Goal: Information Seeking & Learning: Learn about a topic

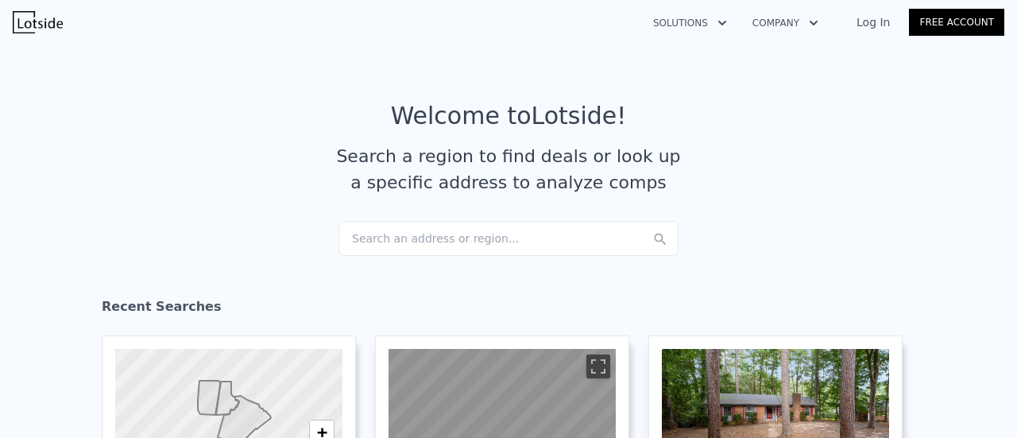
click at [876, 23] on link "Log In" at bounding box center [874, 22] width 72 height 16
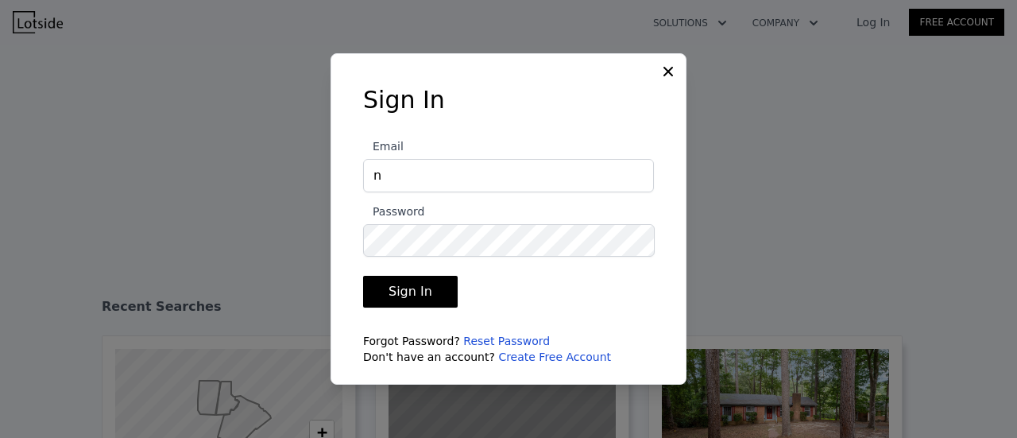
type input "nobsrei4us@gmail.com"
click at [363, 276] on button "Sign In" at bounding box center [410, 292] width 95 height 32
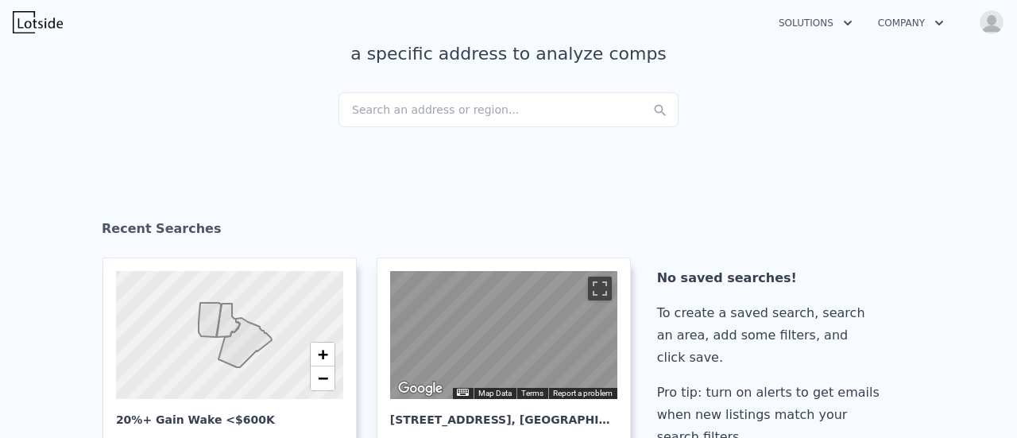
scroll to position [161, 0]
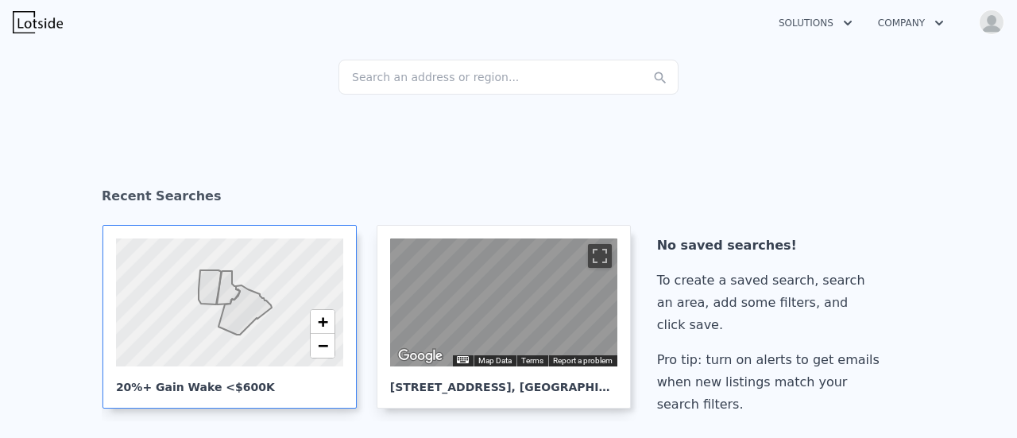
click at [244, 267] on div at bounding box center [229, 302] width 273 height 153
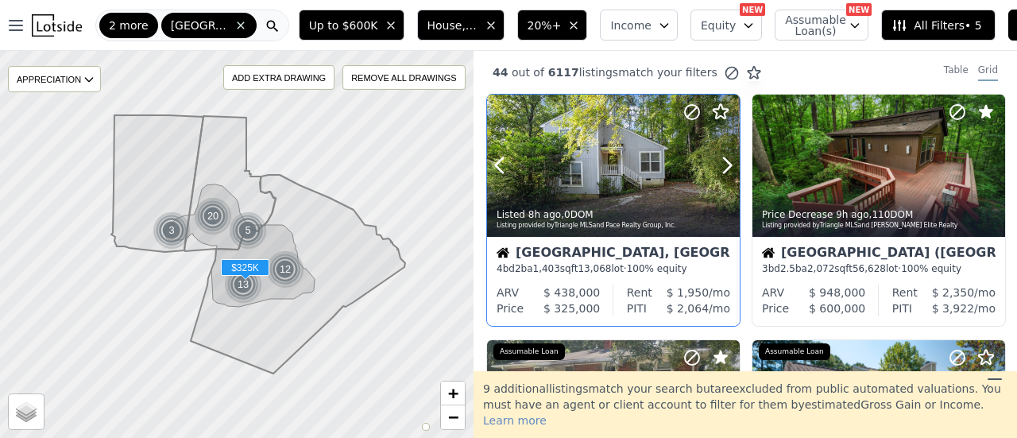
click at [605, 182] on div at bounding box center [613, 166] width 253 height 142
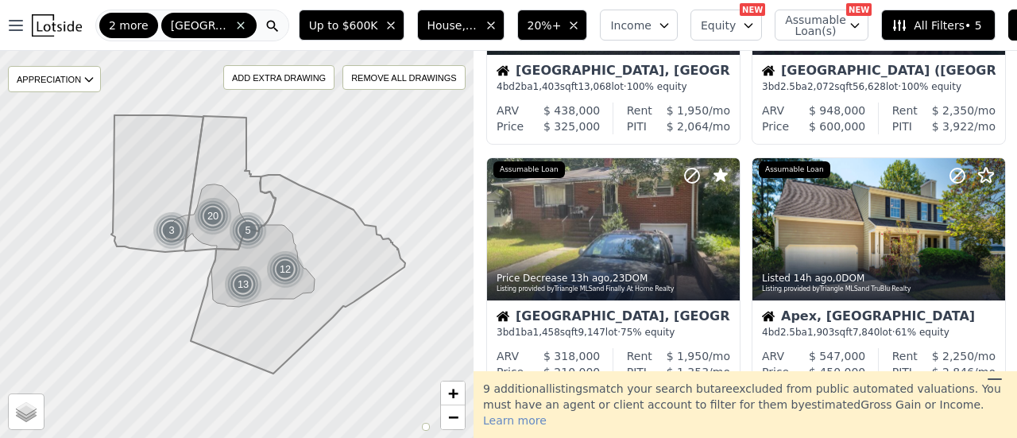
scroll to position [192, 0]
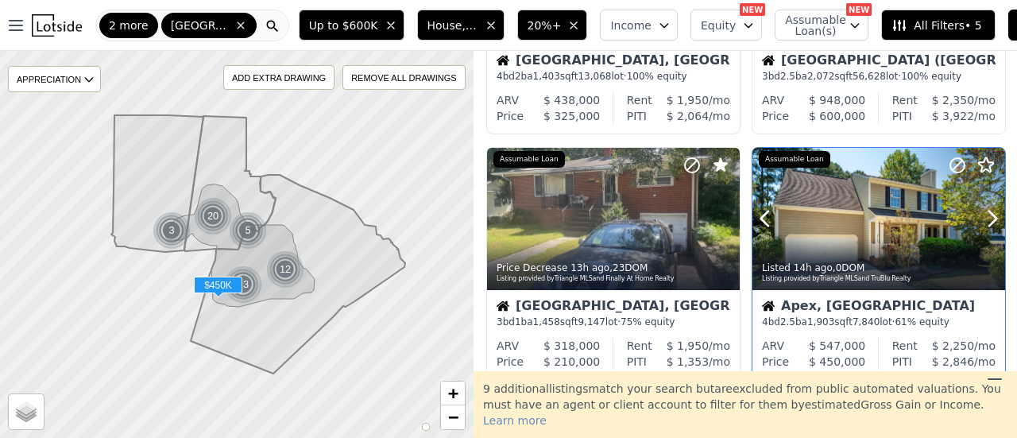
click at [845, 252] on div "Listed 14h ago , 0 DOM Listing provided by Triangle MLS and TruBlu Realty" at bounding box center [878, 271] width 253 height 38
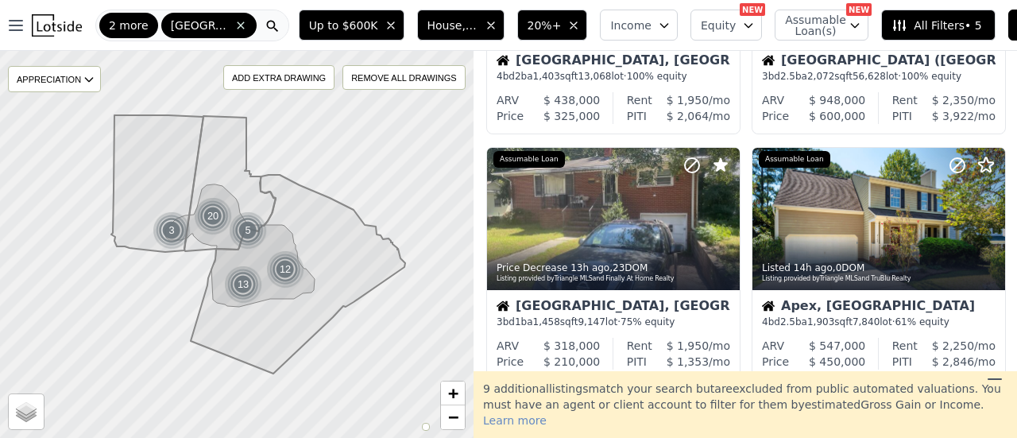
scroll to position [188, 0]
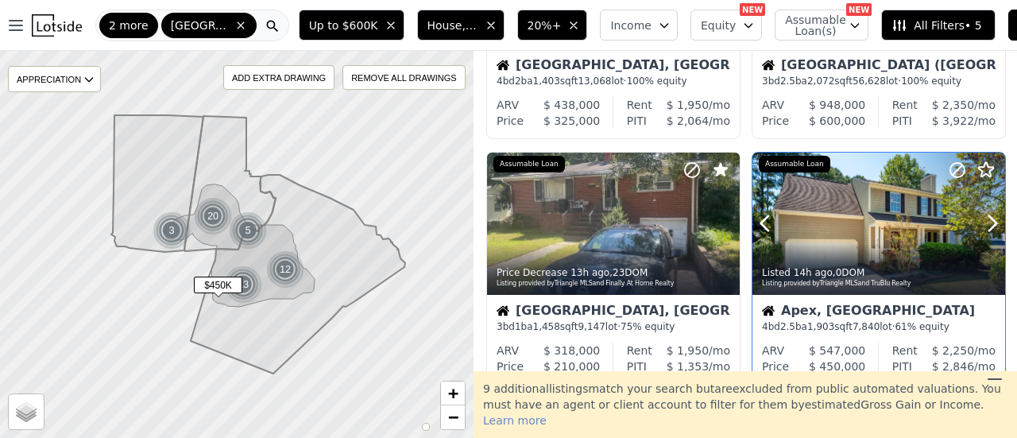
click at [950, 163] on circle at bounding box center [957, 170] width 14 height 14
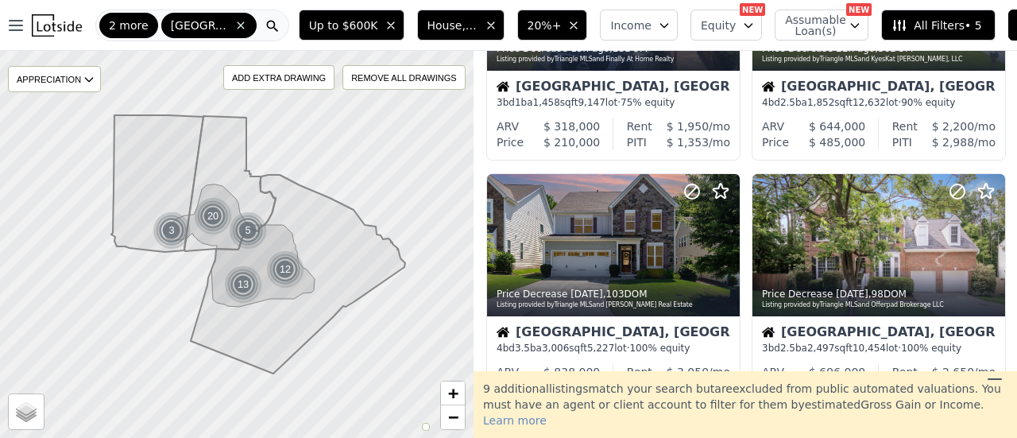
scroll to position [400, 0]
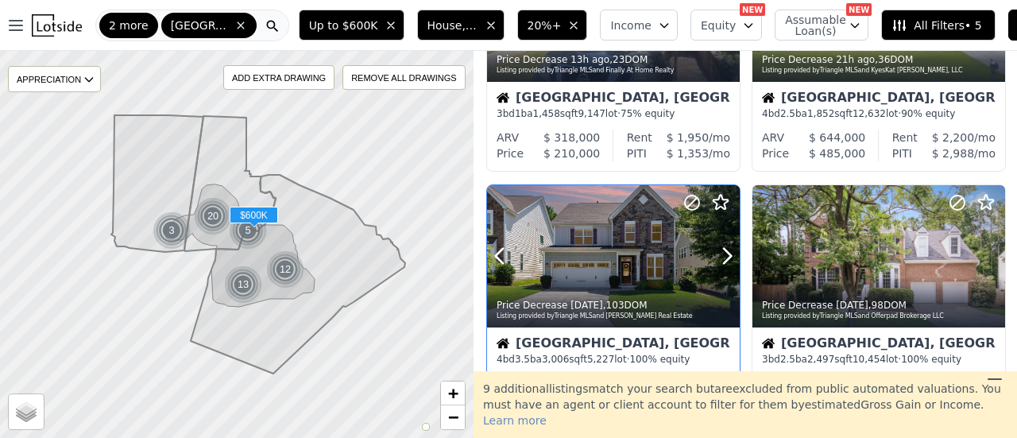
click at [694, 200] on icon at bounding box center [692, 203] width 10 height 10
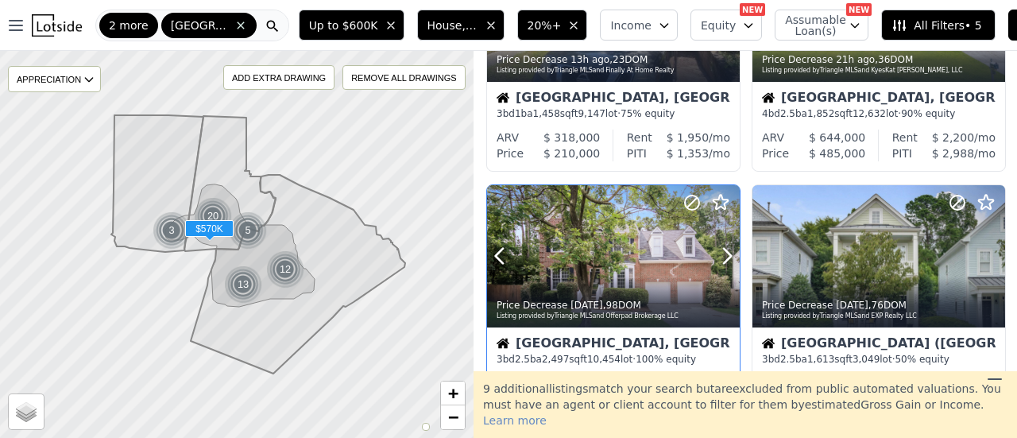
click at [690, 196] on icon at bounding box center [692, 202] width 19 height 19
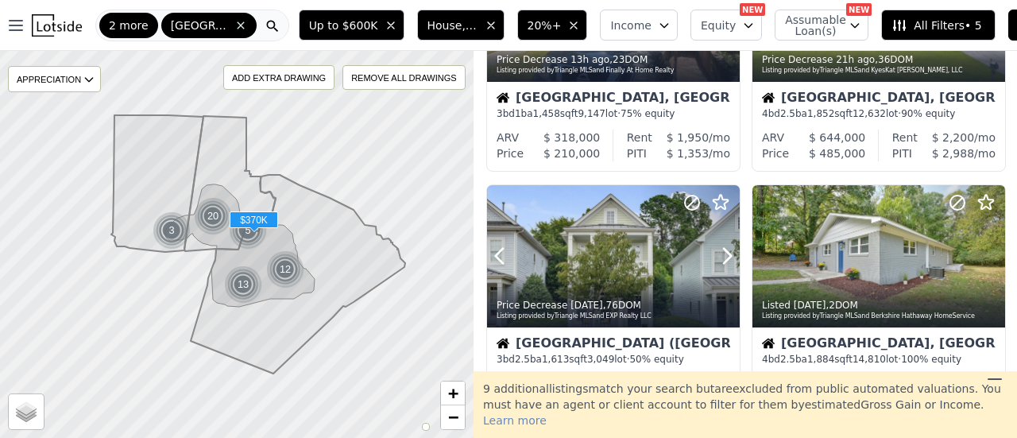
click at [690, 196] on icon at bounding box center [692, 202] width 19 height 19
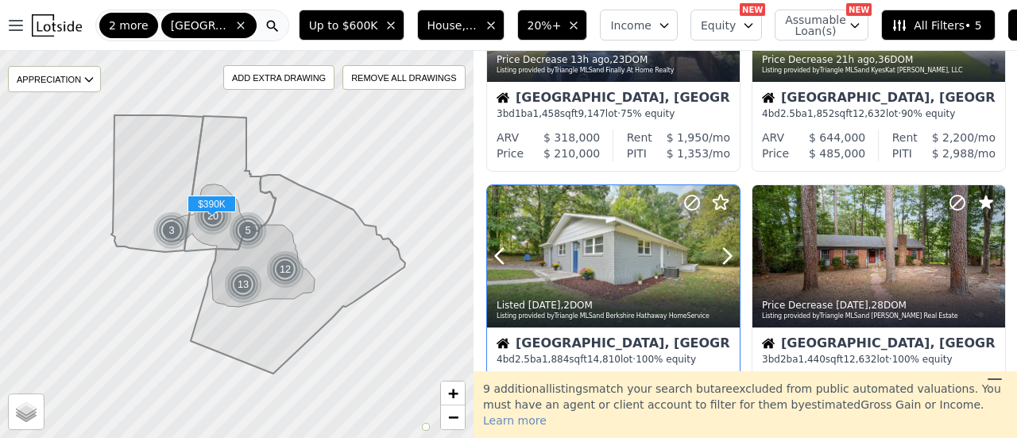
click at [623, 244] on div at bounding box center [613, 256] width 253 height 142
click at [694, 200] on icon at bounding box center [692, 203] width 10 height 10
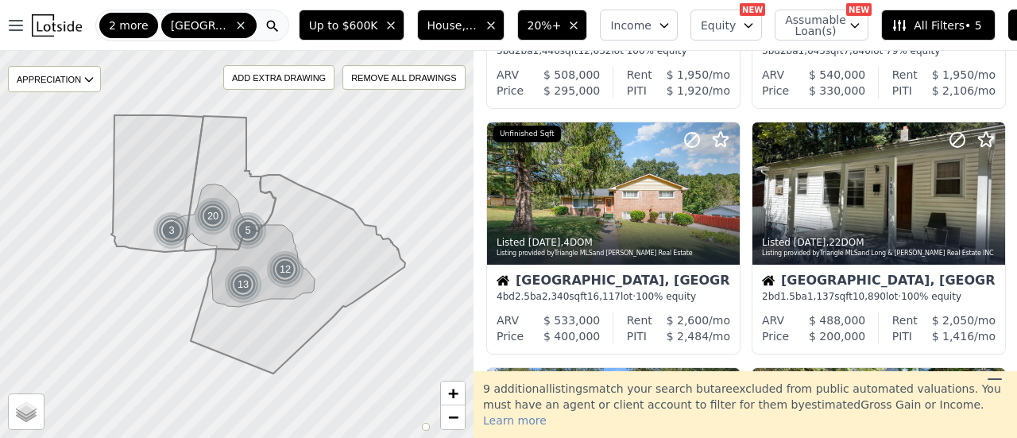
scroll to position [719, 0]
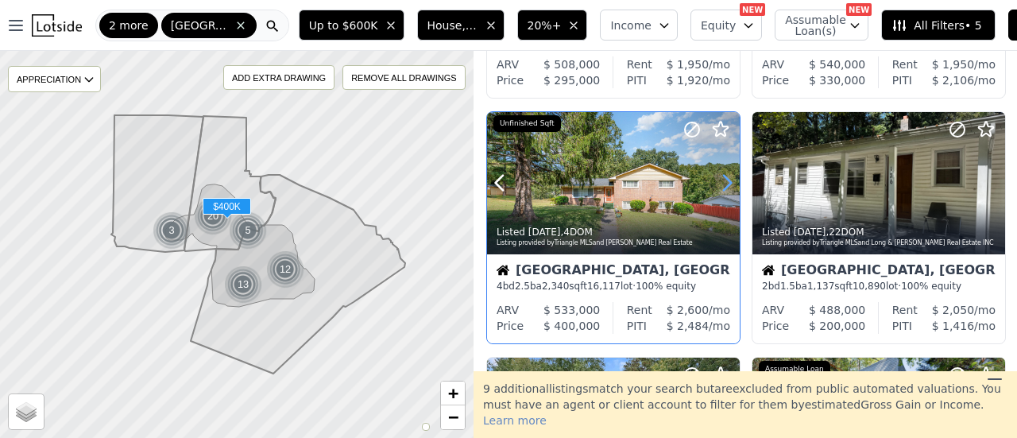
click at [718, 183] on icon at bounding box center [726, 182] width 25 height 25
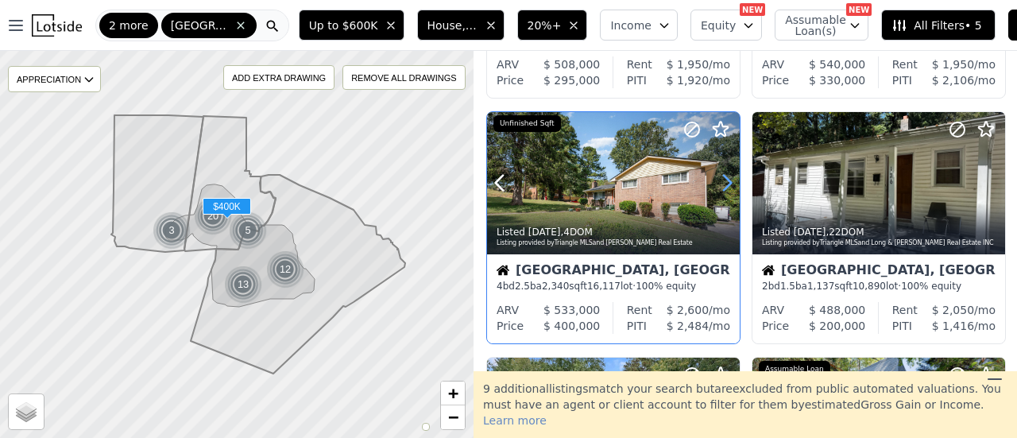
click at [718, 183] on icon at bounding box center [726, 182] width 25 height 25
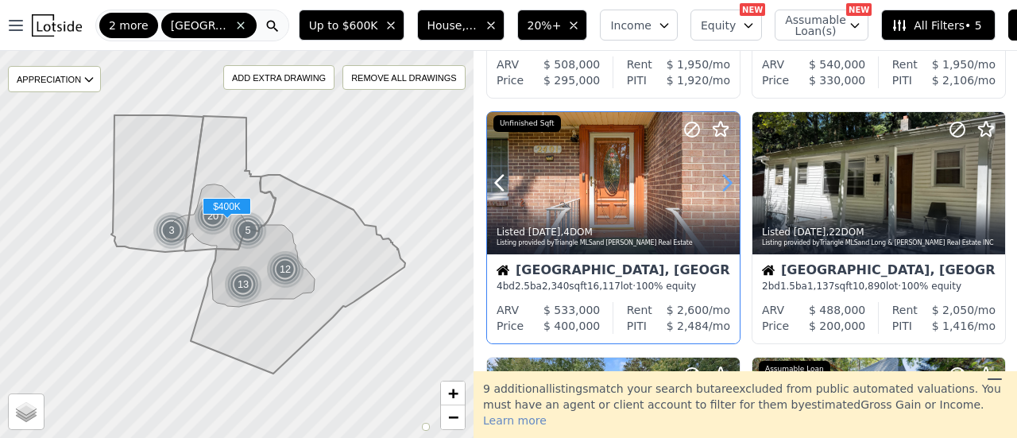
click at [718, 183] on icon at bounding box center [726, 182] width 25 height 25
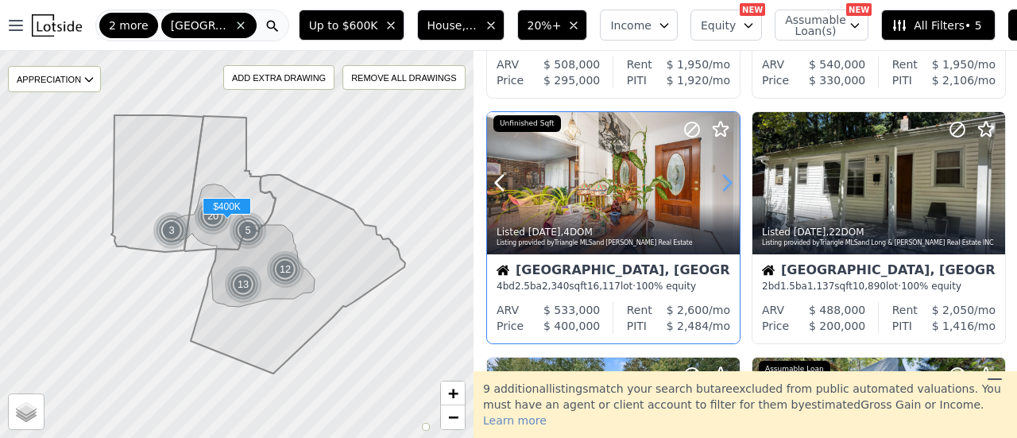
click at [718, 183] on icon at bounding box center [726, 182] width 25 height 25
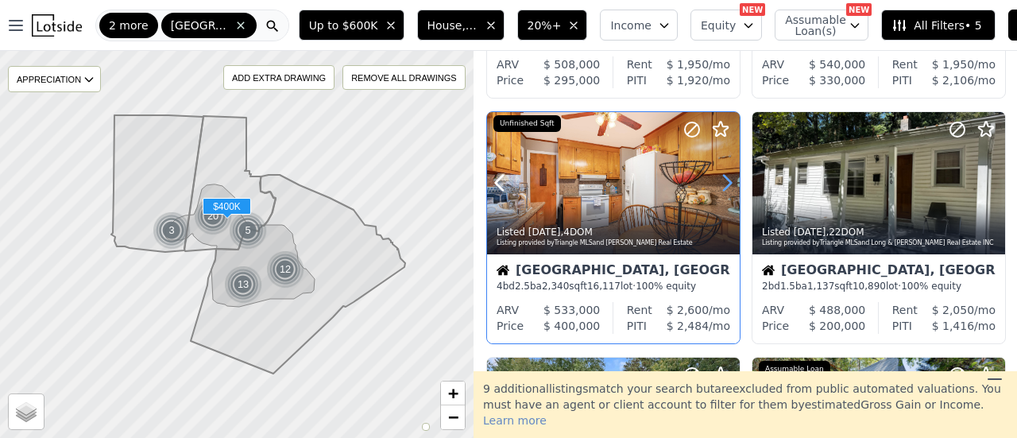
click at [718, 183] on icon at bounding box center [726, 182] width 25 height 25
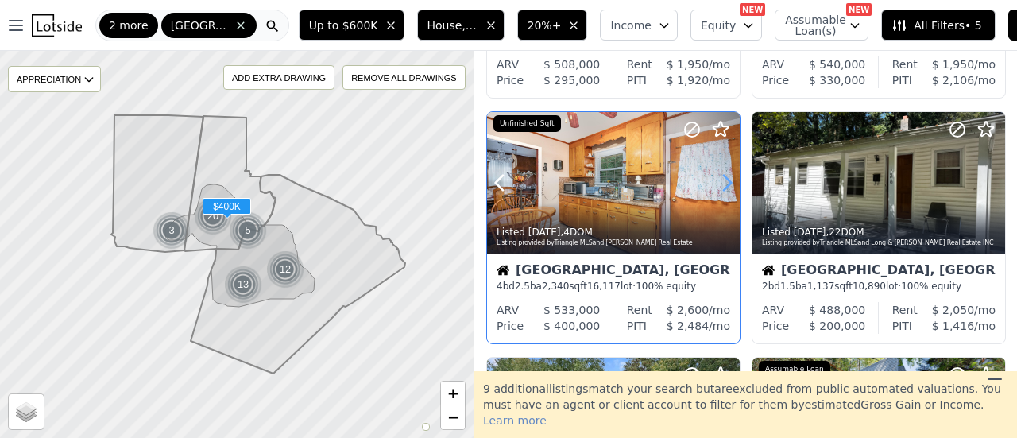
click at [718, 183] on icon at bounding box center [726, 182] width 25 height 25
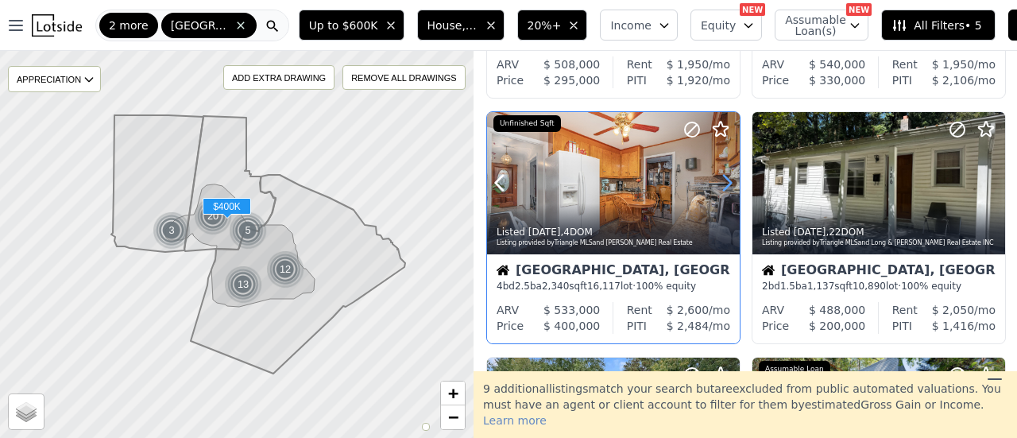
click at [718, 183] on icon at bounding box center [726, 182] width 25 height 25
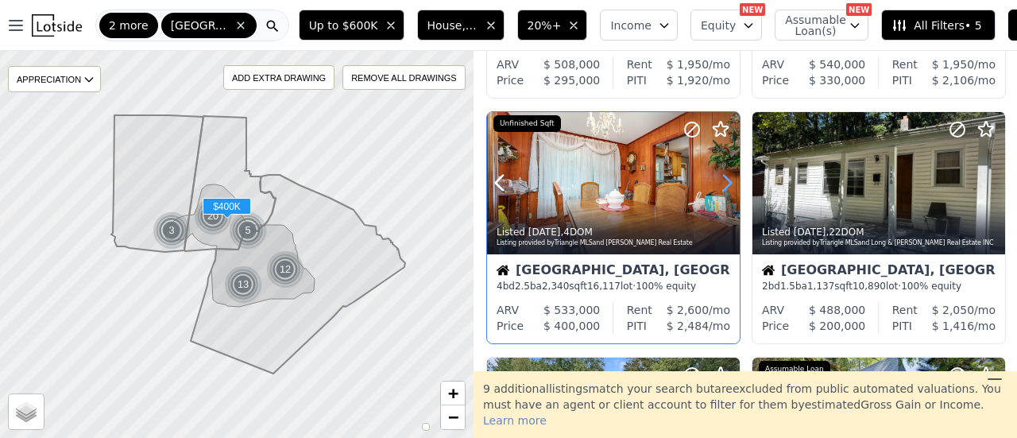
click at [718, 183] on icon at bounding box center [726, 182] width 25 height 25
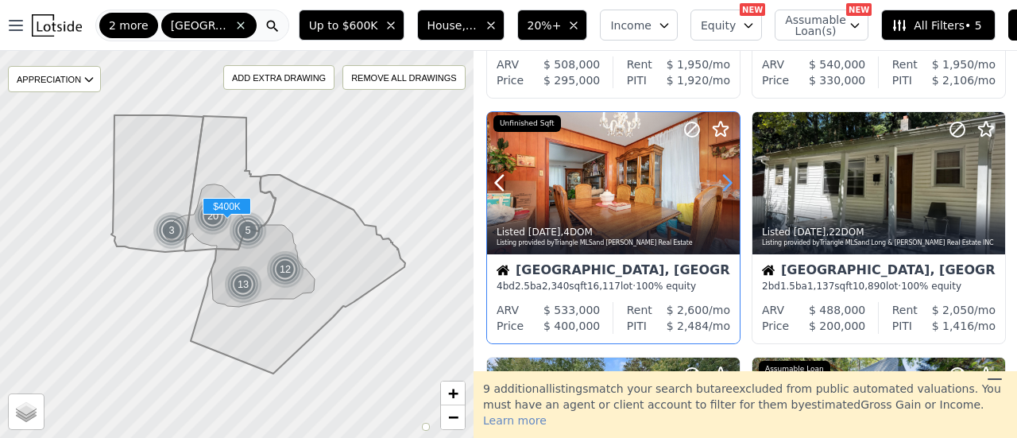
click at [718, 183] on icon at bounding box center [726, 182] width 25 height 25
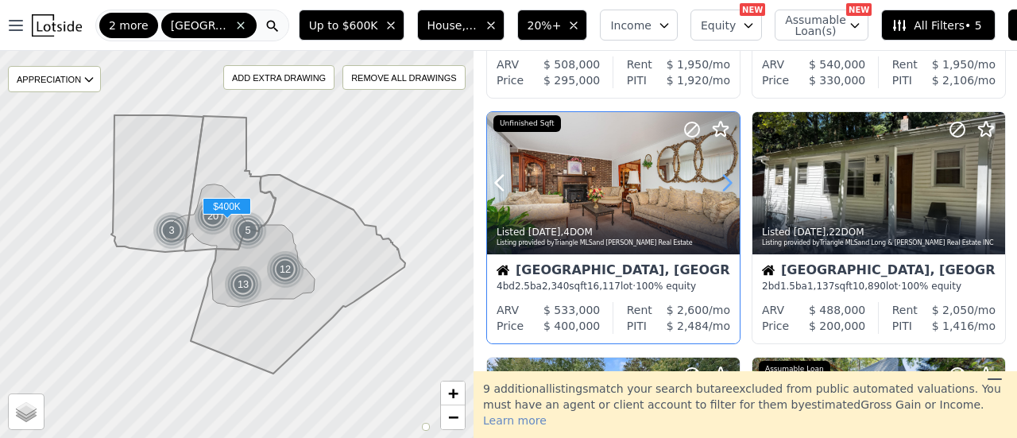
click at [718, 183] on icon at bounding box center [726, 182] width 25 height 25
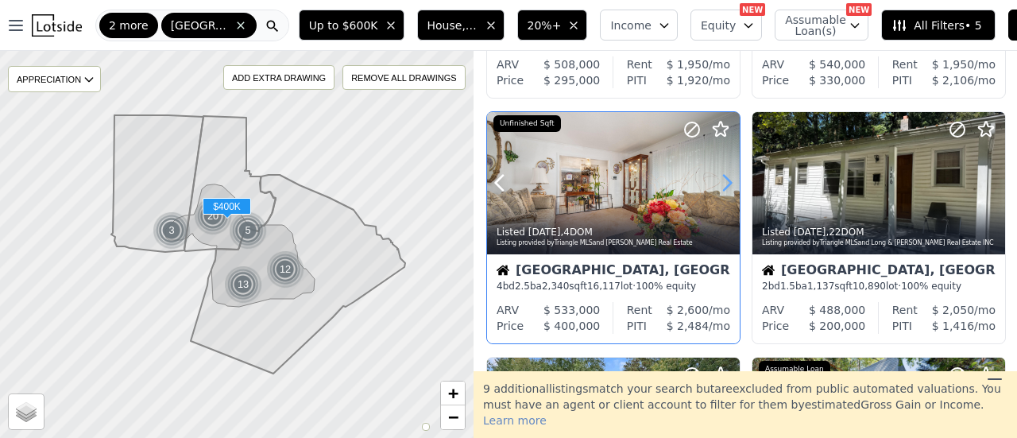
click at [718, 183] on icon at bounding box center [726, 182] width 25 height 25
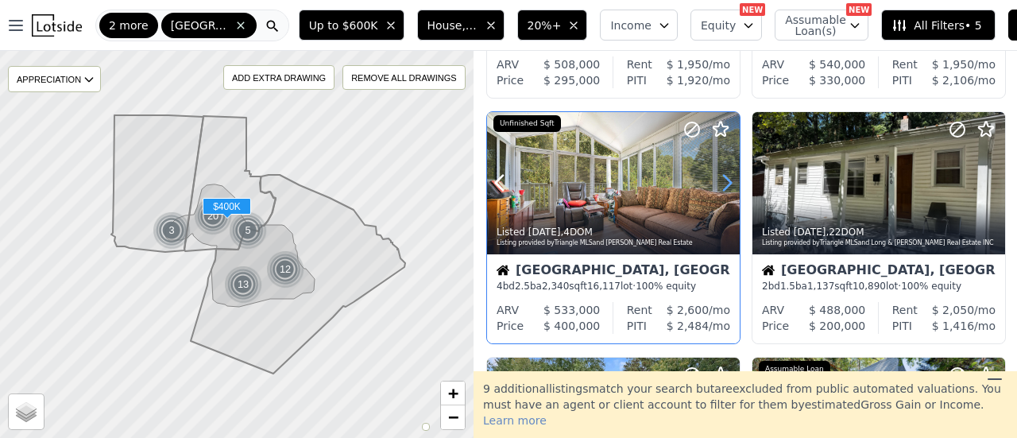
click at [718, 183] on icon at bounding box center [726, 182] width 25 height 25
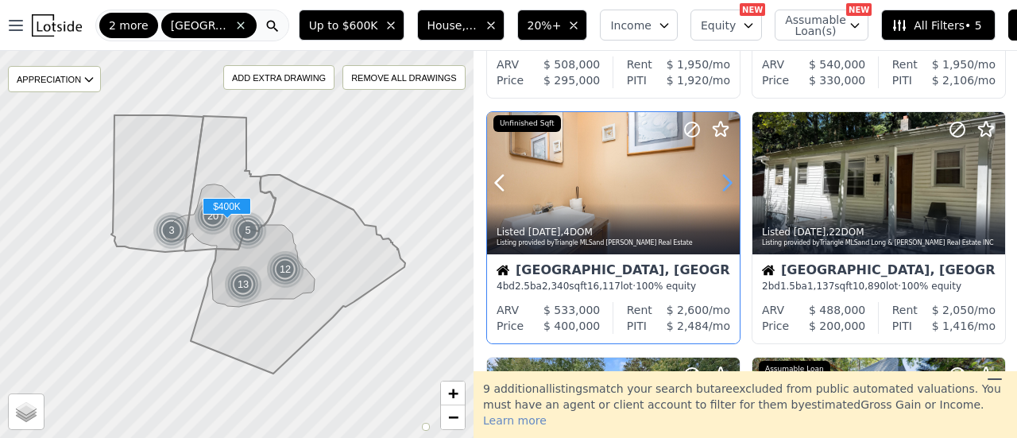
click at [718, 183] on icon at bounding box center [726, 182] width 25 height 25
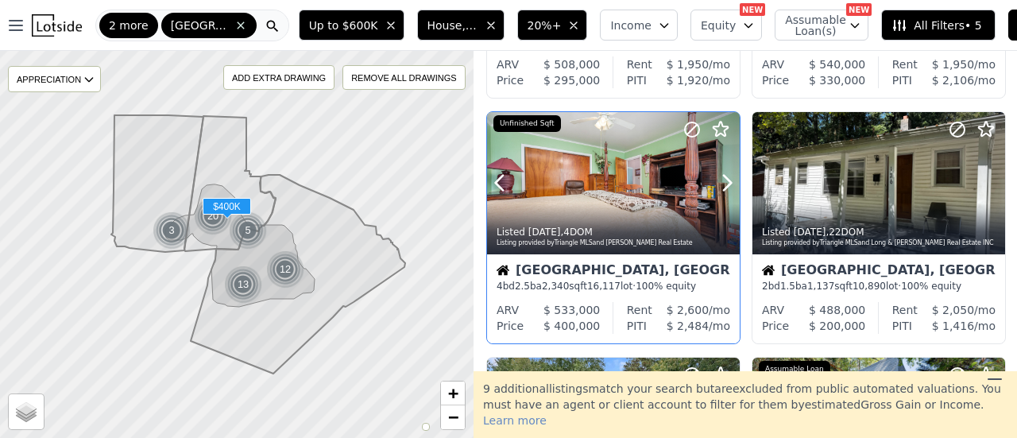
click at [612, 182] on div at bounding box center [613, 183] width 253 height 142
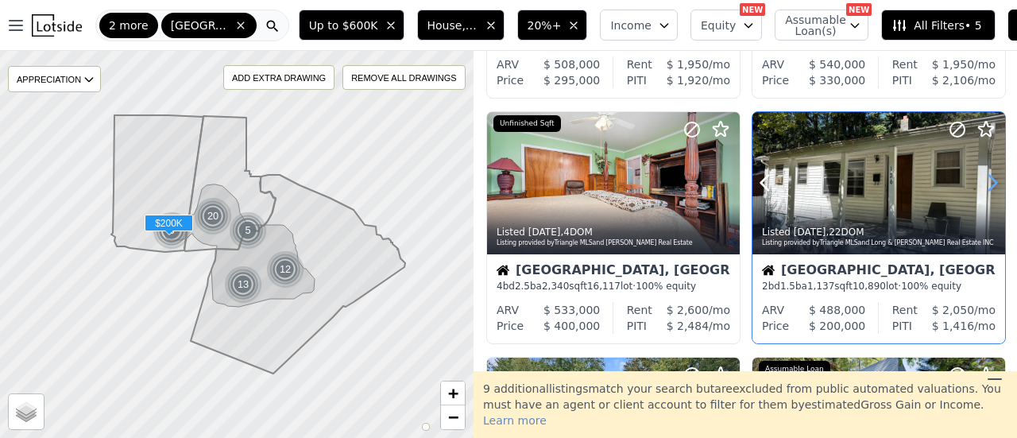
click at [985, 184] on icon at bounding box center [992, 182] width 25 height 25
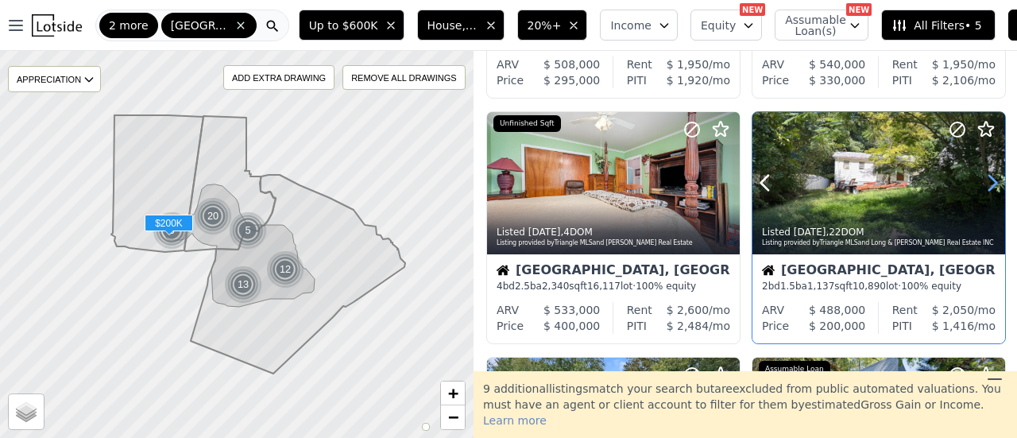
click at [985, 184] on icon at bounding box center [992, 182] width 25 height 25
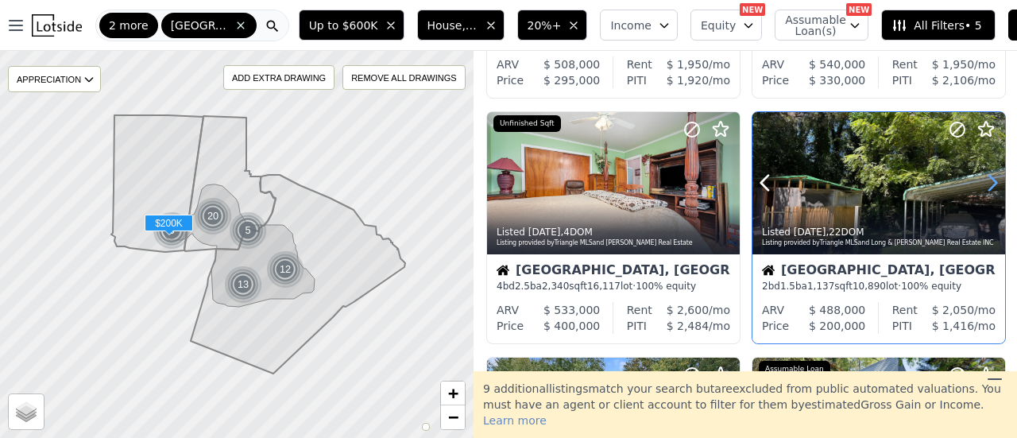
click at [985, 184] on icon at bounding box center [992, 182] width 25 height 25
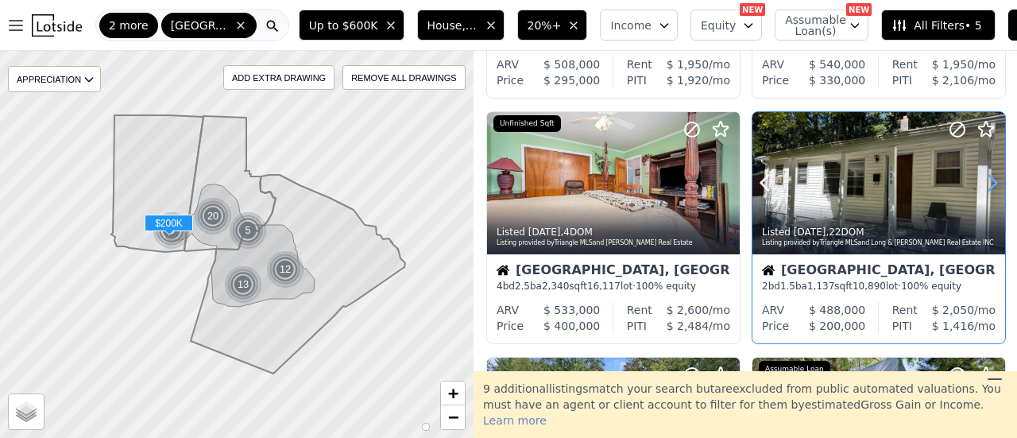
click at [985, 184] on icon at bounding box center [992, 182] width 25 height 25
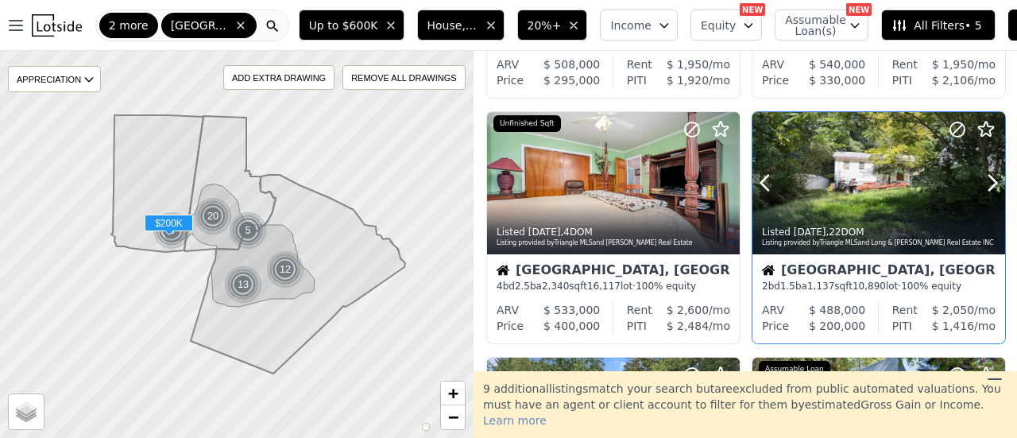
click at [857, 193] on div at bounding box center [878, 183] width 253 height 142
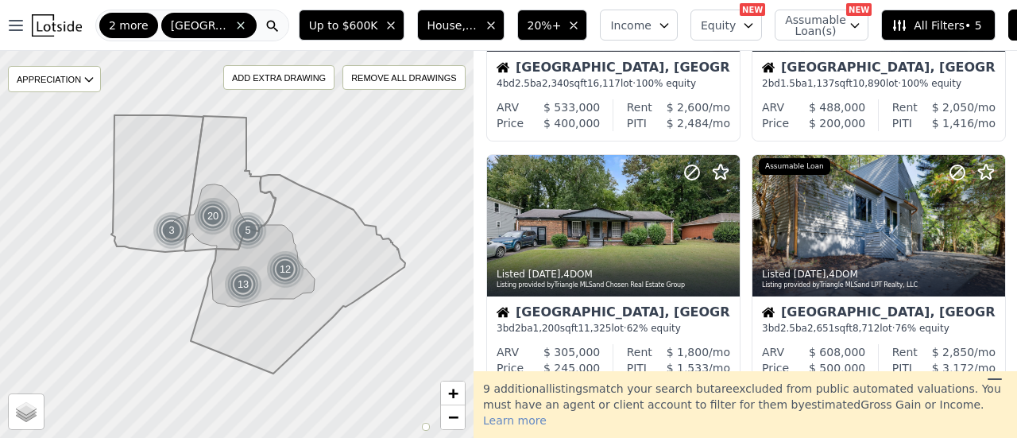
scroll to position [964, 0]
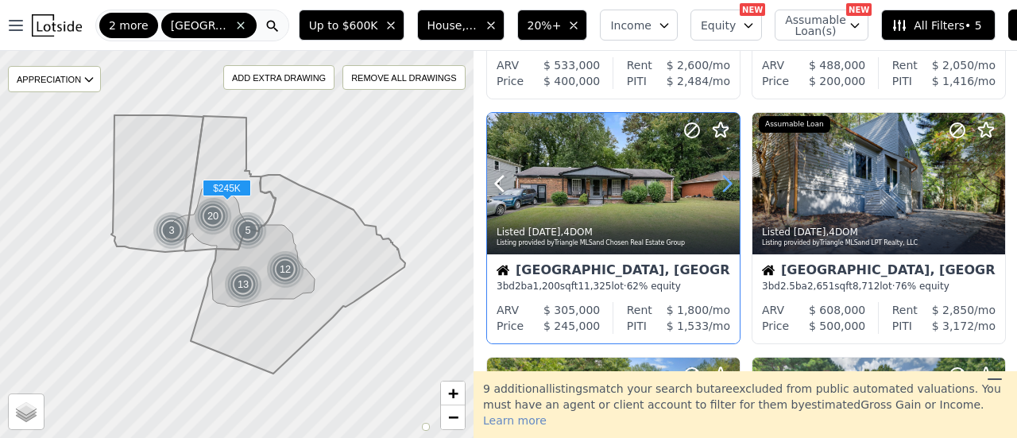
click at [729, 183] on icon at bounding box center [726, 183] width 25 height 25
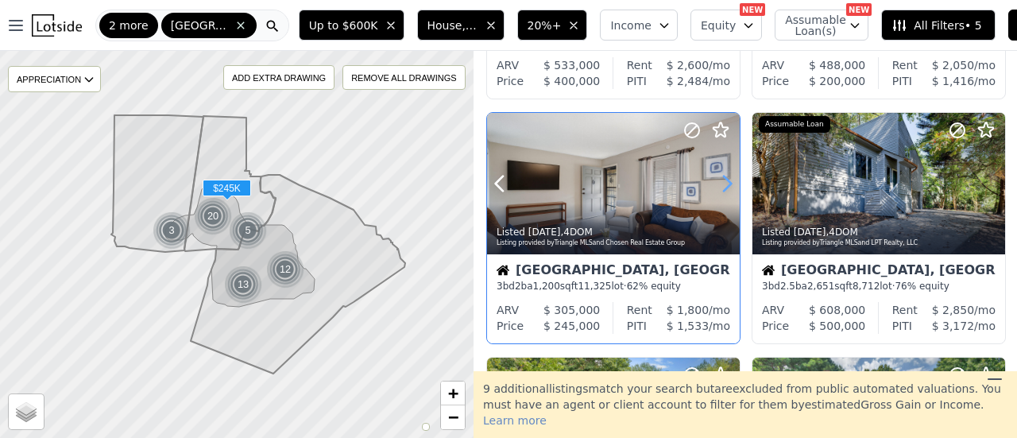
click at [729, 183] on icon at bounding box center [726, 183] width 25 height 25
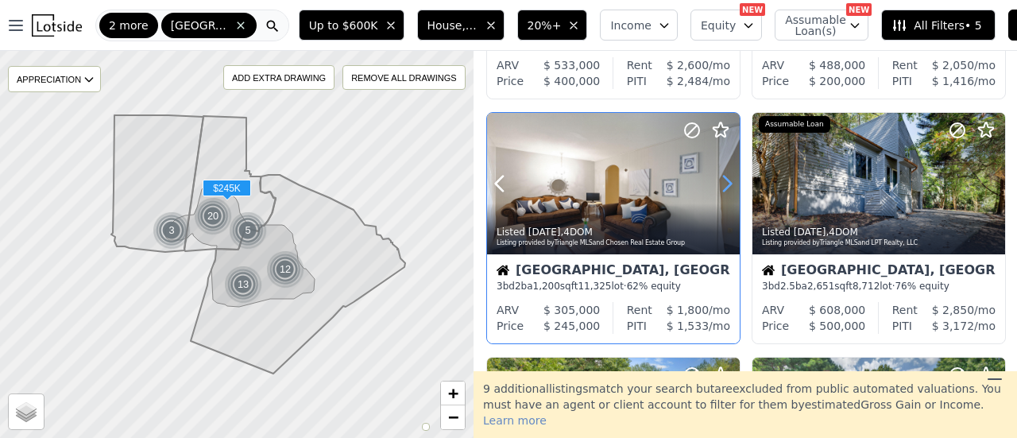
click at [729, 183] on icon at bounding box center [726, 183] width 25 height 25
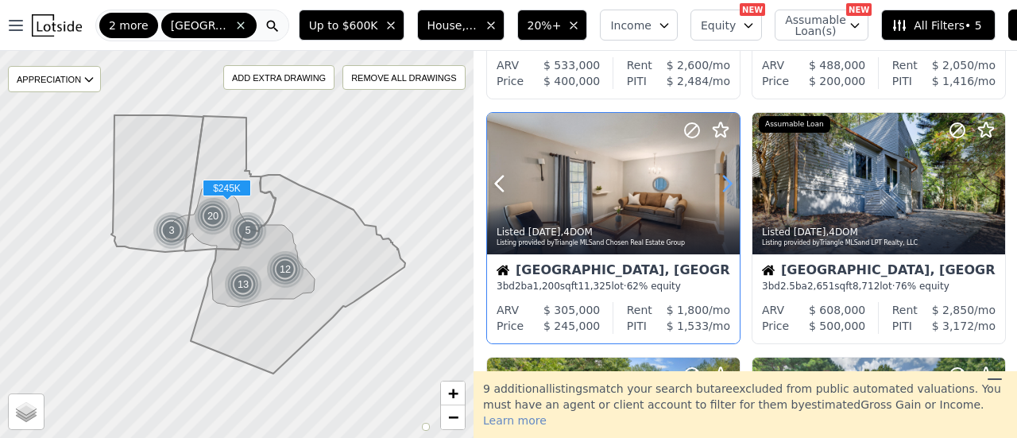
click at [729, 183] on icon at bounding box center [726, 183] width 25 height 25
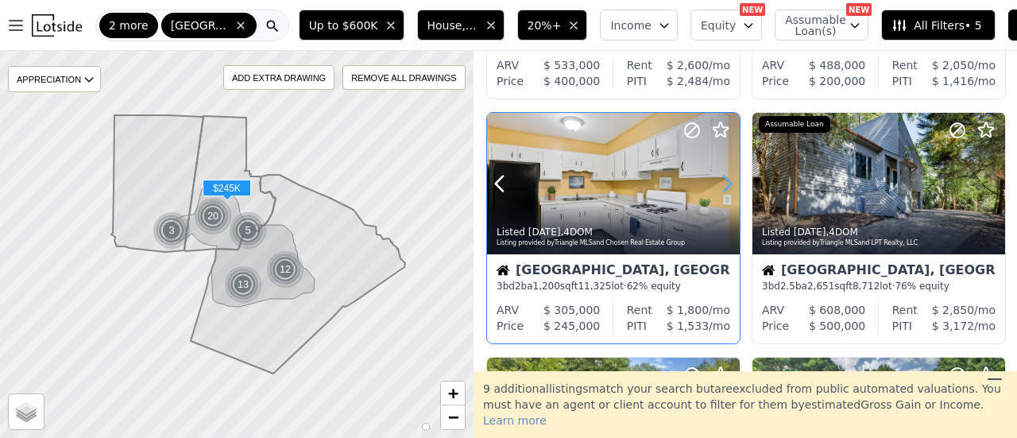
click at [729, 183] on icon at bounding box center [726, 183] width 25 height 25
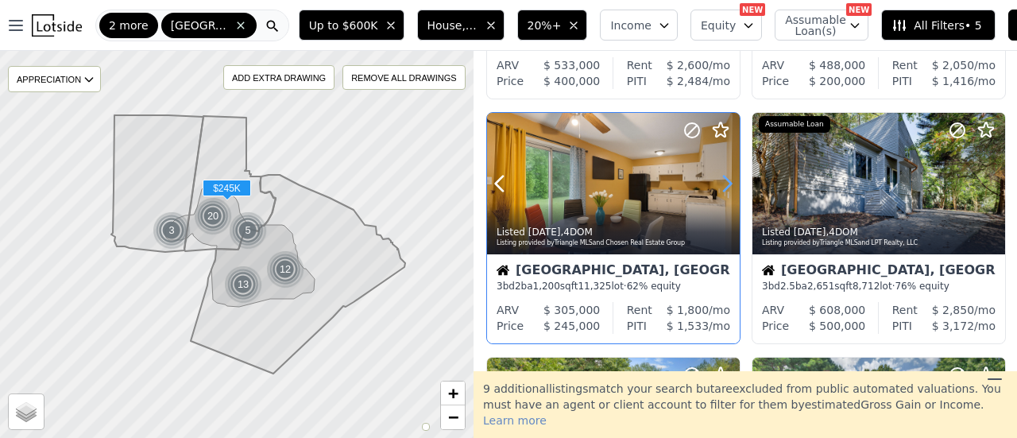
click at [729, 183] on icon at bounding box center [726, 183] width 25 height 25
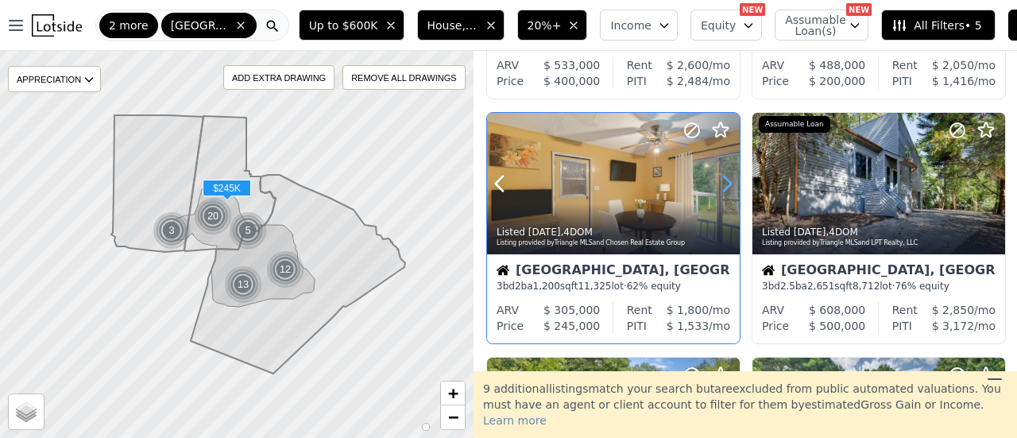
click at [729, 183] on icon at bounding box center [726, 183] width 25 height 25
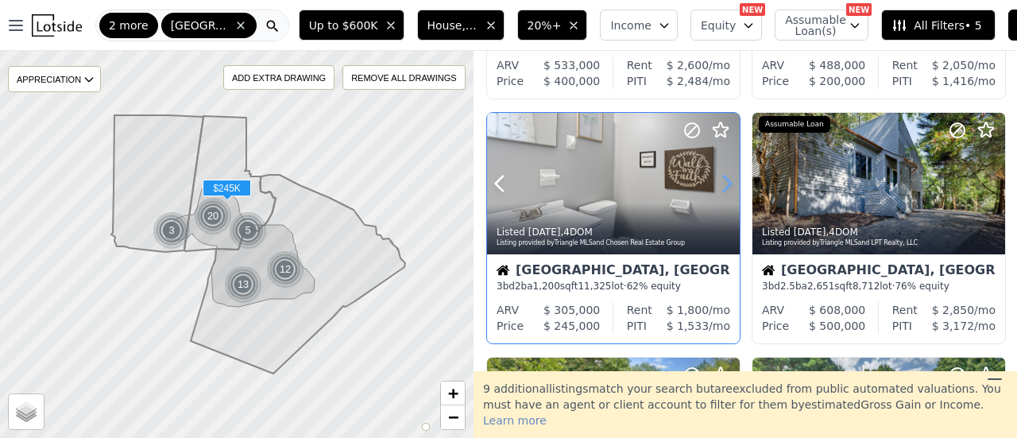
click at [729, 183] on icon at bounding box center [726, 183] width 25 height 25
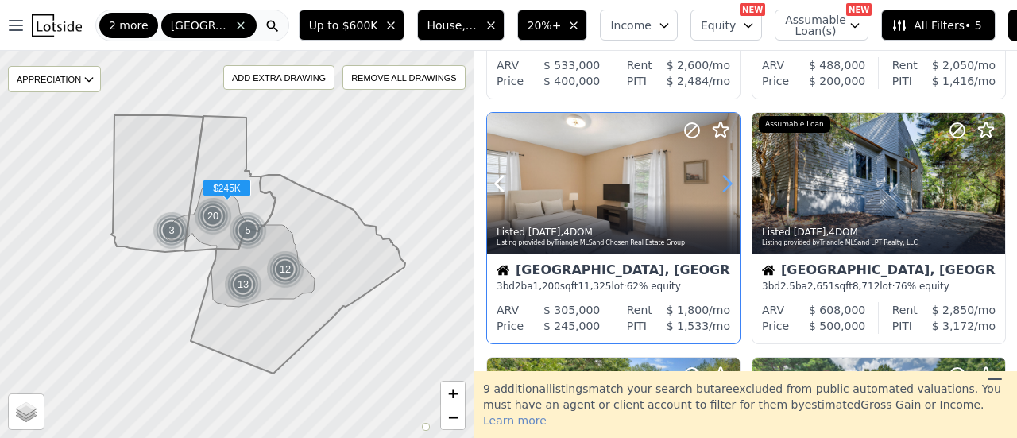
click at [729, 183] on icon at bounding box center [726, 183] width 25 height 25
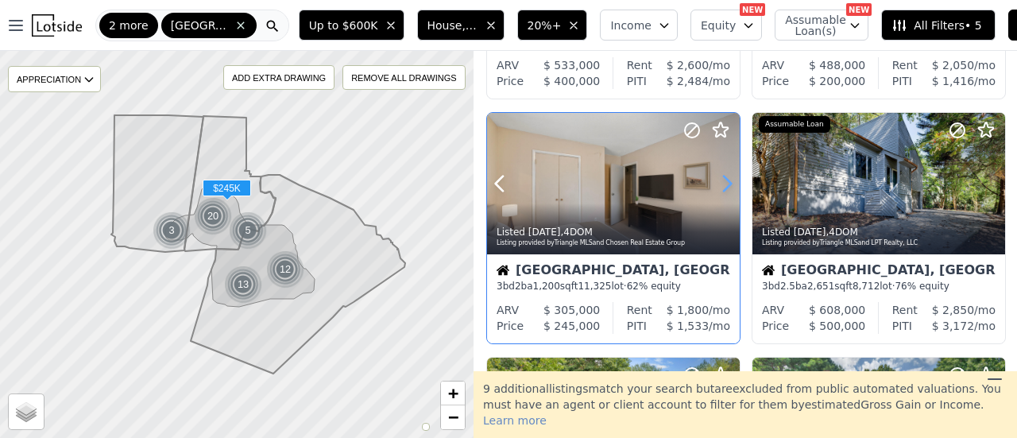
click at [729, 183] on icon at bounding box center [726, 183] width 25 height 25
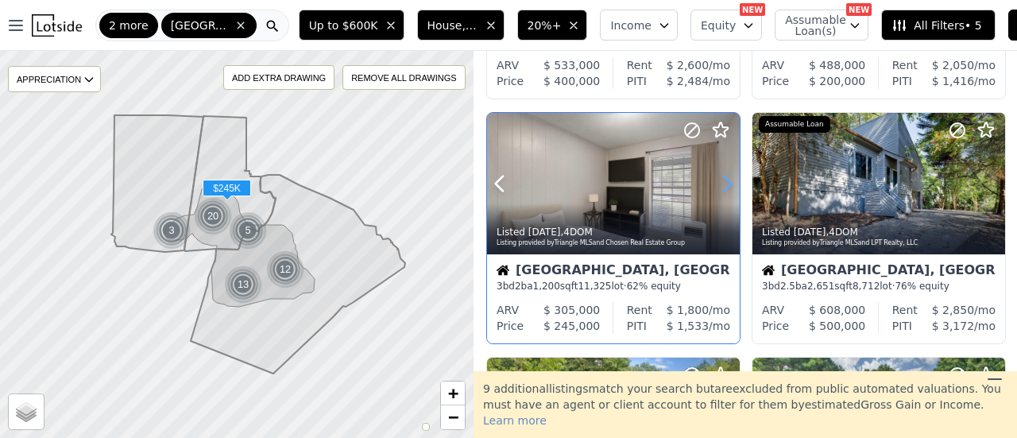
click at [729, 183] on icon at bounding box center [726, 183] width 25 height 25
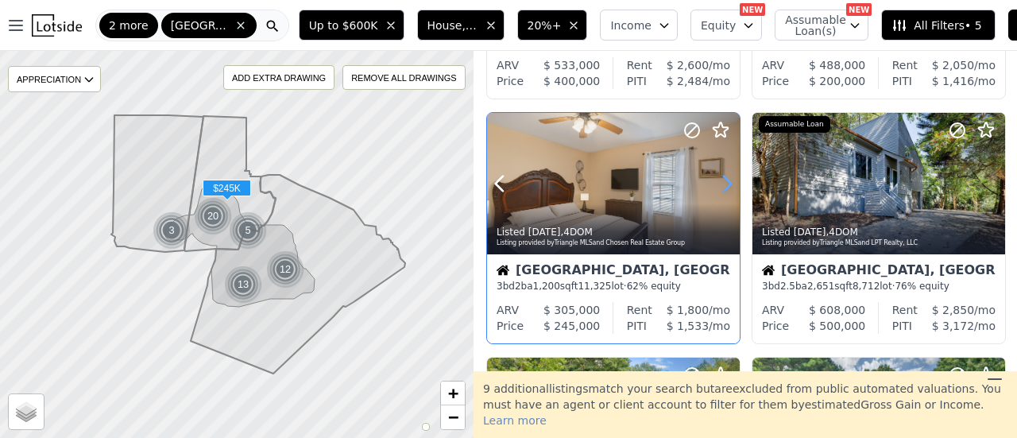
click at [729, 183] on icon at bounding box center [726, 183] width 25 height 25
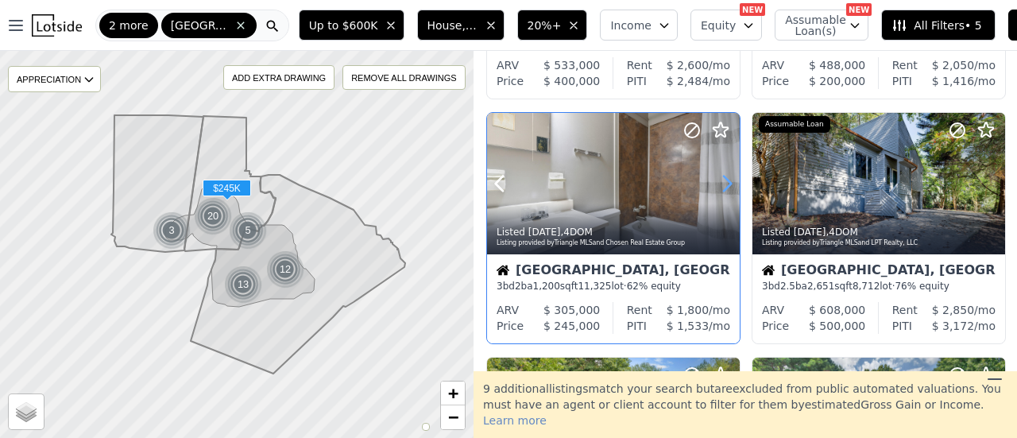
click at [729, 183] on icon at bounding box center [726, 183] width 25 height 25
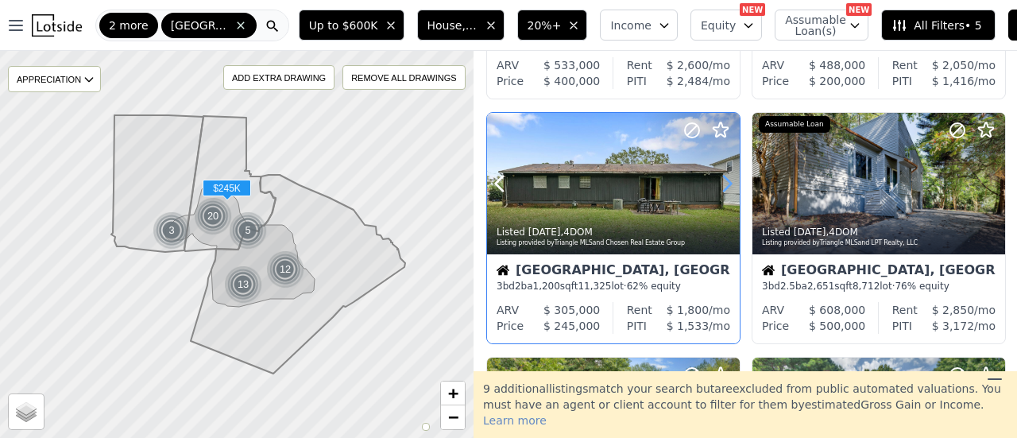
click at [729, 183] on icon at bounding box center [726, 183] width 25 height 25
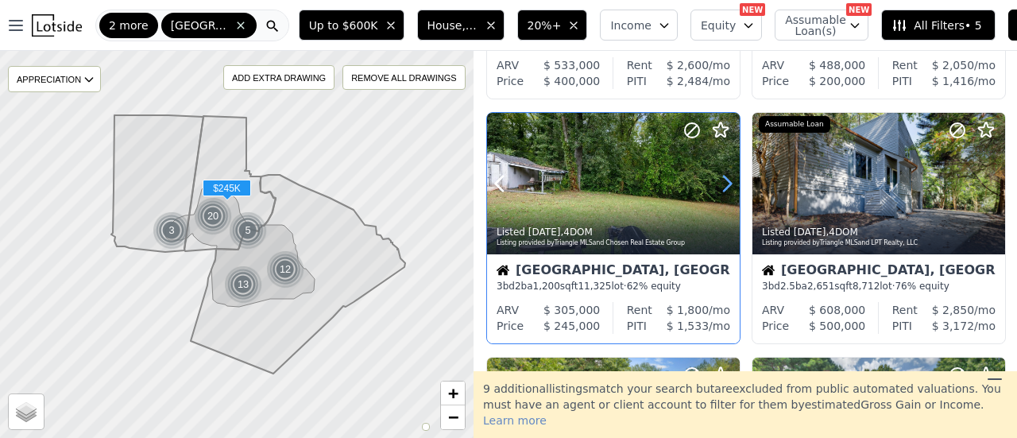
click at [729, 183] on icon at bounding box center [726, 183] width 25 height 25
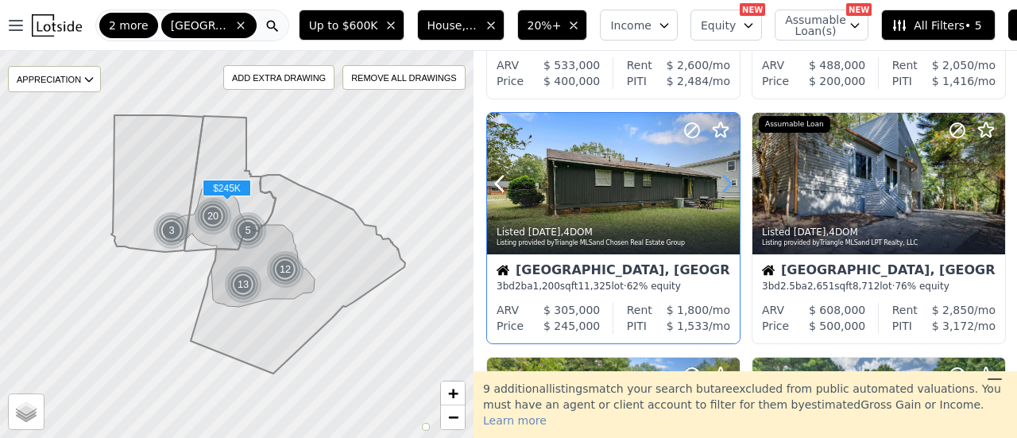
click at [729, 183] on icon at bounding box center [726, 183] width 25 height 25
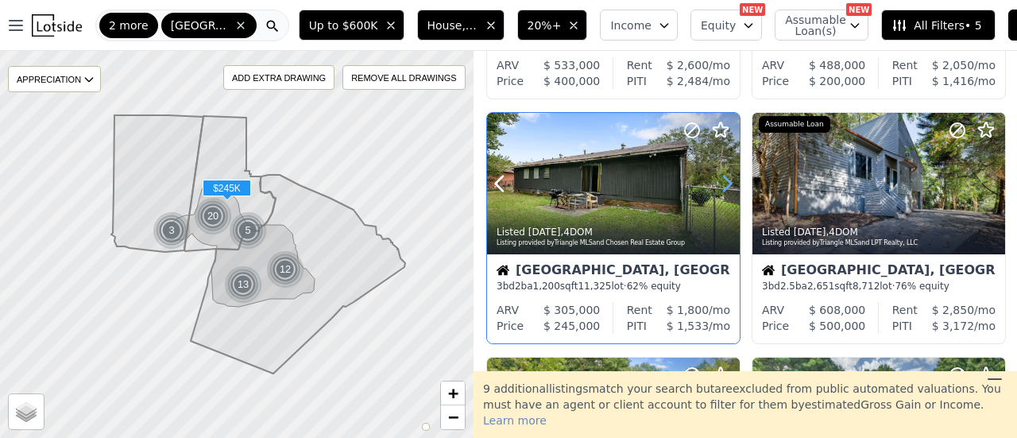
click at [729, 183] on icon at bounding box center [726, 183] width 25 height 25
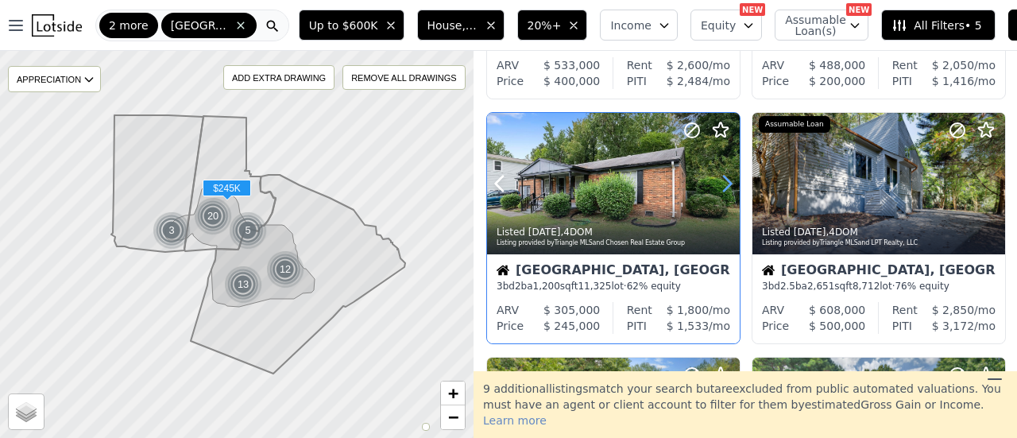
click at [729, 183] on icon at bounding box center [726, 183] width 25 height 25
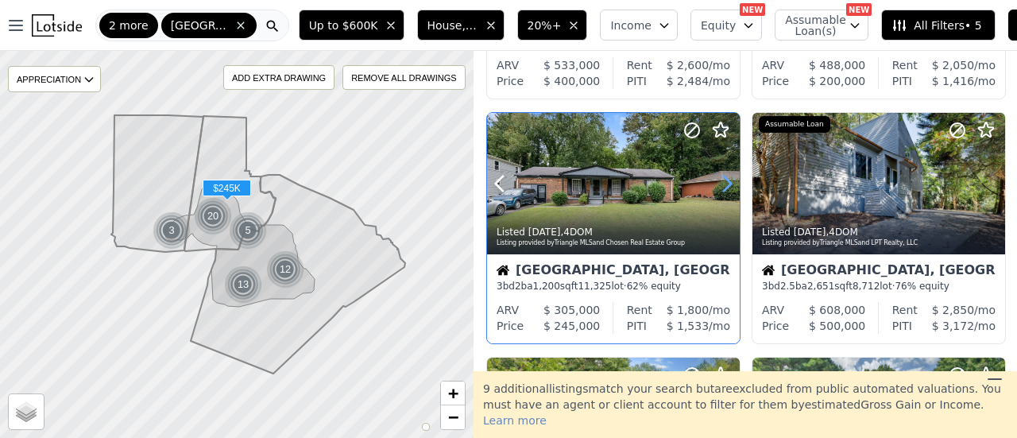
click at [729, 183] on icon at bounding box center [726, 183] width 25 height 25
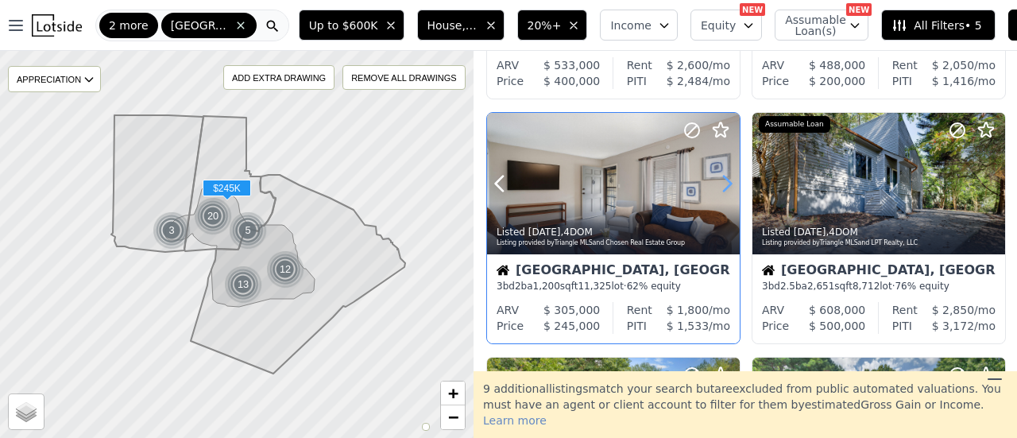
click at [729, 183] on icon at bounding box center [726, 183] width 25 height 25
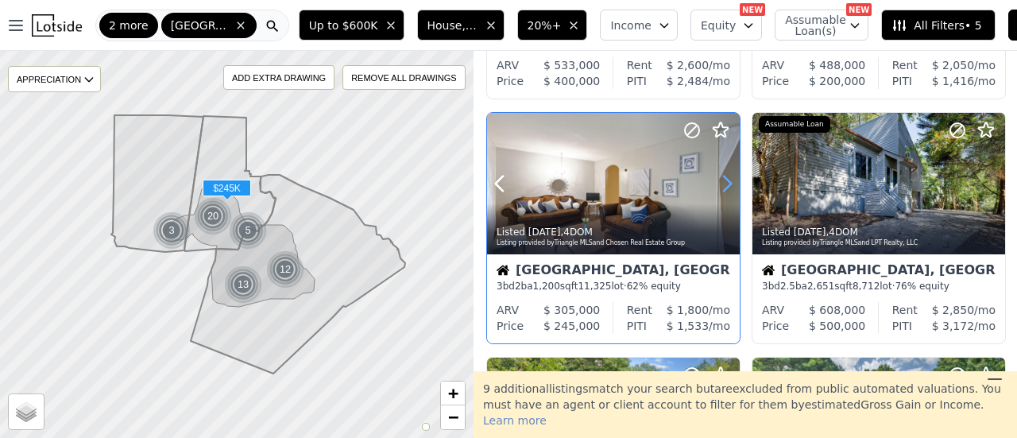
click at [729, 183] on icon at bounding box center [726, 183] width 25 height 25
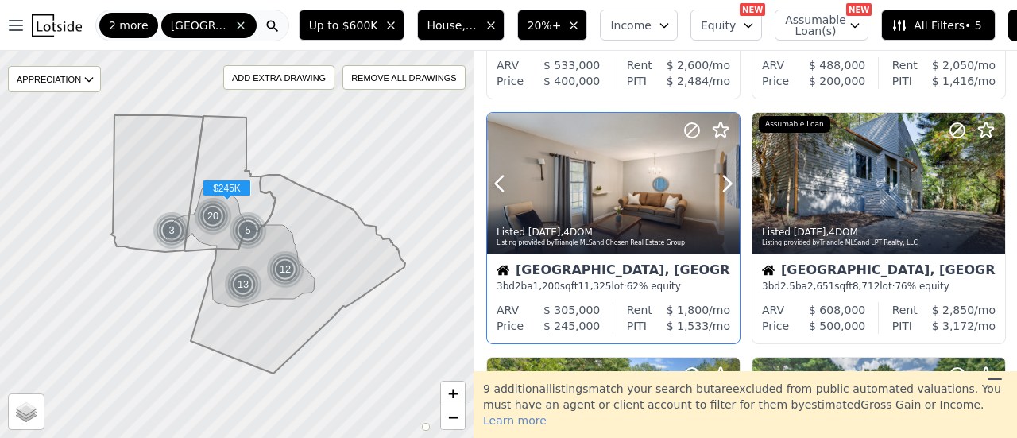
click at [633, 185] on div at bounding box center [613, 184] width 253 height 142
click at [691, 125] on icon at bounding box center [692, 130] width 19 height 19
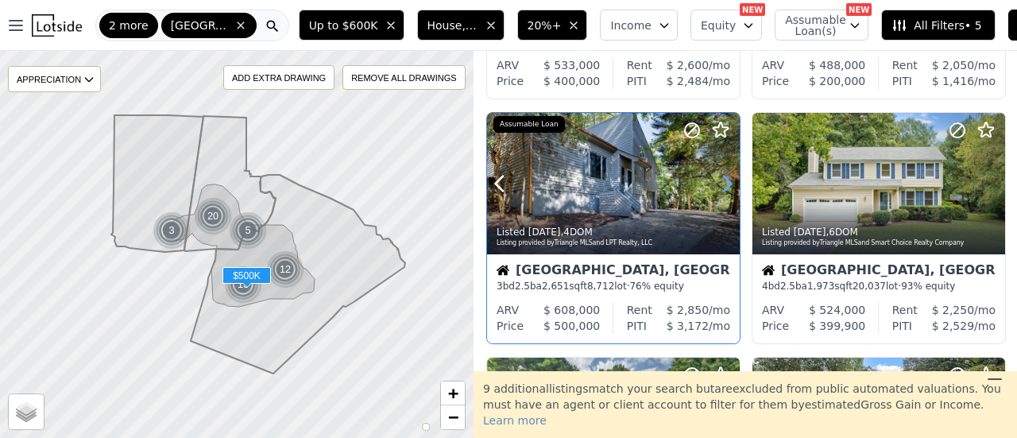
click at [728, 188] on icon at bounding box center [726, 183] width 25 height 25
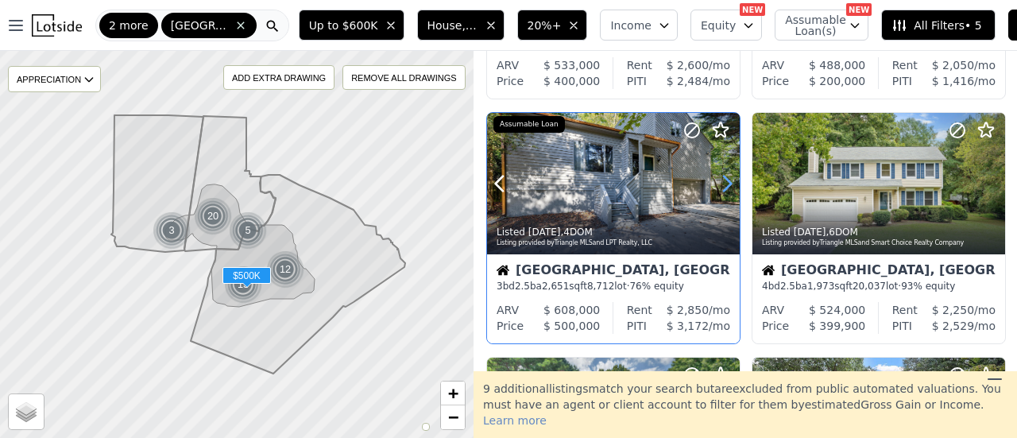
click at [728, 188] on icon at bounding box center [726, 183] width 25 height 25
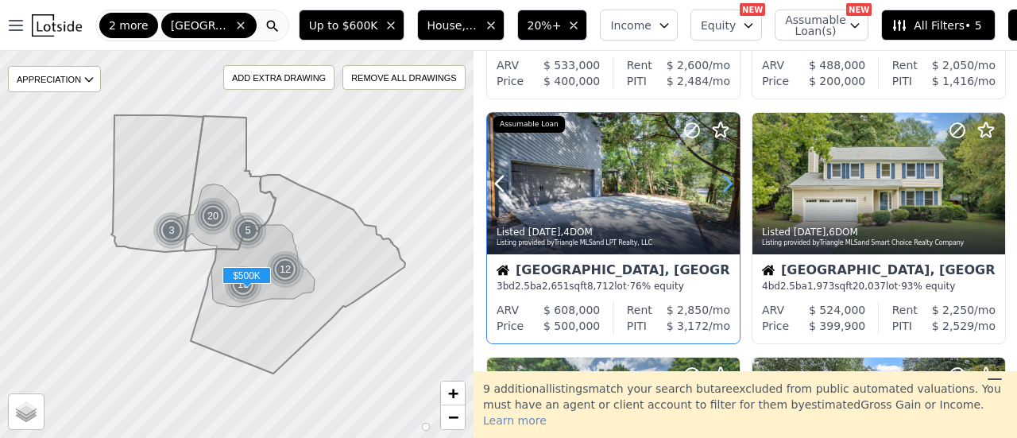
click at [728, 188] on icon at bounding box center [726, 183] width 25 height 25
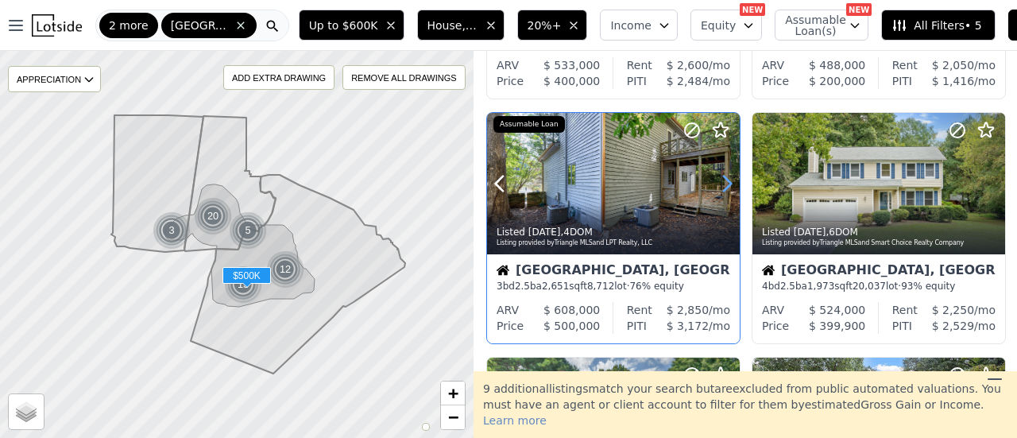
click at [728, 188] on icon at bounding box center [726, 183] width 25 height 25
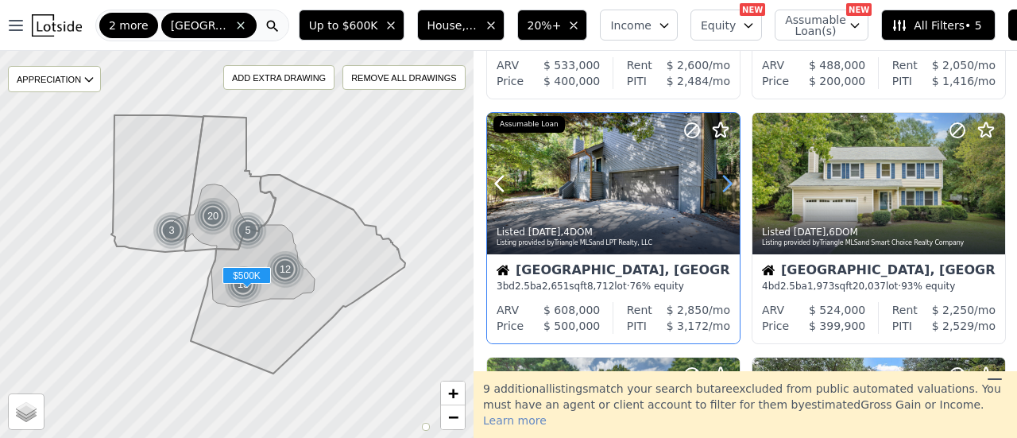
click at [728, 188] on icon at bounding box center [726, 183] width 25 height 25
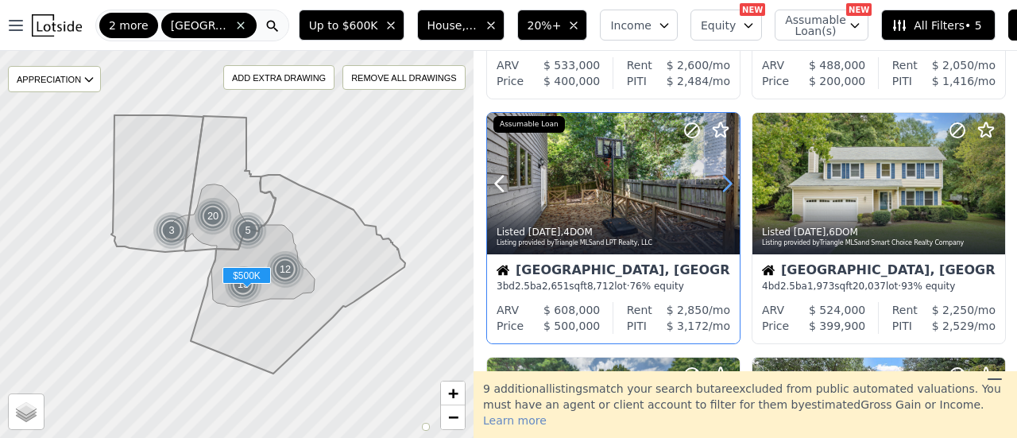
click at [728, 188] on icon at bounding box center [726, 183] width 25 height 25
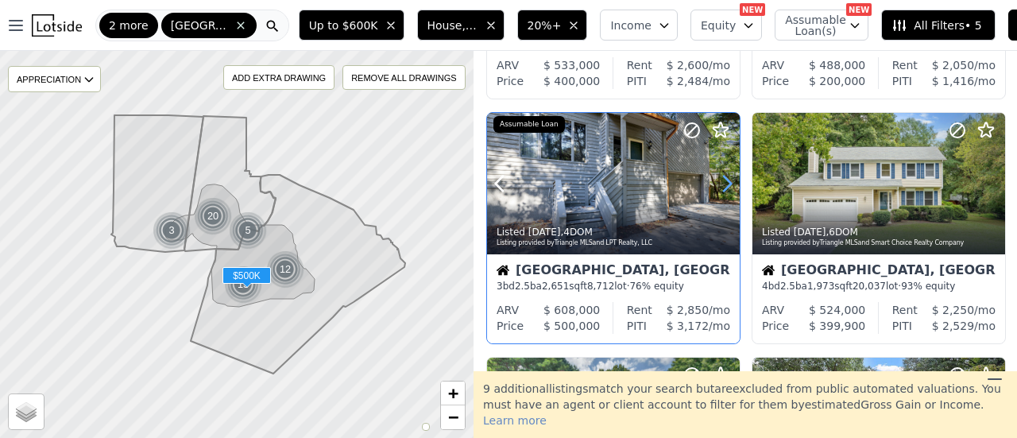
click at [728, 188] on icon at bounding box center [726, 183] width 25 height 25
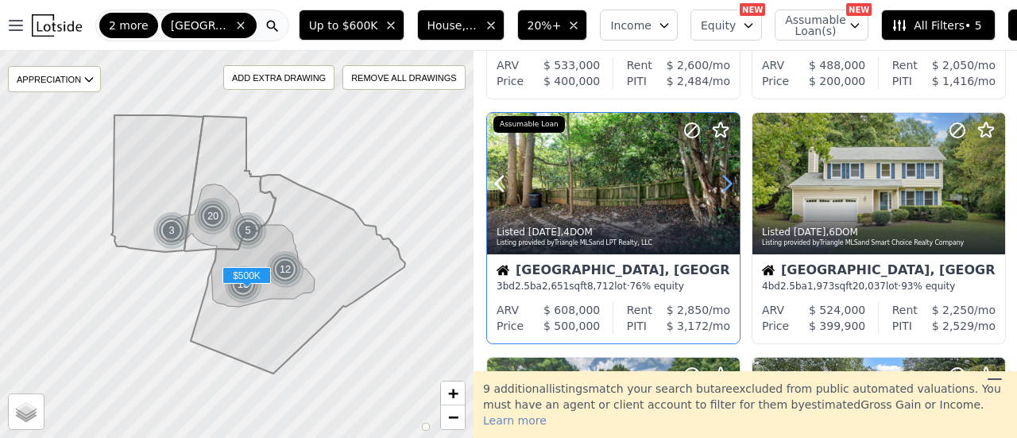
click at [728, 188] on icon at bounding box center [726, 183] width 25 height 25
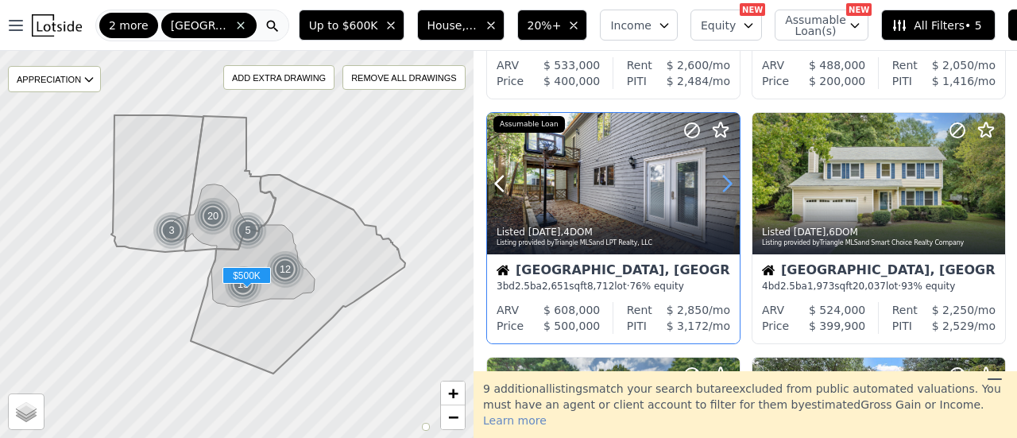
click at [728, 188] on icon at bounding box center [726, 183] width 25 height 25
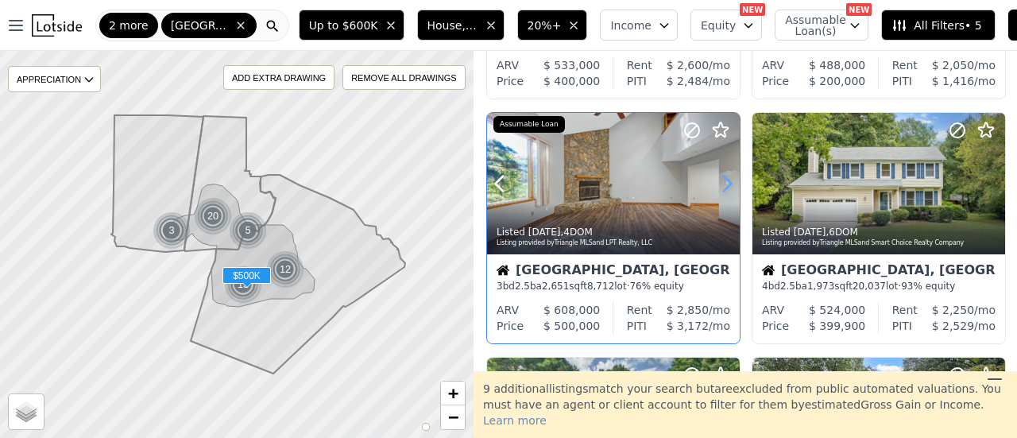
click at [728, 188] on icon at bounding box center [726, 183] width 25 height 25
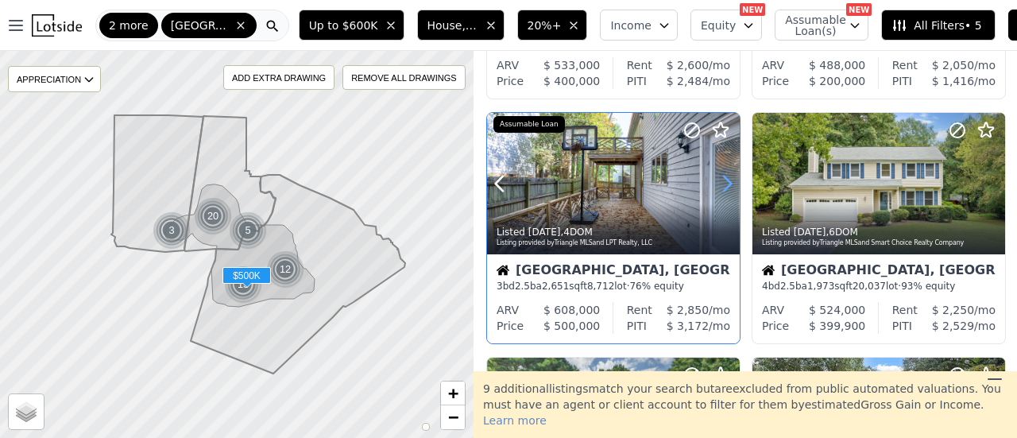
click at [728, 188] on icon at bounding box center [726, 183] width 25 height 25
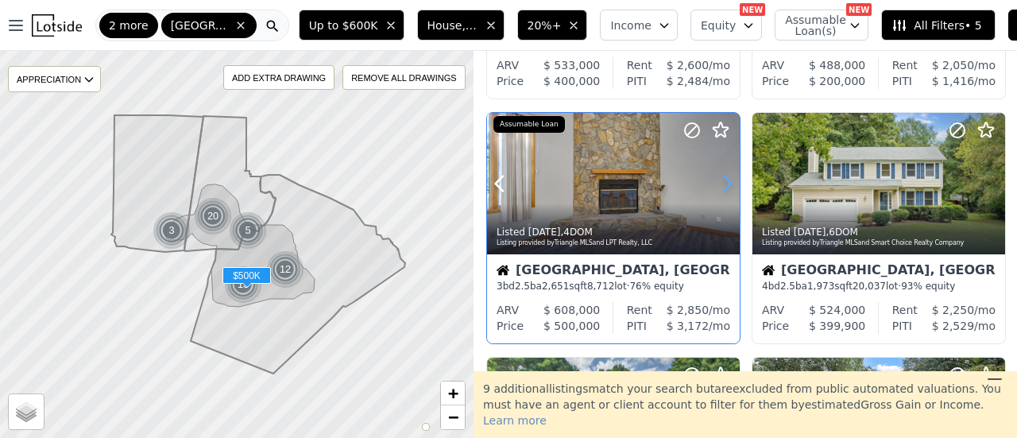
click at [728, 188] on icon at bounding box center [726, 183] width 25 height 25
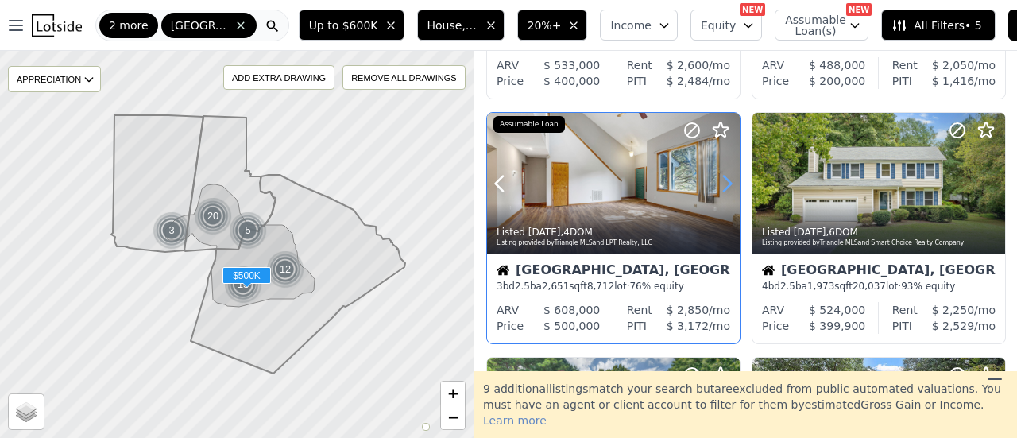
click at [728, 188] on icon at bounding box center [726, 183] width 25 height 25
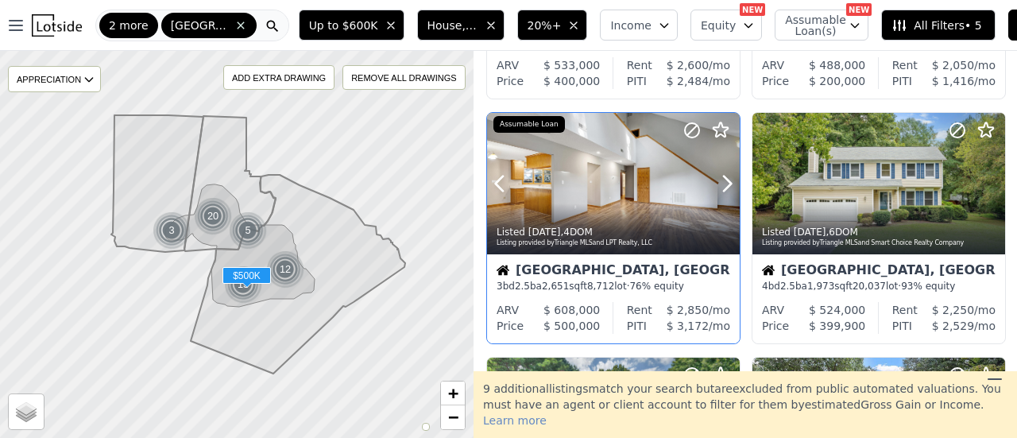
click at [694, 126] on icon at bounding box center [692, 131] width 10 height 10
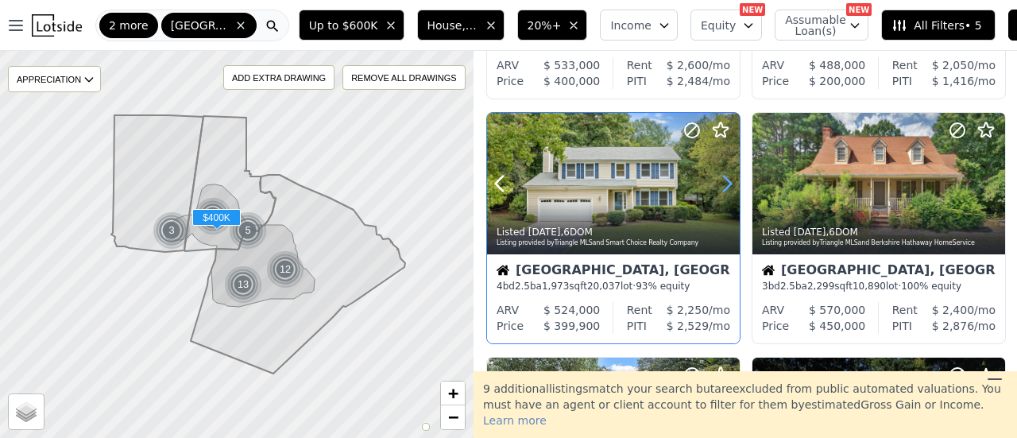
click at [720, 181] on icon at bounding box center [726, 183] width 25 height 25
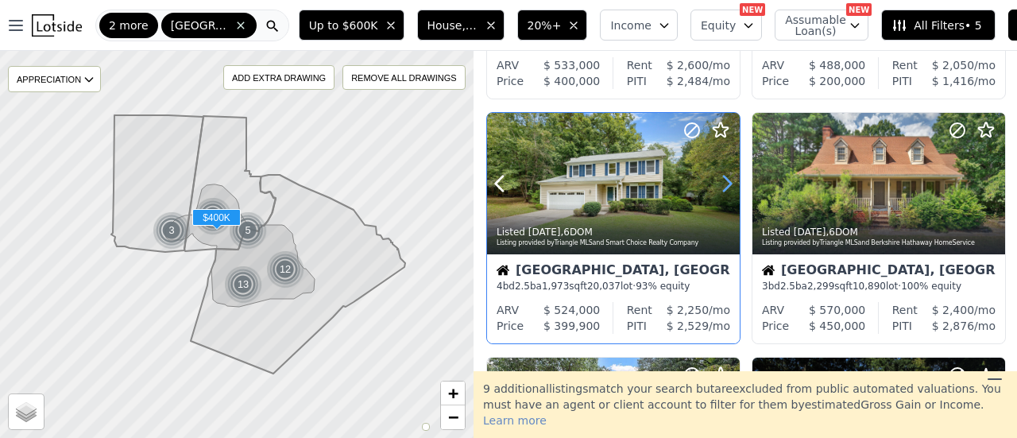
click at [720, 181] on icon at bounding box center [726, 183] width 25 height 25
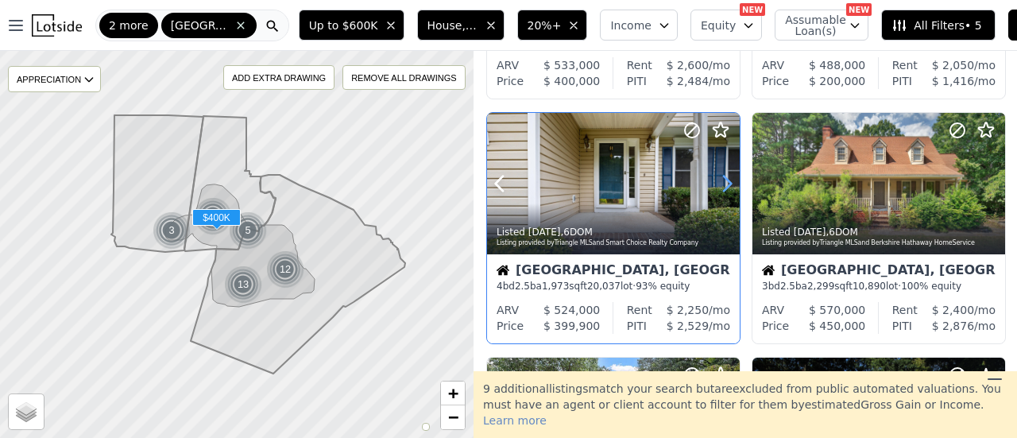
click at [720, 181] on icon at bounding box center [726, 183] width 25 height 25
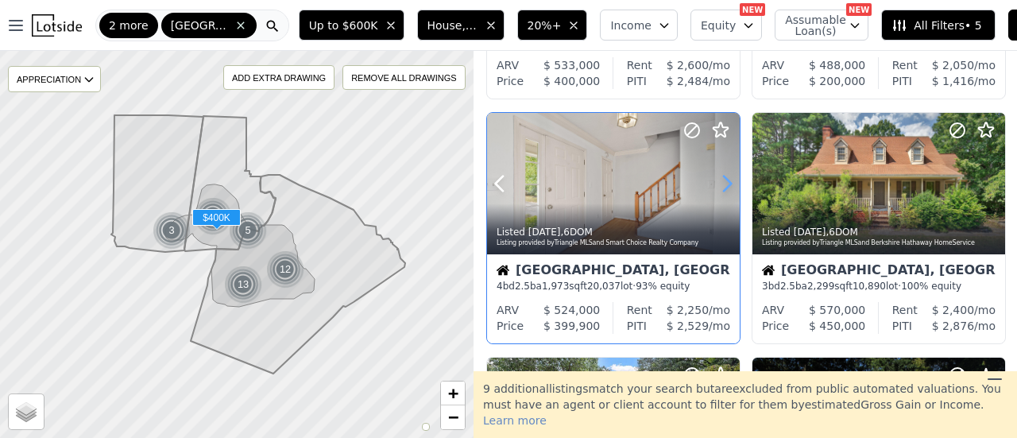
click at [720, 181] on icon at bounding box center [726, 183] width 25 height 25
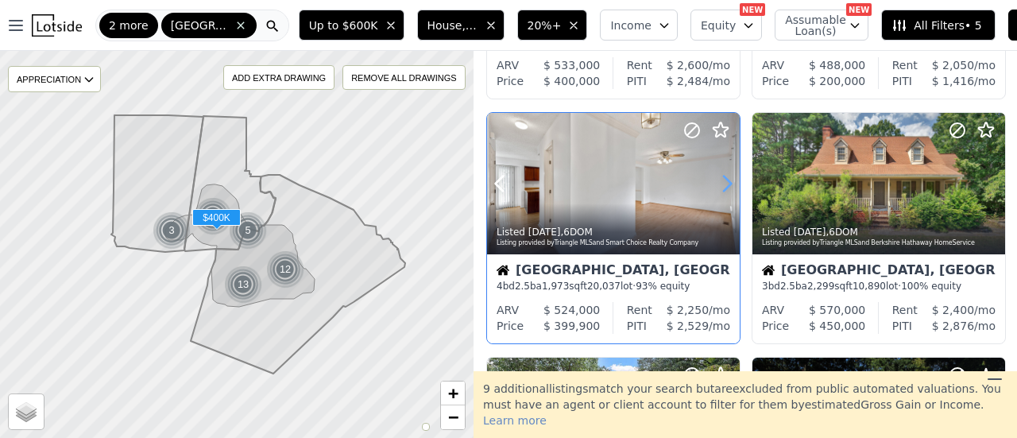
click at [720, 181] on icon at bounding box center [726, 183] width 25 height 25
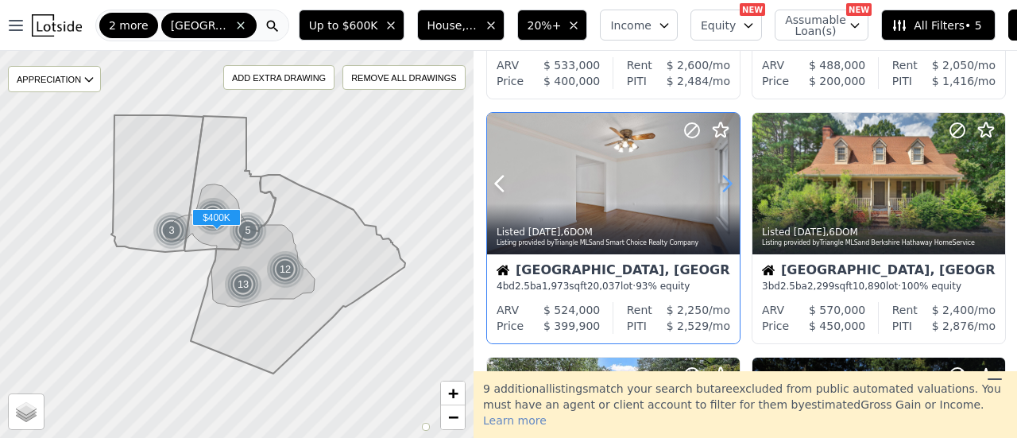
click at [720, 181] on icon at bounding box center [726, 183] width 25 height 25
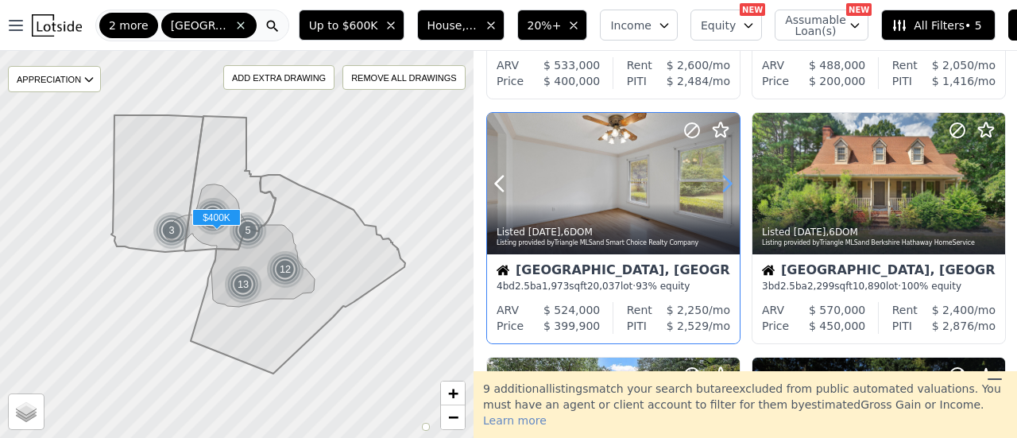
click at [720, 181] on icon at bounding box center [726, 183] width 25 height 25
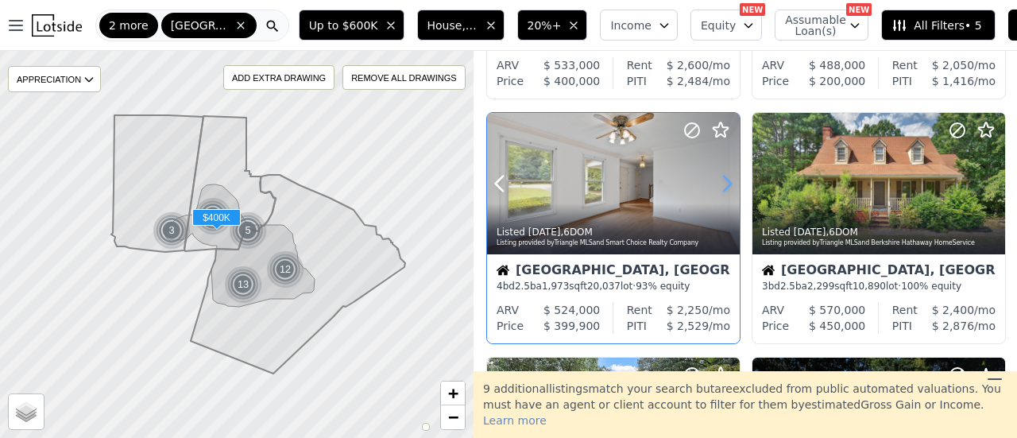
click at [720, 181] on icon at bounding box center [726, 183] width 25 height 25
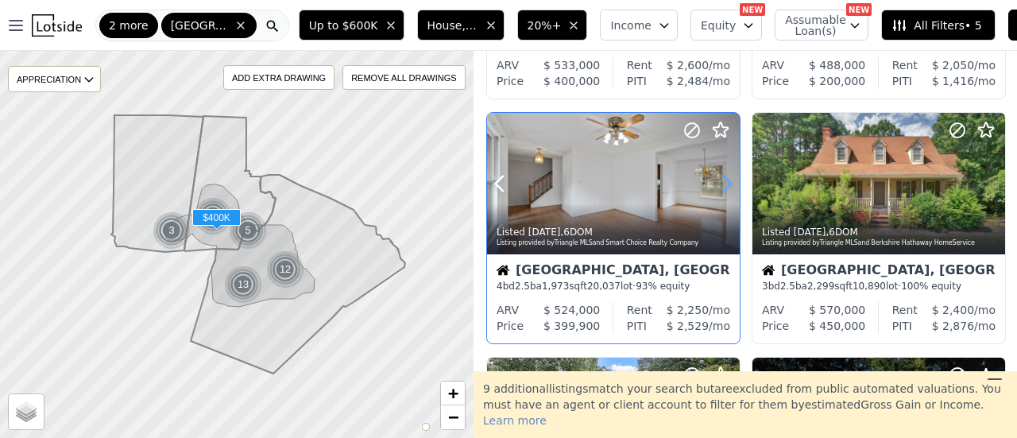
click at [720, 181] on icon at bounding box center [726, 183] width 25 height 25
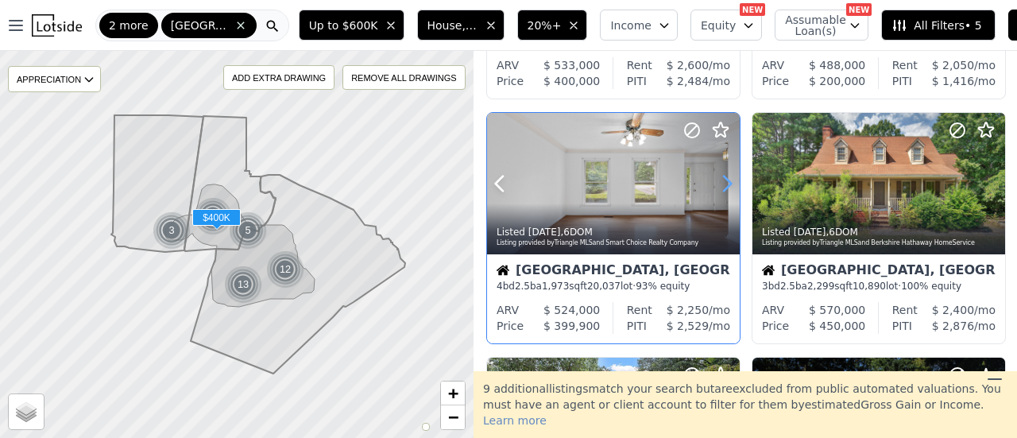
click at [720, 181] on icon at bounding box center [726, 183] width 25 height 25
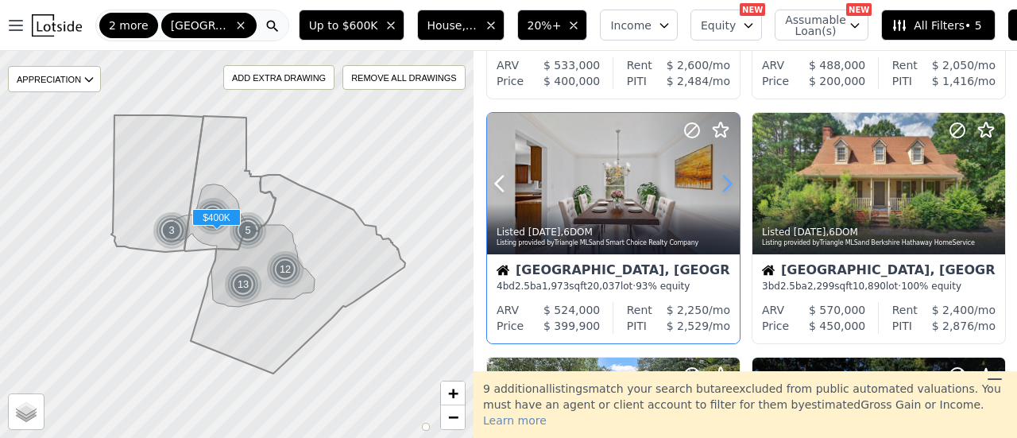
click at [720, 181] on icon at bounding box center [726, 183] width 25 height 25
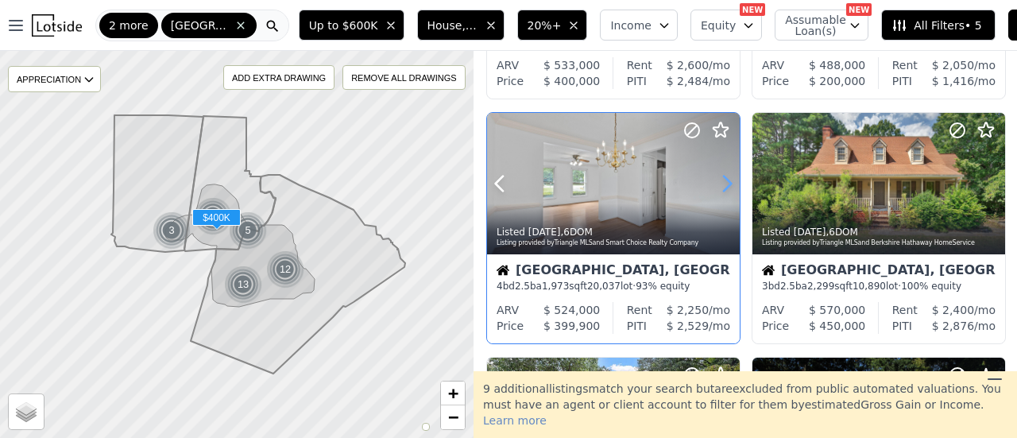
click at [720, 181] on icon at bounding box center [726, 183] width 25 height 25
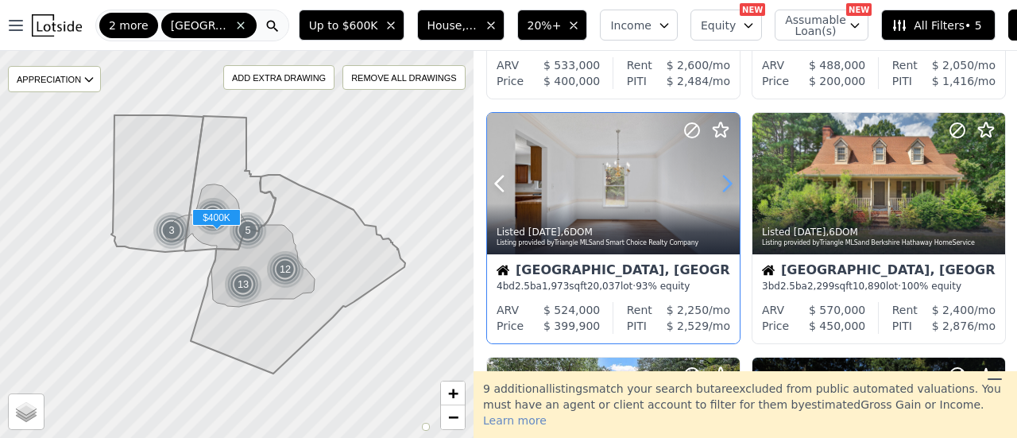
click at [720, 181] on icon at bounding box center [726, 183] width 25 height 25
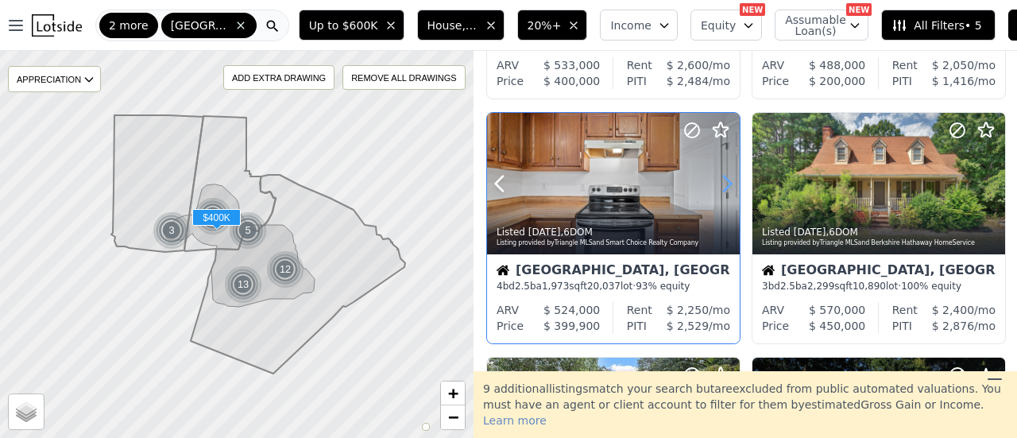
click at [720, 181] on icon at bounding box center [726, 183] width 25 height 25
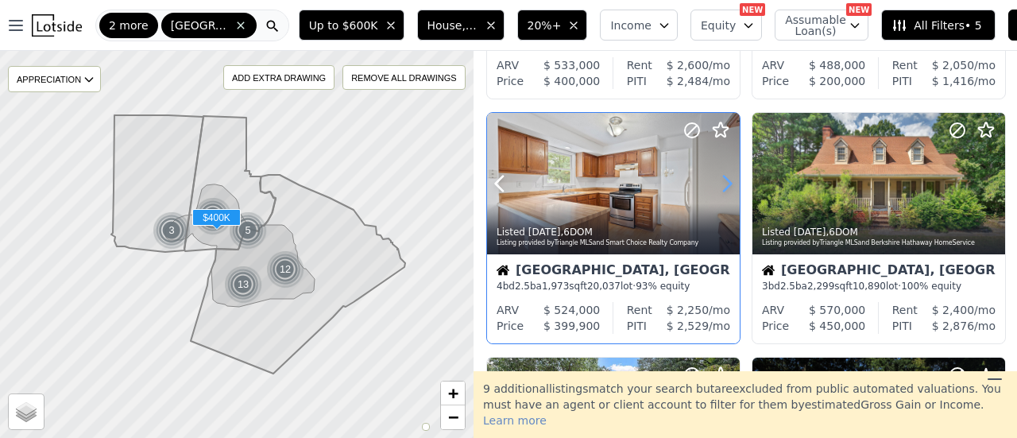
click at [720, 181] on icon at bounding box center [726, 183] width 25 height 25
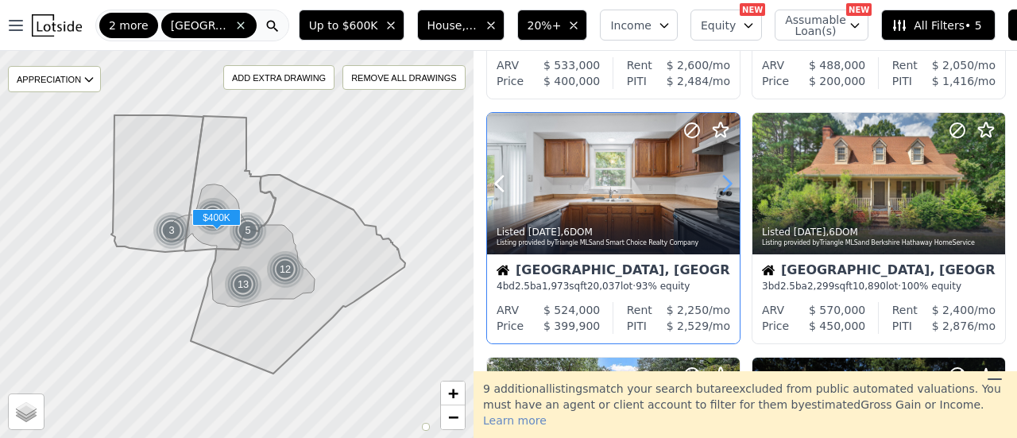
click at [720, 181] on icon at bounding box center [726, 183] width 25 height 25
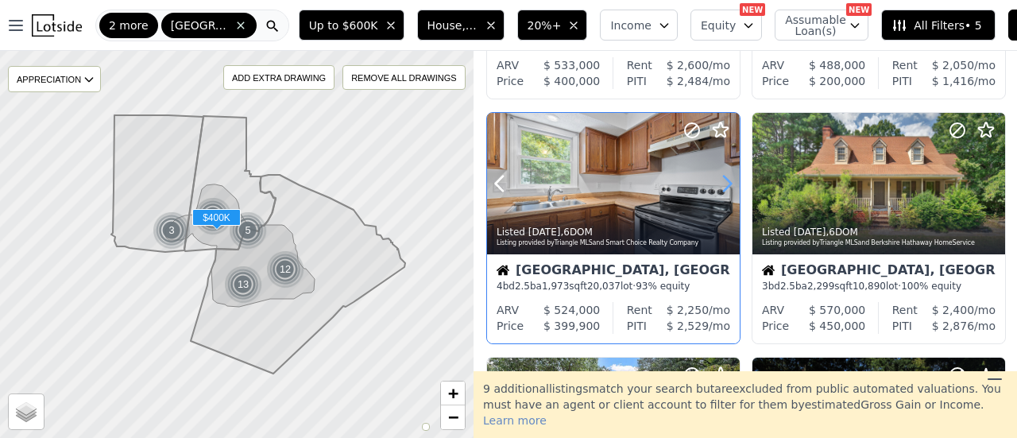
click at [720, 181] on icon at bounding box center [726, 183] width 25 height 25
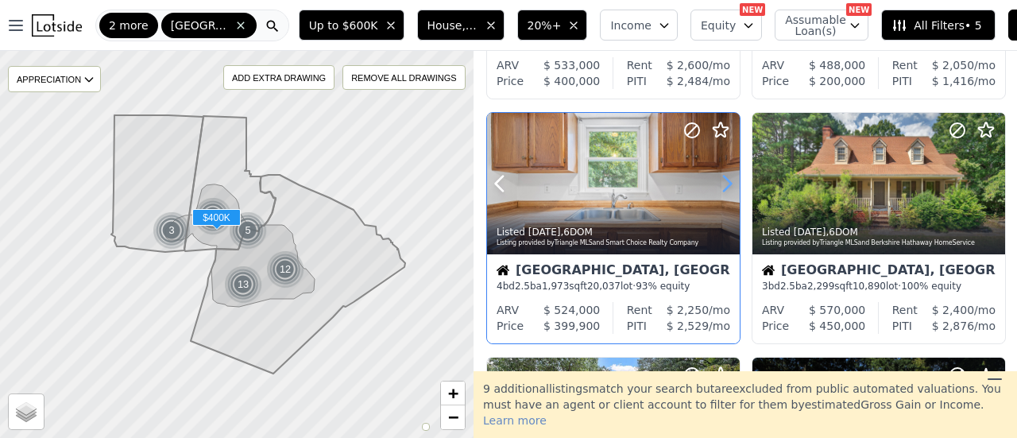
click at [720, 181] on icon at bounding box center [726, 183] width 25 height 25
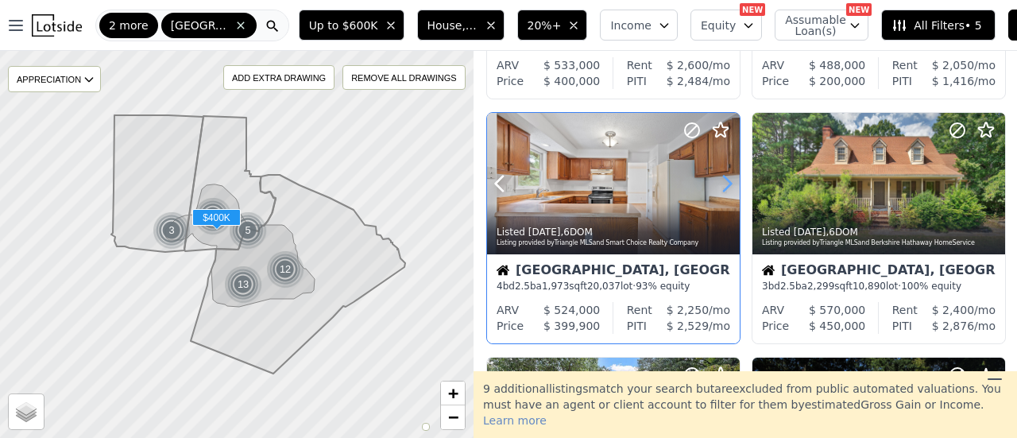
click at [720, 181] on icon at bounding box center [726, 183] width 25 height 25
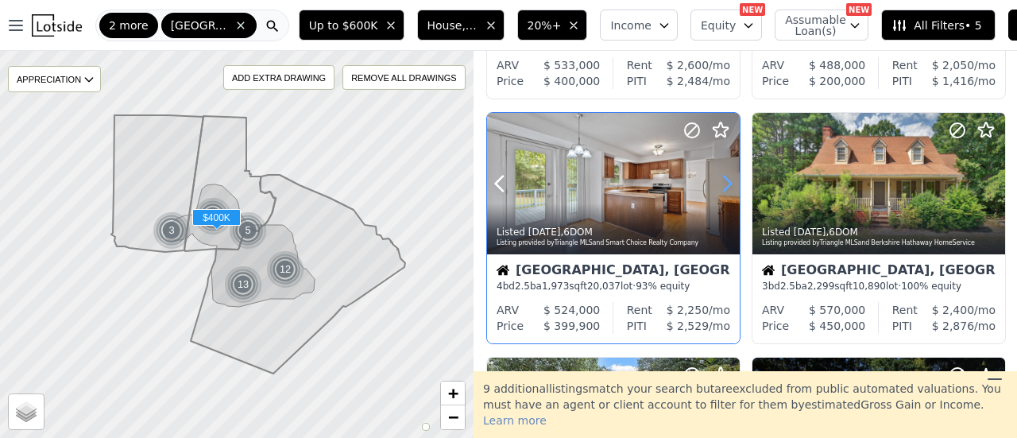
click at [720, 181] on icon at bounding box center [726, 183] width 25 height 25
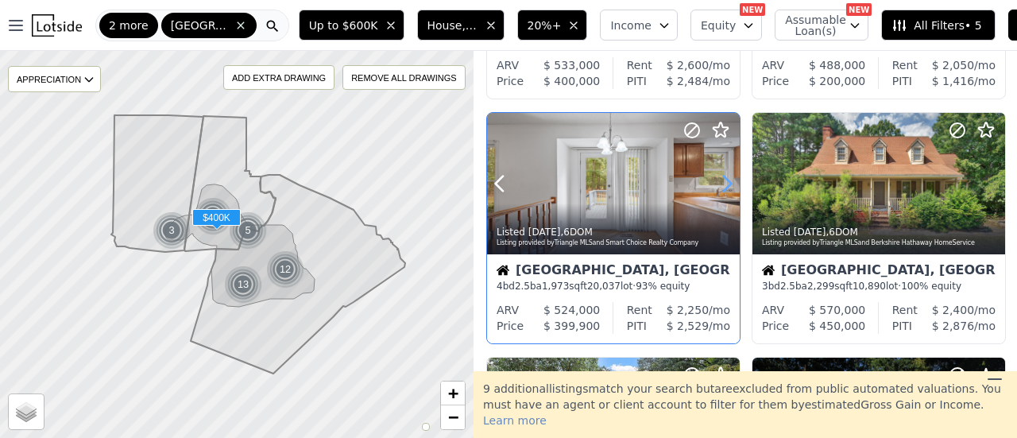
click at [720, 181] on icon at bounding box center [726, 183] width 25 height 25
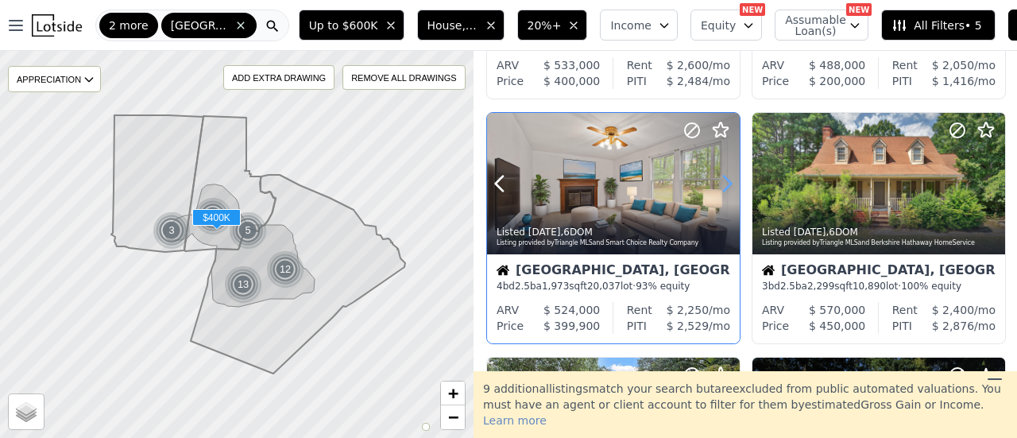
click at [720, 181] on icon at bounding box center [726, 183] width 25 height 25
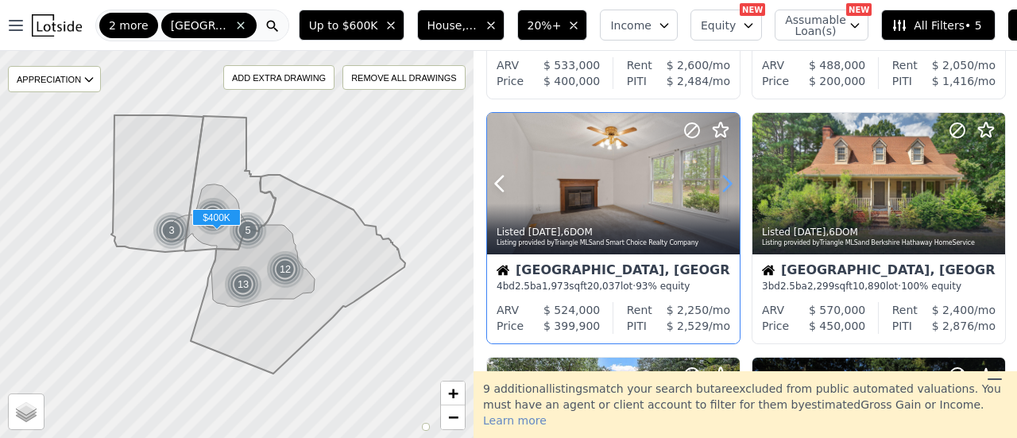
click at [720, 181] on icon at bounding box center [726, 183] width 25 height 25
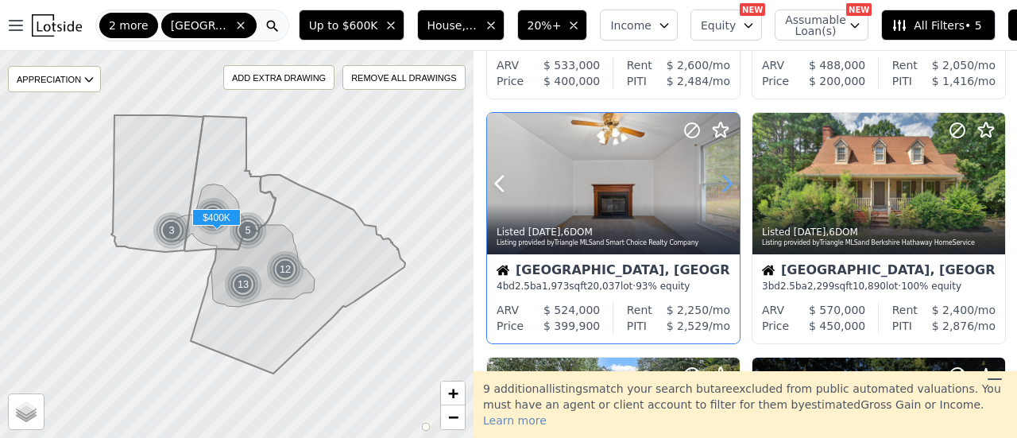
click at [720, 181] on icon at bounding box center [726, 183] width 25 height 25
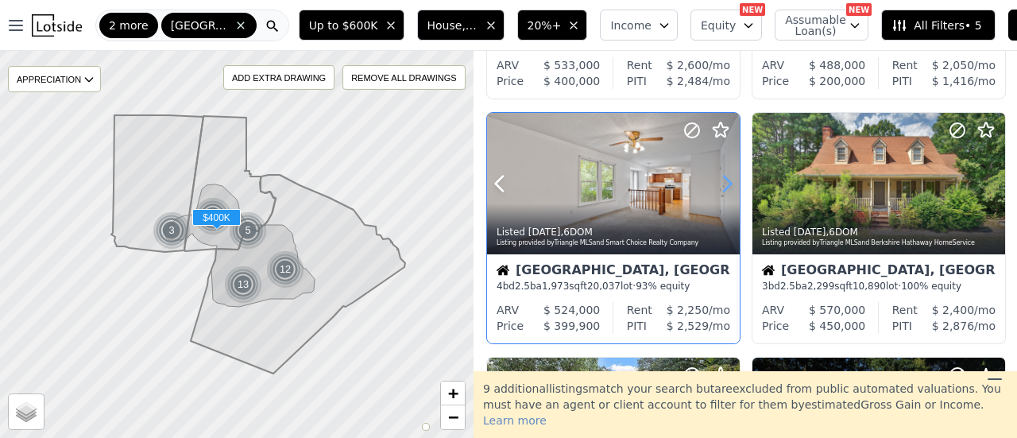
click at [720, 181] on icon at bounding box center [726, 183] width 25 height 25
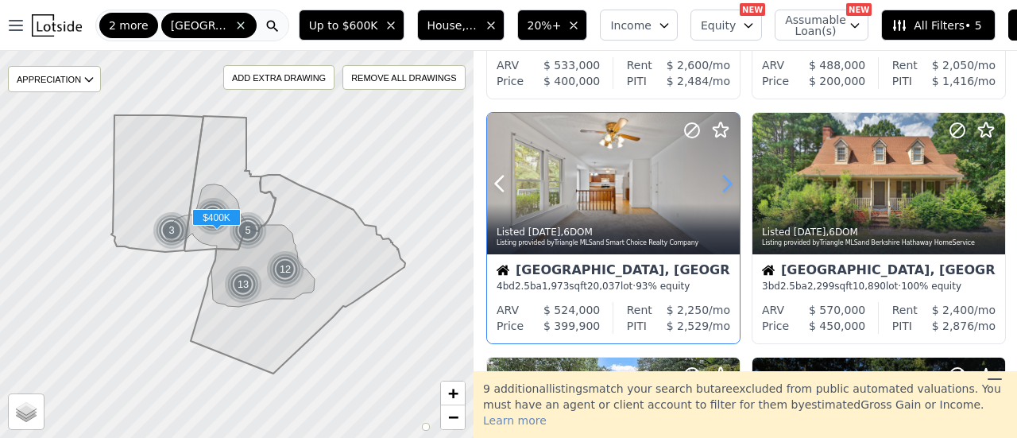
click at [720, 181] on icon at bounding box center [726, 183] width 25 height 25
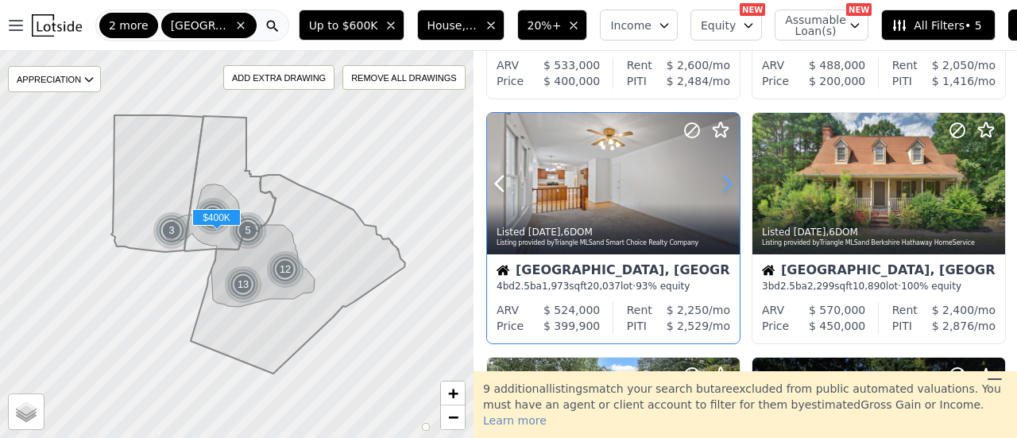
click at [720, 181] on icon at bounding box center [726, 183] width 25 height 25
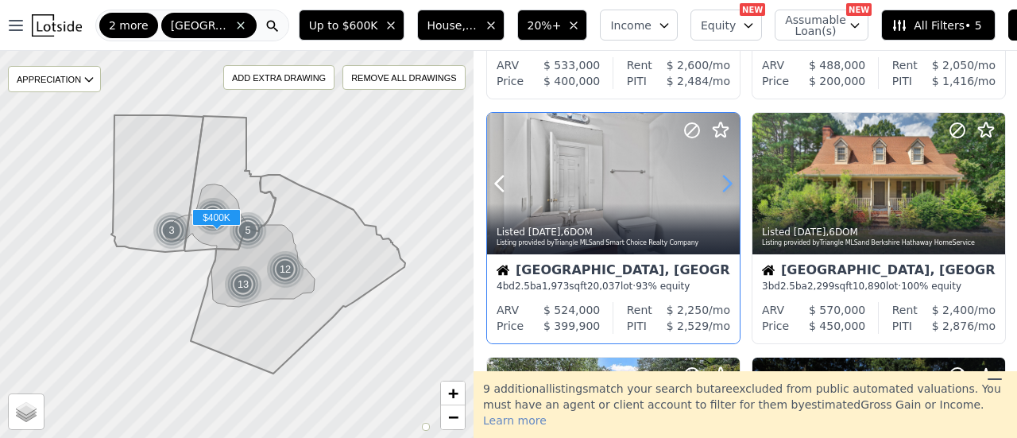
click at [720, 181] on icon at bounding box center [726, 183] width 25 height 25
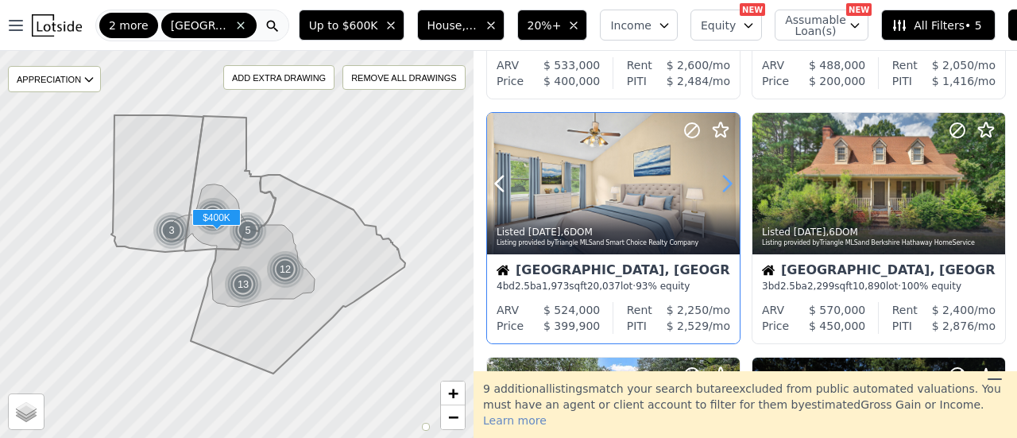
click at [720, 181] on icon at bounding box center [726, 183] width 25 height 25
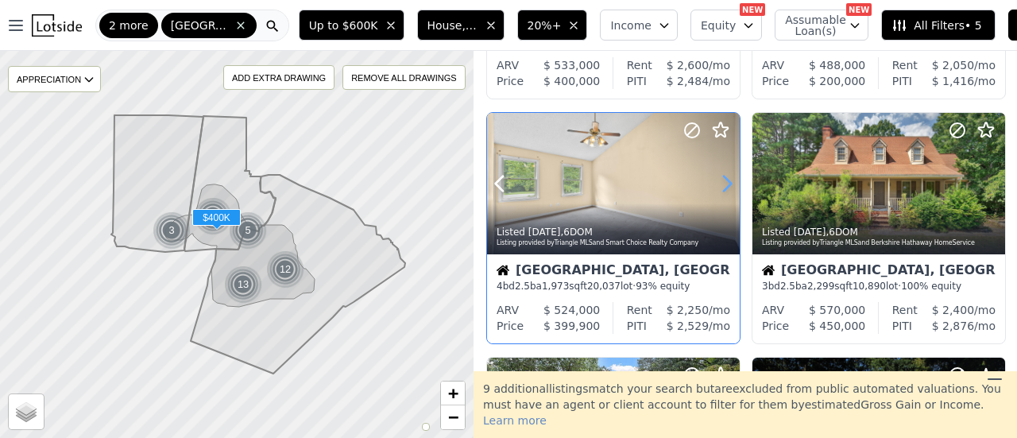
click at [720, 181] on icon at bounding box center [726, 183] width 25 height 25
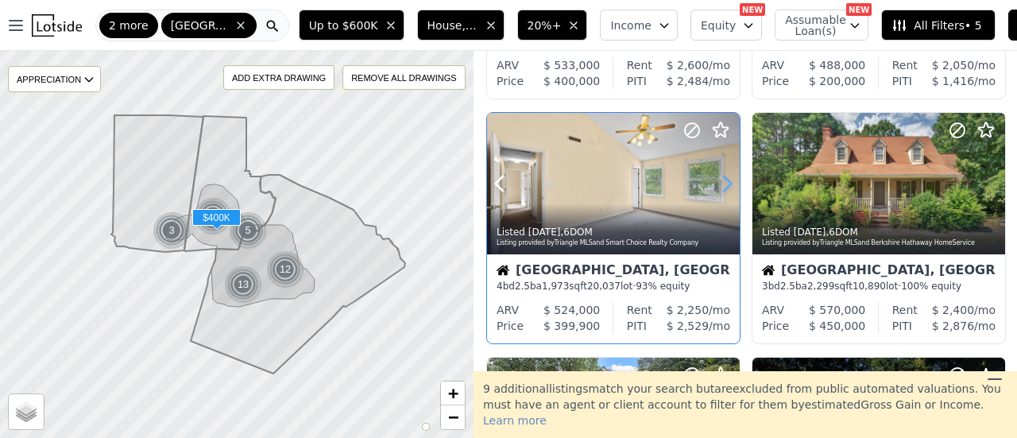
click at [720, 181] on icon at bounding box center [726, 183] width 25 height 25
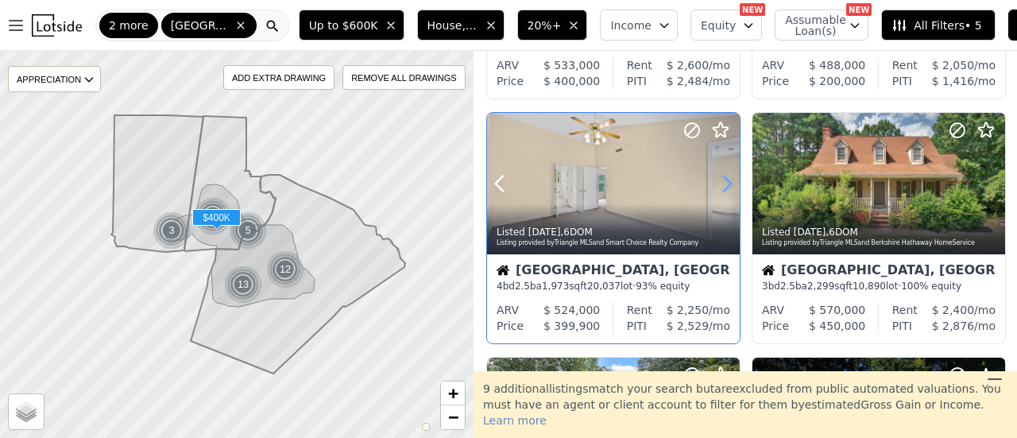
click at [720, 181] on icon at bounding box center [726, 183] width 25 height 25
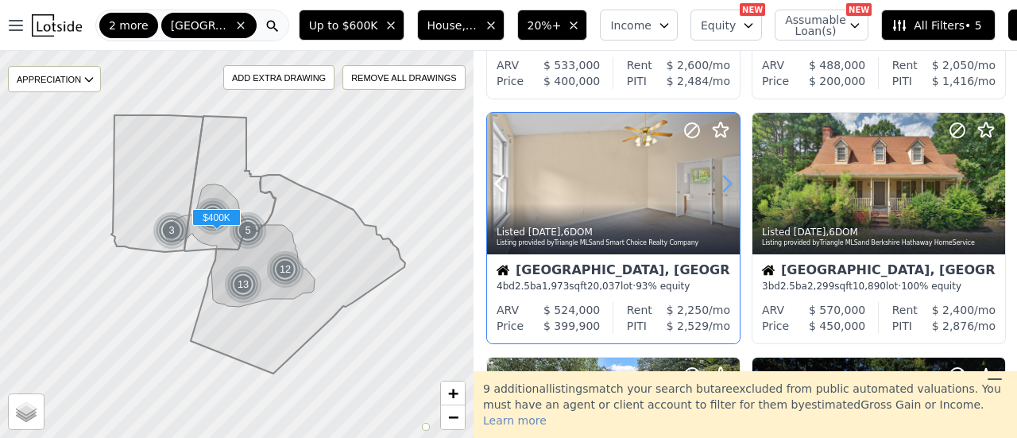
click at [720, 181] on icon at bounding box center [726, 183] width 25 height 25
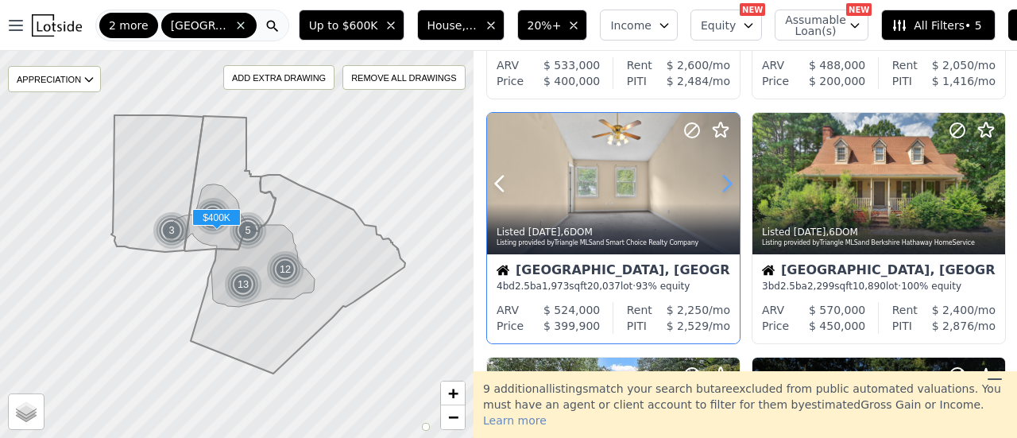
click at [720, 181] on icon at bounding box center [726, 183] width 25 height 25
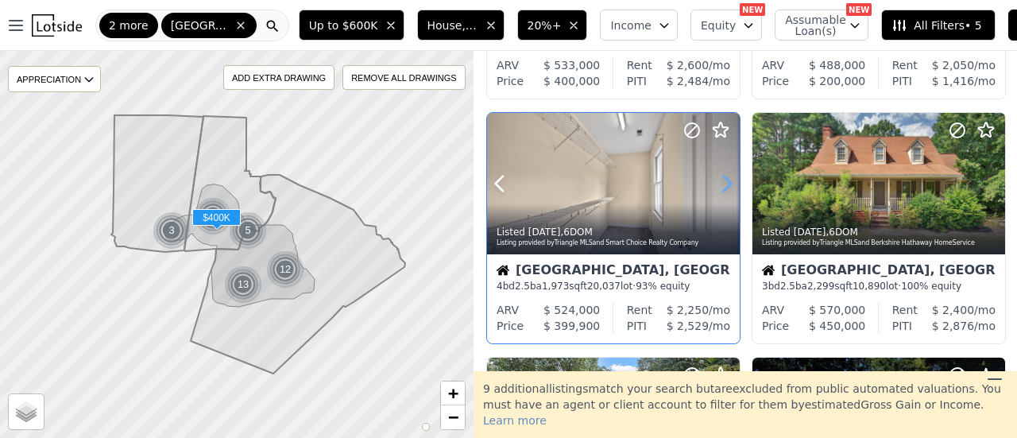
click at [720, 181] on icon at bounding box center [726, 183] width 25 height 25
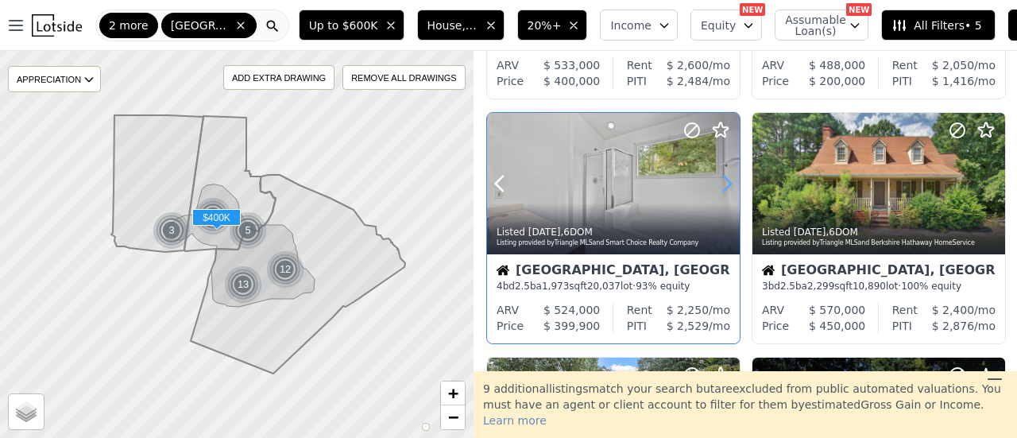
click at [720, 181] on icon at bounding box center [726, 183] width 25 height 25
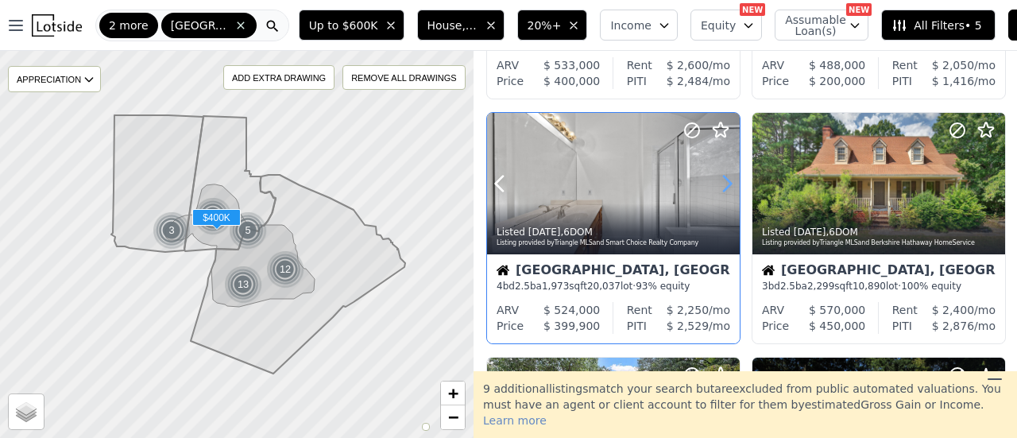
click at [720, 181] on icon at bounding box center [726, 183] width 25 height 25
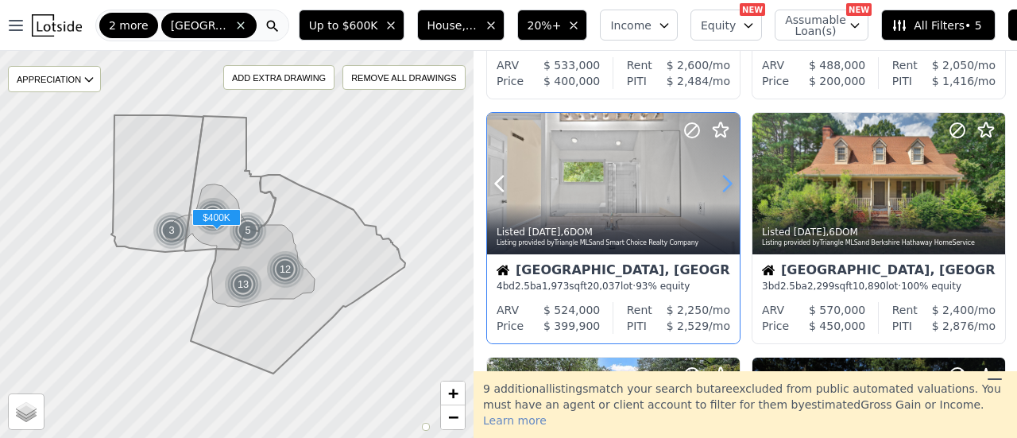
click at [720, 181] on icon at bounding box center [726, 183] width 25 height 25
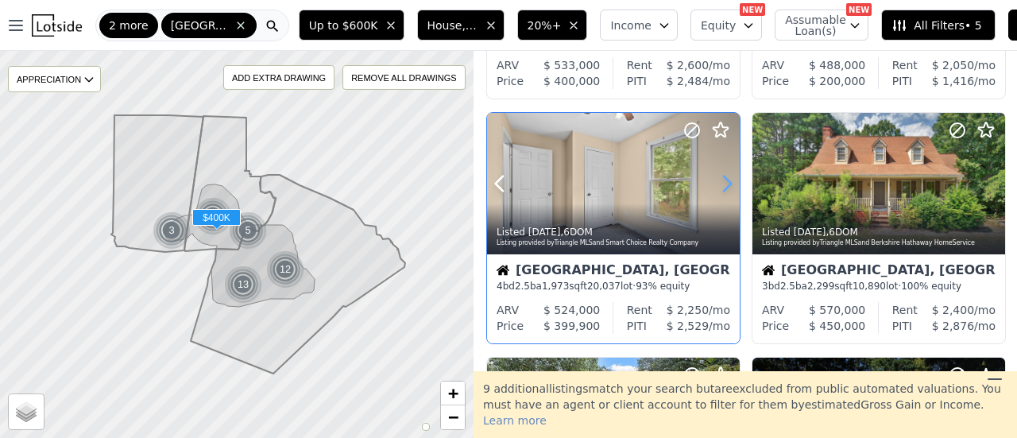
click at [720, 181] on icon at bounding box center [726, 183] width 25 height 25
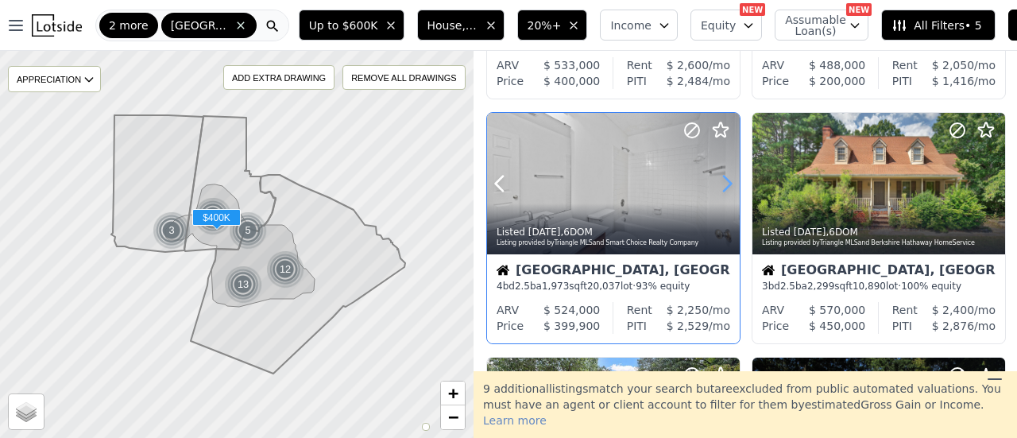
click at [720, 181] on icon at bounding box center [726, 183] width 25 height 25
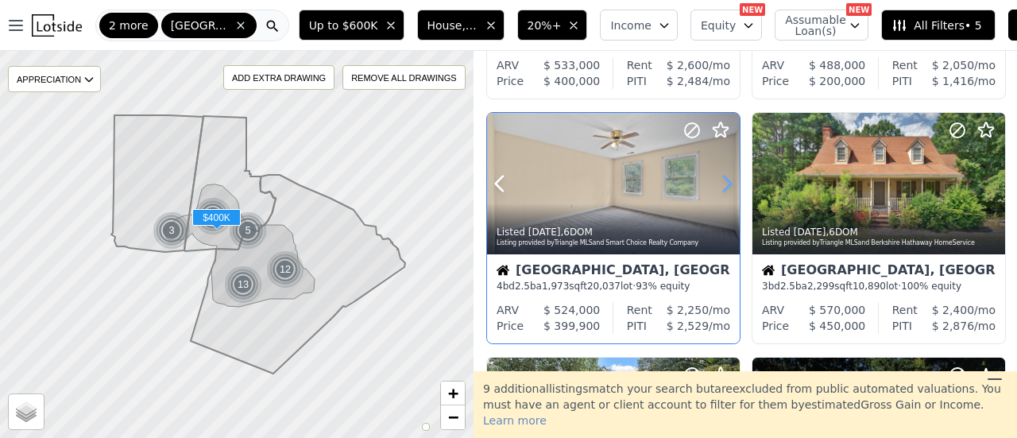
click at [720, 181] on icon at bounding box center [726, 183] width 25 height 25
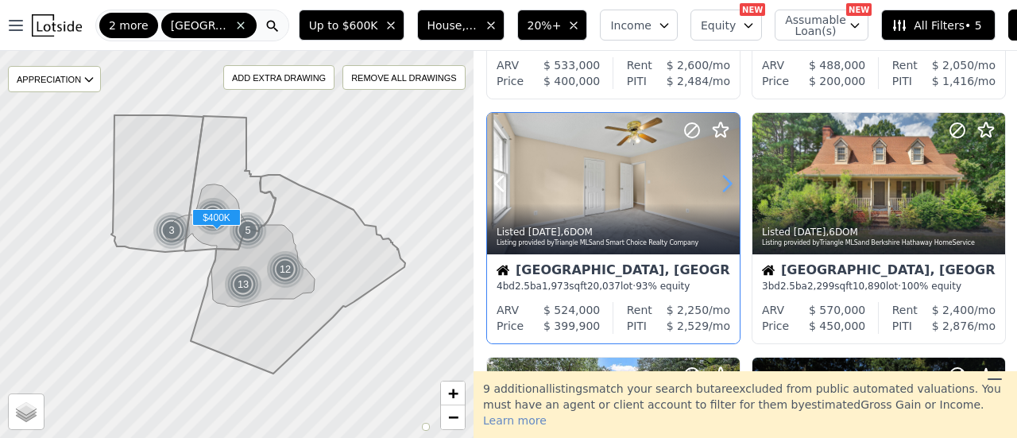
click at [720, 181] on icon at bounding box center [726, 183] width 25 height 25
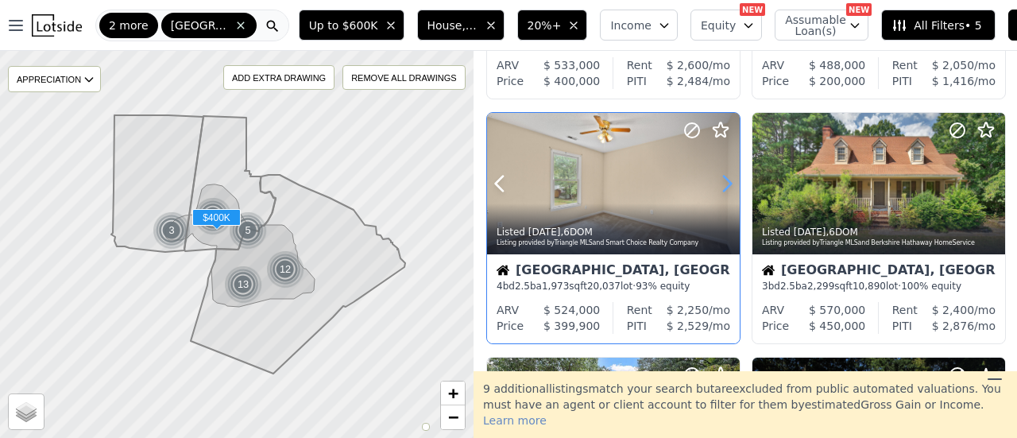
click at [720, 181] on icon at bounding box center [726, 183] width 25 height 25
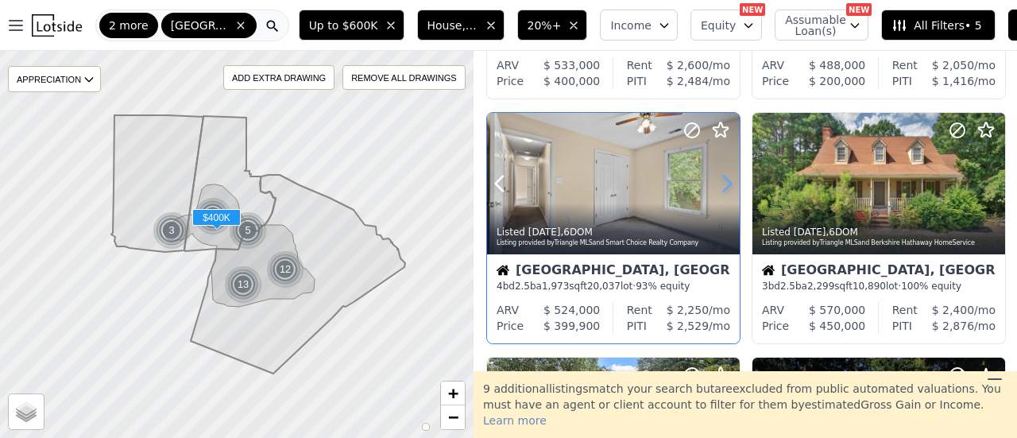
click at [720, 181] on icon at bounding box center [726, 183] width 25 height 25
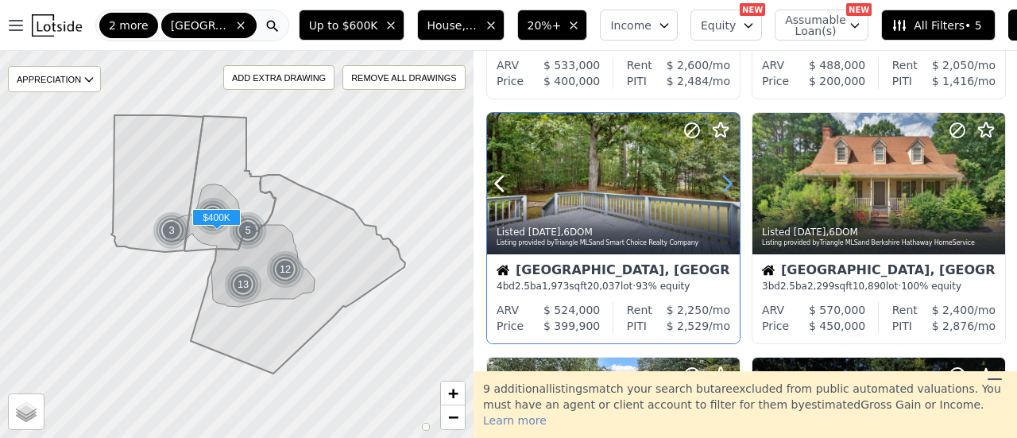
click at [720, 181] on icon at bounding box center [726, 183] width 25 height 25
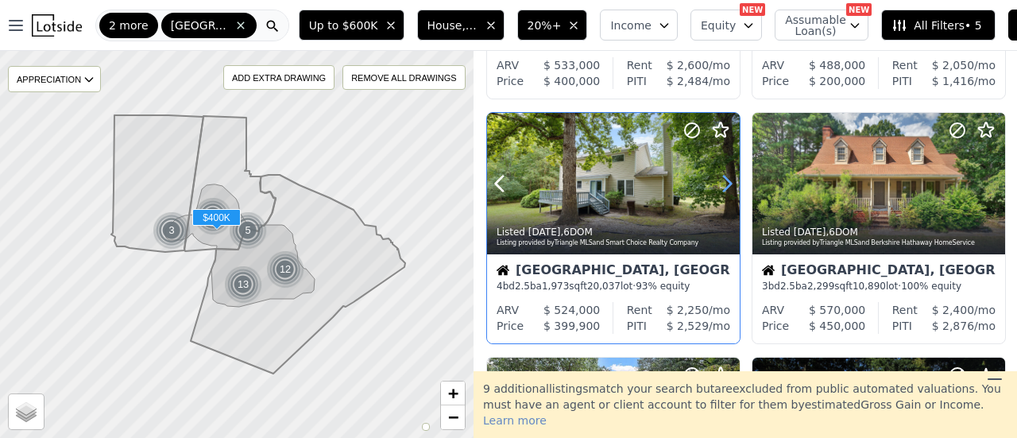
click at [720, 181] on icon at bounding box center [726, 183] width 25 height 25
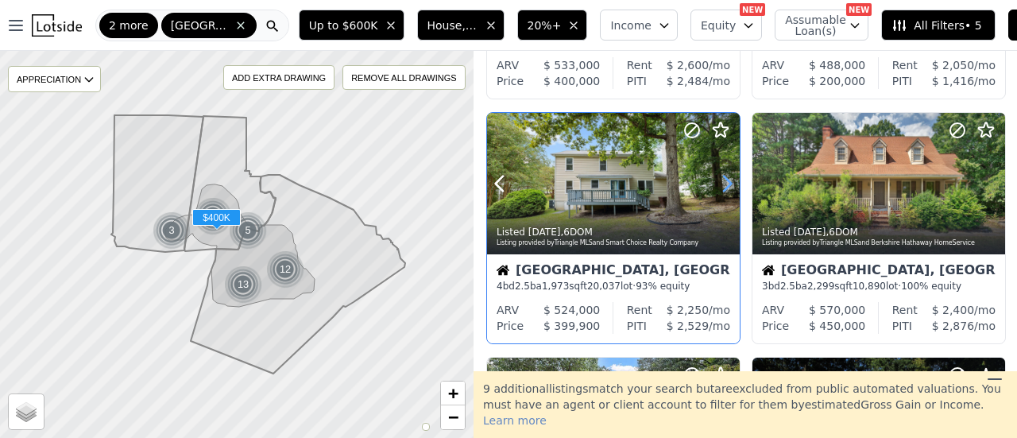
click at [720, 181] on icon at bounding box center [726, 183] width 25 height 25
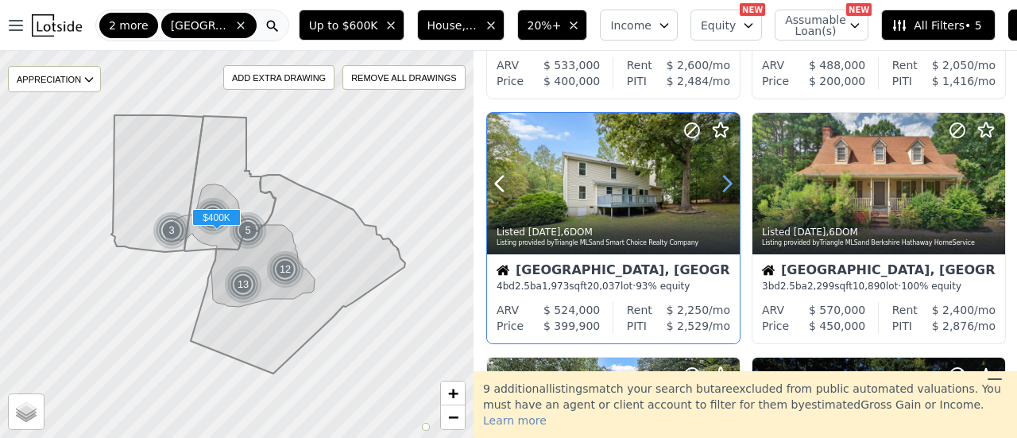
click at [720, 181] on icon at bounding box center [726, 183] width 25 height 25
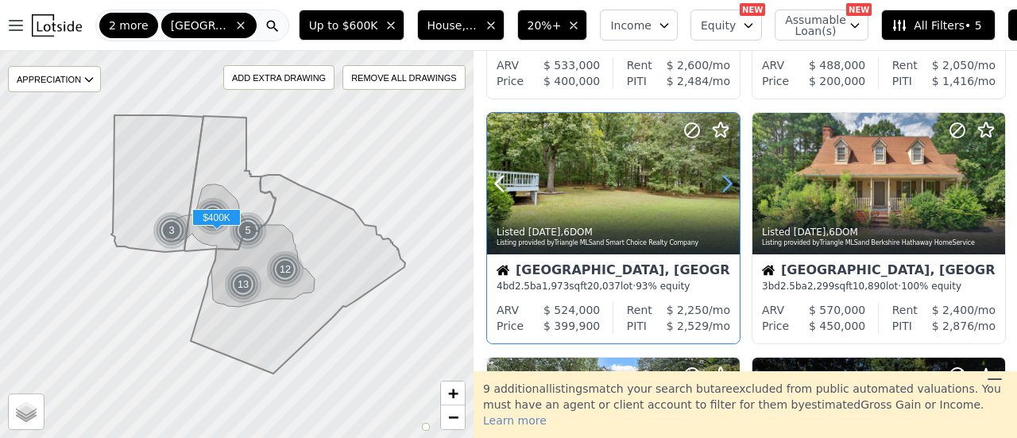
click at [720, 181] on icon at bounding box center [726, 183] width 25 height 25
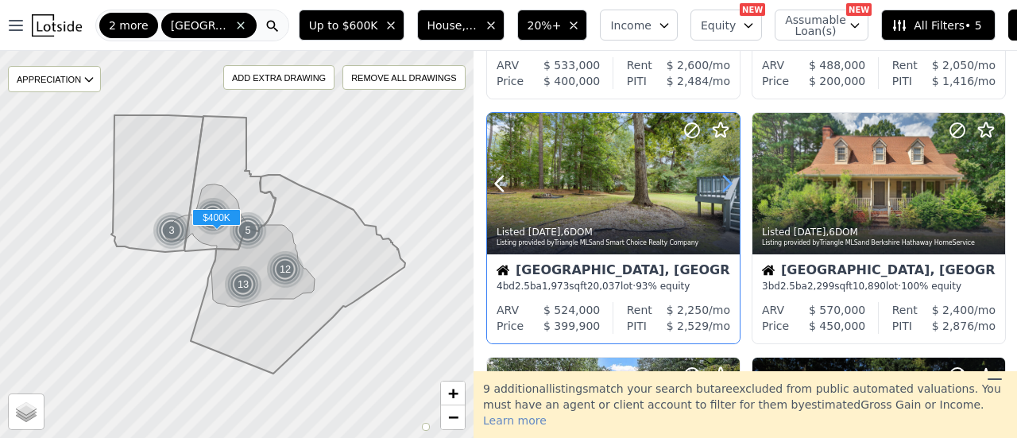
click at [720, 181] on icon at bounding box center [726, 183] width 25 height 25
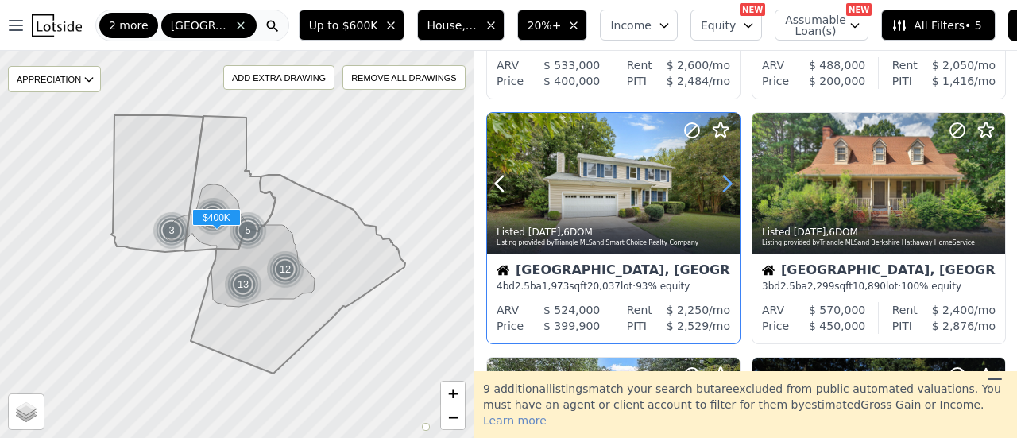
click at [720, 181] on icon at bounding box center [726, 183] width 25 height 25
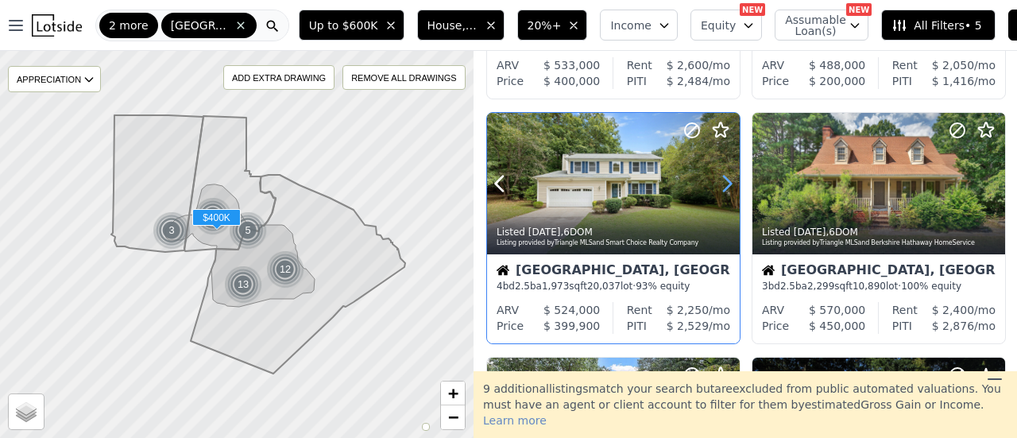
click at [720, 181] on icon at bounding box center [726, 183] width 25 height 25
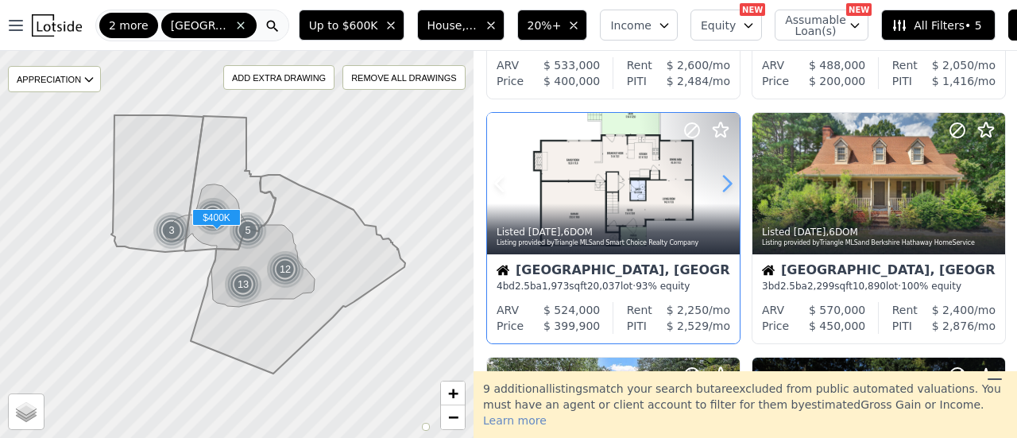
click at [720, 181] on icon at bounding box center [726, 183] width 25 height 25
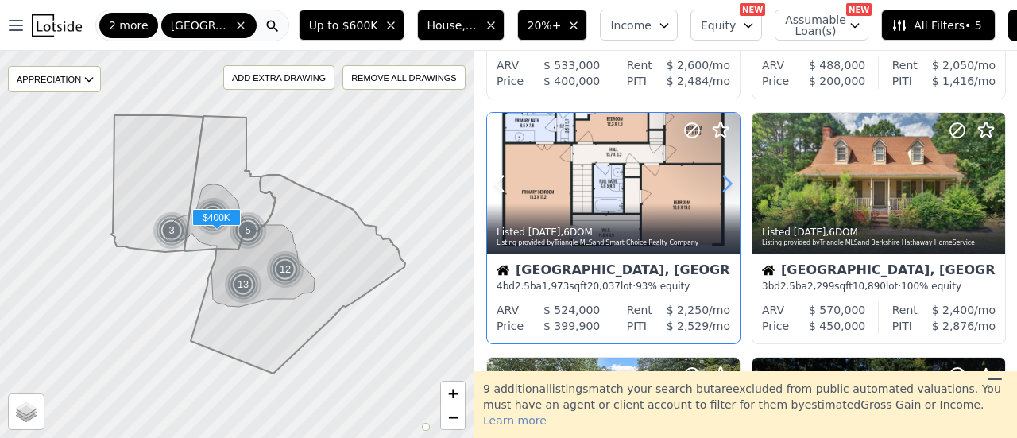
click at [720, 181] on icon at bounding box center [726, 183] width 25 height 25
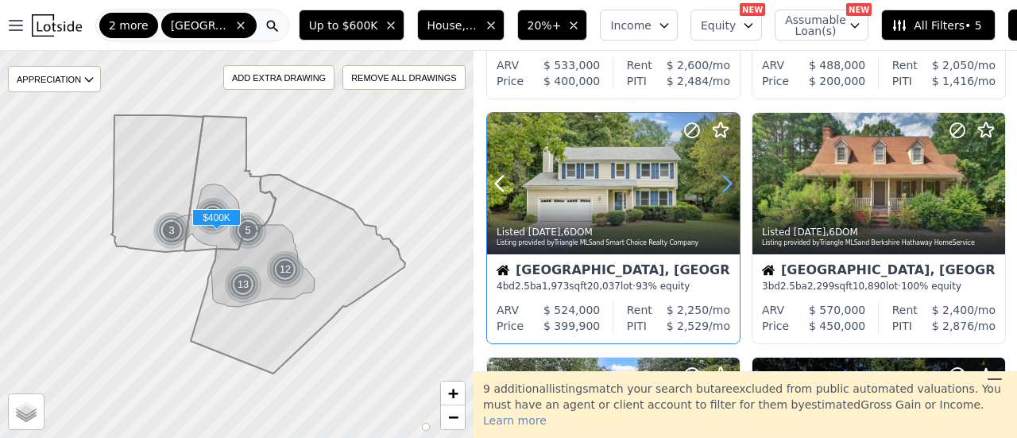
click at [720, 181] on icon at bounding box center [726, 183] width 25 height 25
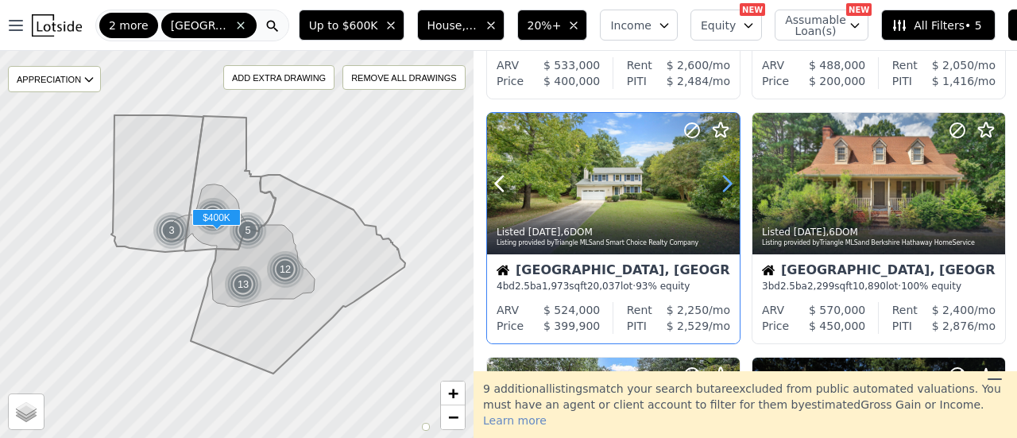
click at [720, 181] on icon at bounding box center [726, 183] width 25 height 25
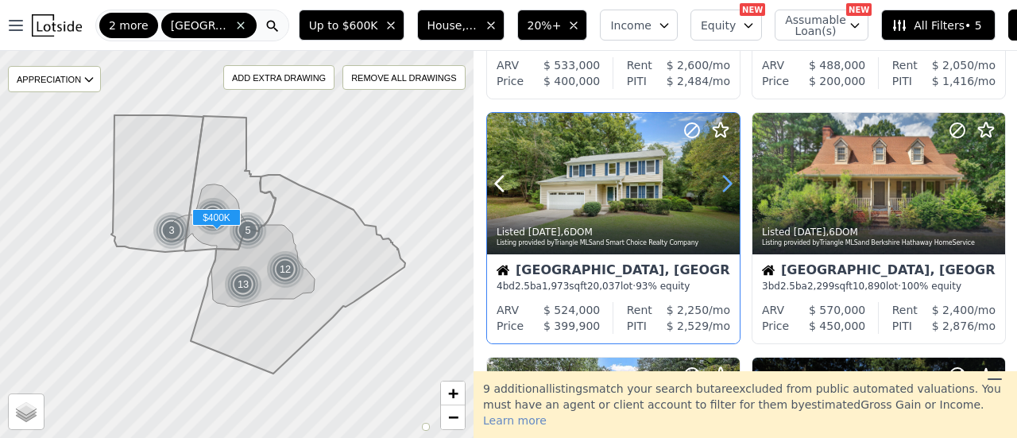
click at [720, 181] on icon at bounding box center [726, 183] width 25 height 25
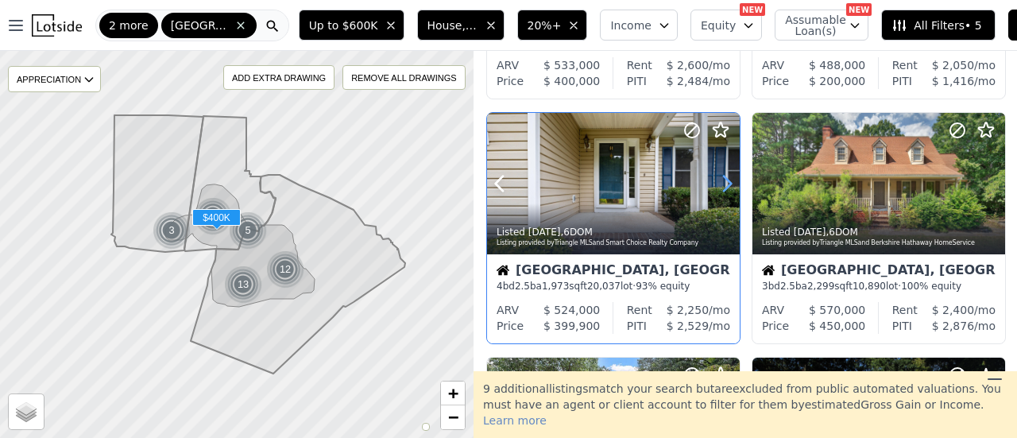
click at [720, 181] on icon at bounding box center [726, 183] width 25 height 25
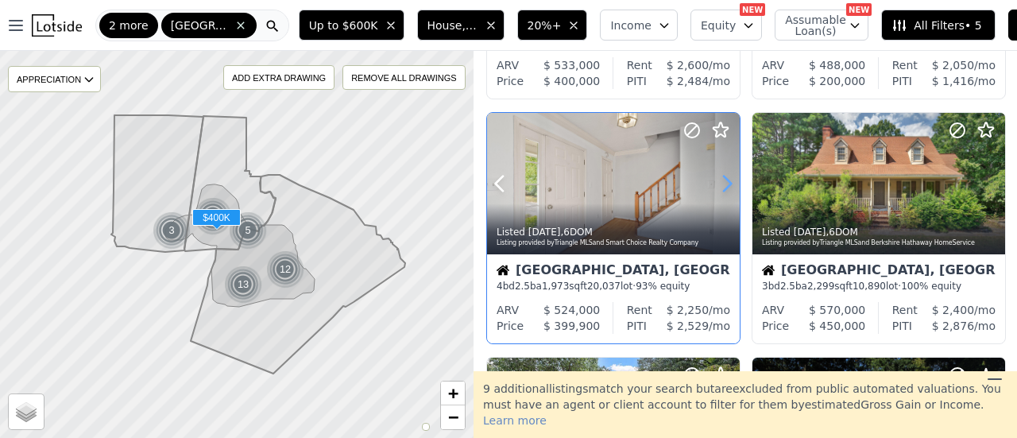
click at [720, 181] on icon at bounding box center [726, 183] width 25 height 25
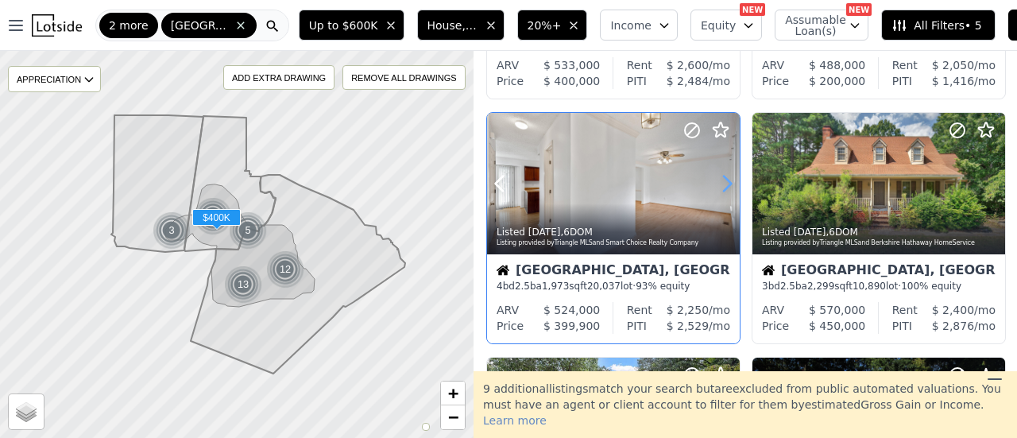
click at [725, 188] on icon at bounding box center [727, 183] width 7 height 15
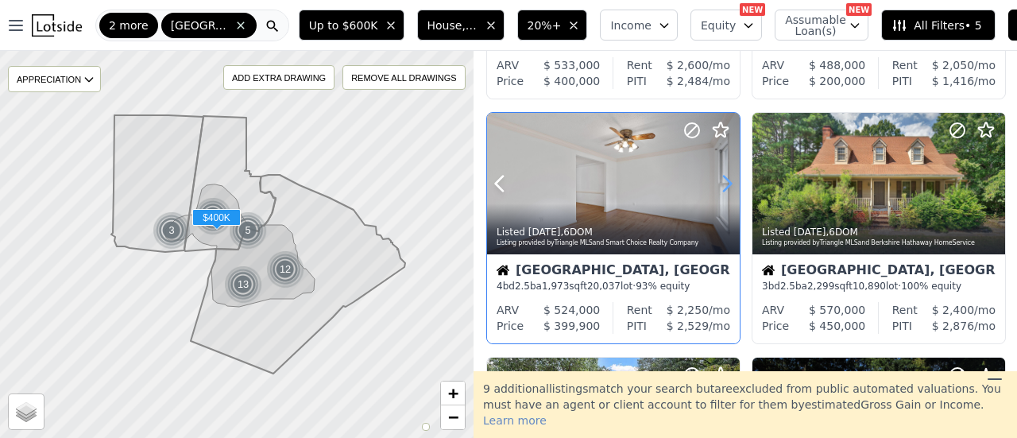
click at [725, 188] on icon at bounding box center [727, 183] width 7 height 15
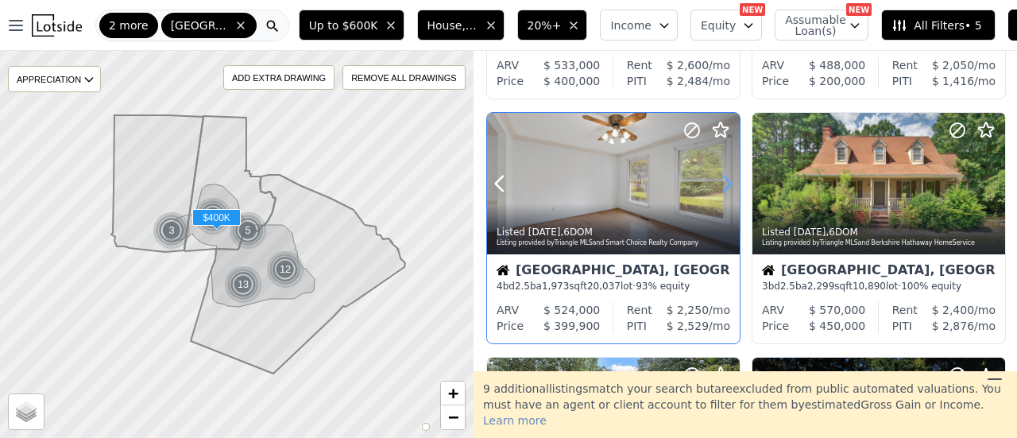
click at [725, 188] on icon at bounding box center [727, 183] width 7 height 15
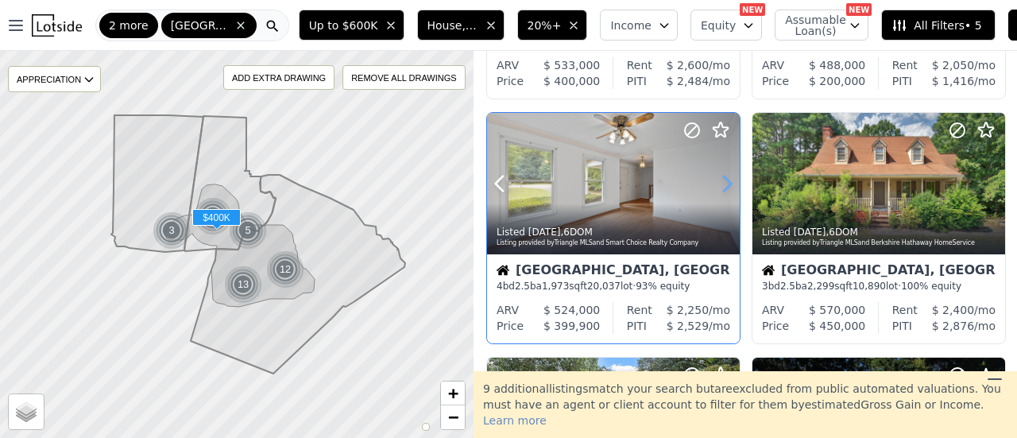
click at [725, 188] on icon at bounding box center [727, 183] width 7 height 15
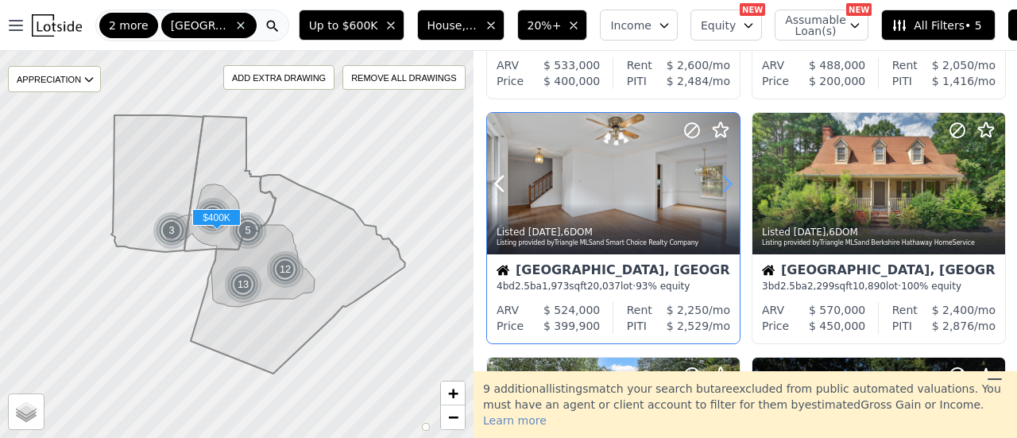
click at [725, 188] on icon at bounding box center [727, 183] width 7 height 15
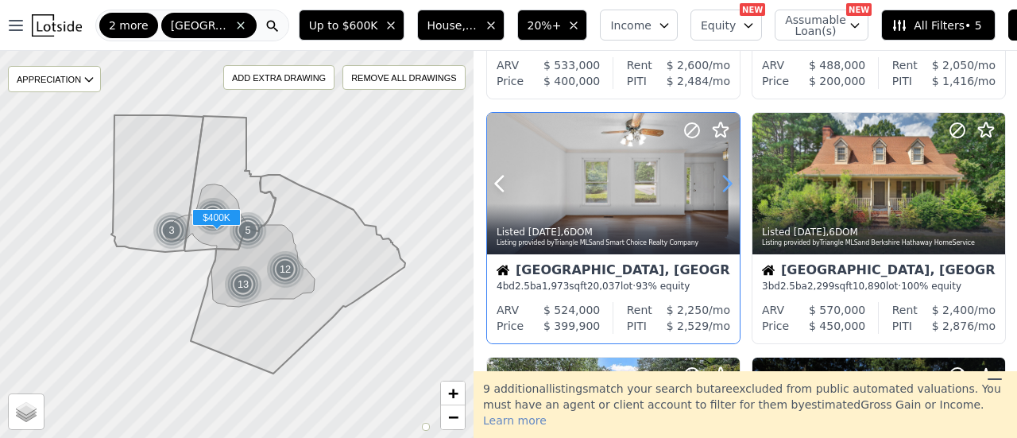
click at [725, 188] on icon at bounding box center [727, 183] width 7 height 15
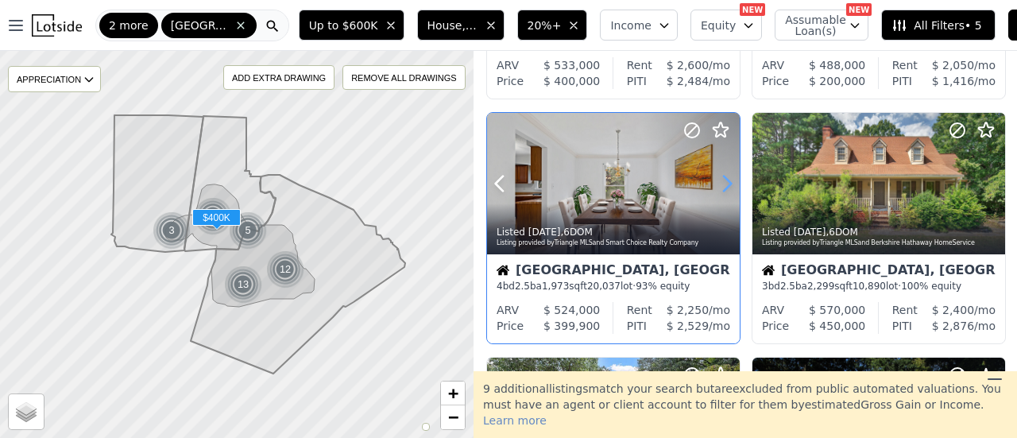
click at [725, 188] on icon at bounding box center [727, 183] width 7 height 15
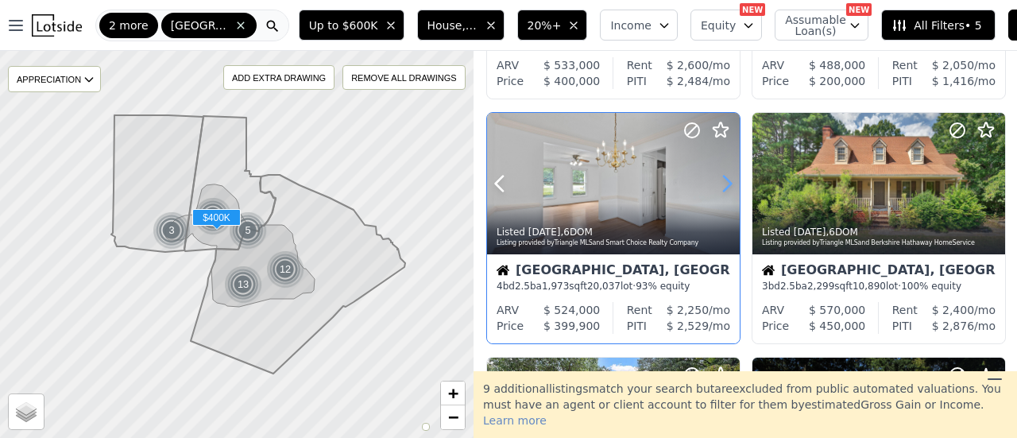
click at [725, 188] on icon at bounding box center [727, 183] width 7 height 15
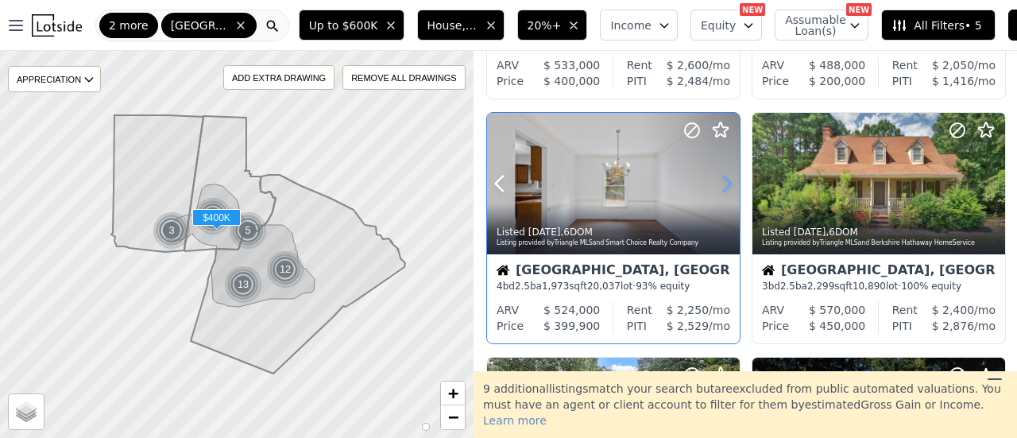
click at [725, 188] on icon at bounding box center [727, 183] width 7 height 15
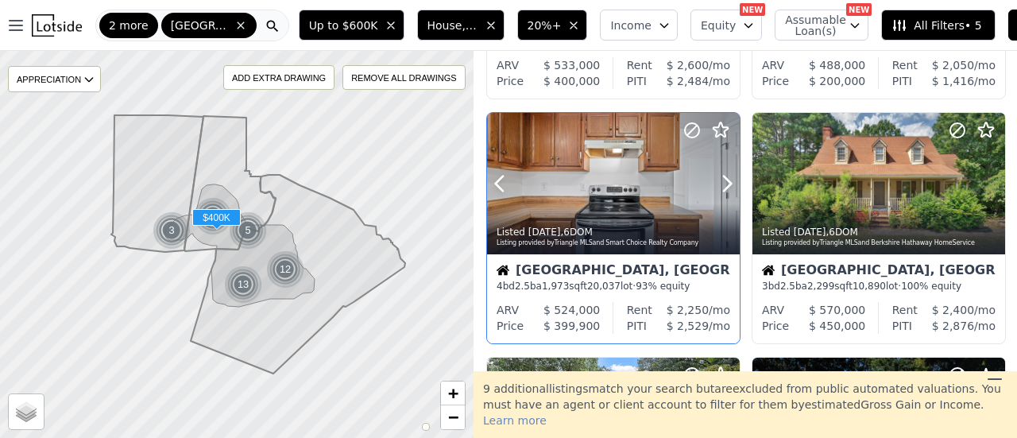
click at [694, 133] on icon at bounding box center [692, 130] width 19 height 19
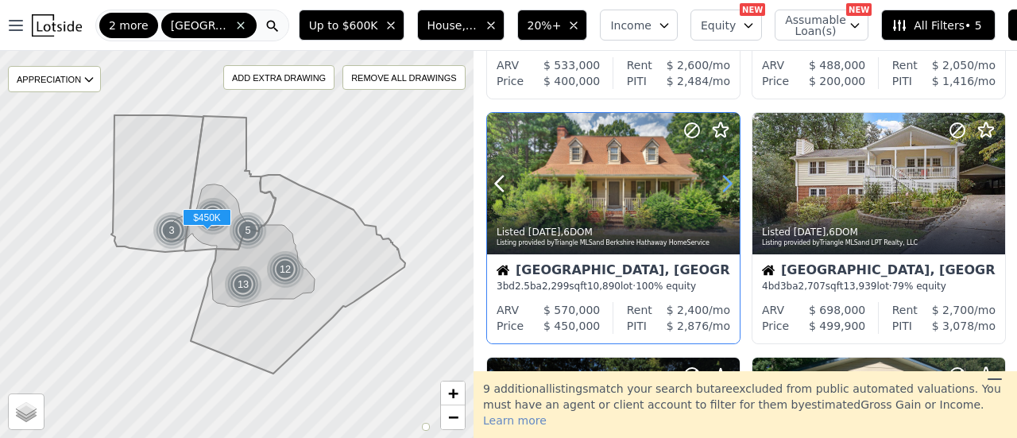
click at [723, 187] on icon at bounding box center [726, 183] width 25 height 25
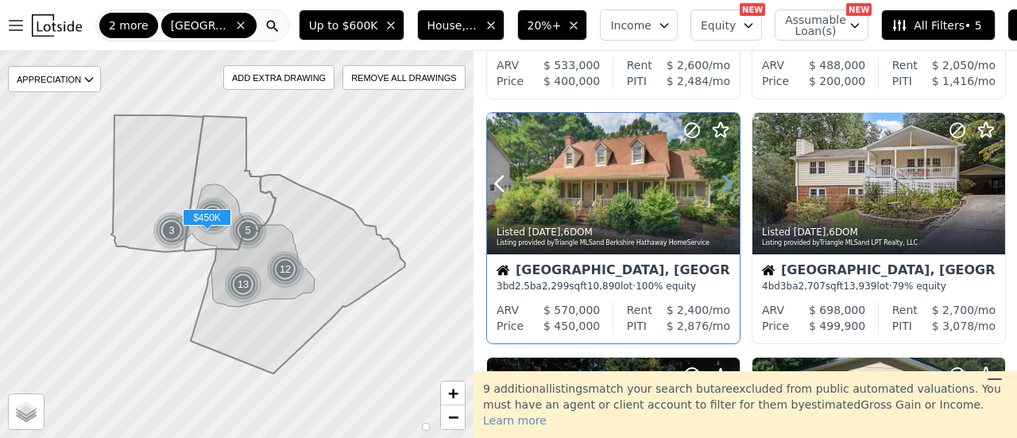
click at [723, 187] on icon at bounding box center [726, 183] width 25 height 25
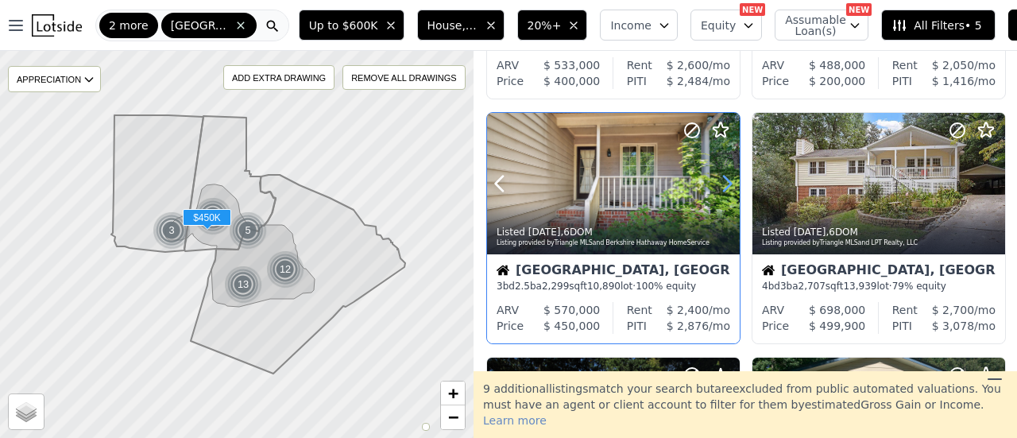
click at [723, 187] on icon at bounding box center [726, 183] width 25 height 25
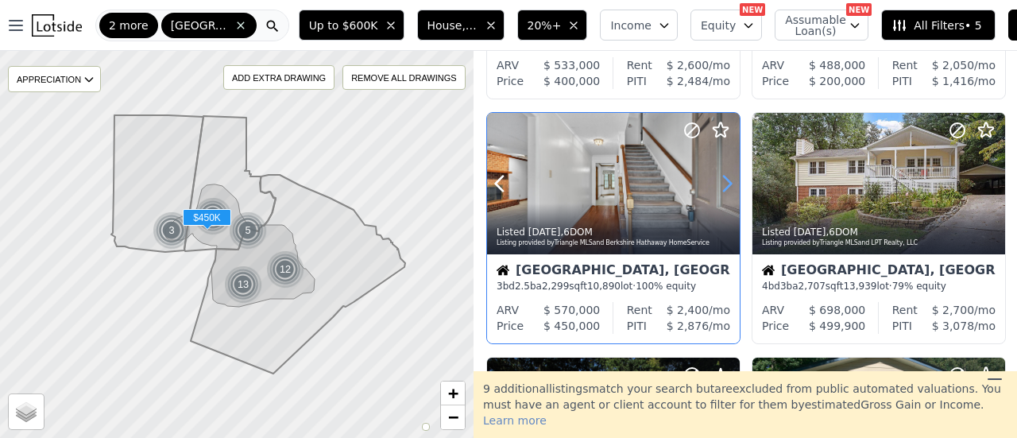
click at [723, 187] on icon at bounding box center [726, 183] width 25 height 25
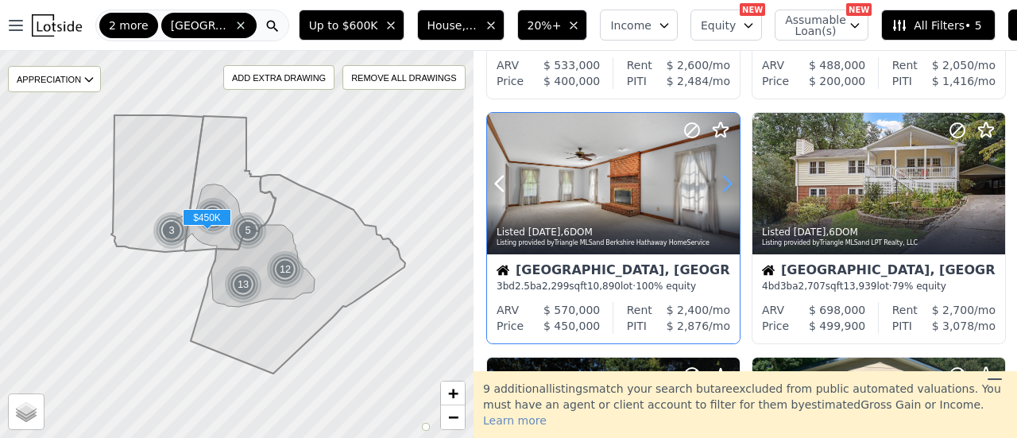
click at [723, 187] on icon at bounding box center [726, 183] width 25 height 25
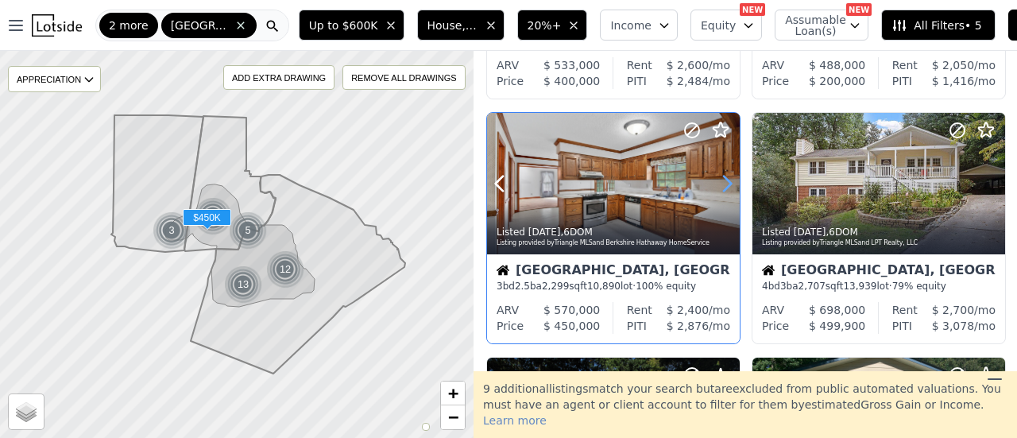
click at [723, 187] on icon at bounding box center [726, 183] width 25 height 25
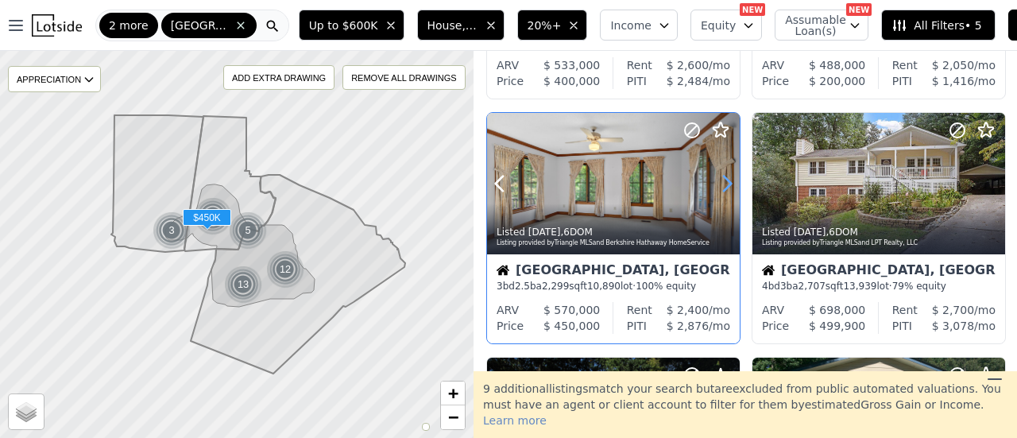
click at [723, 187] on icon at bounding box center [726, 183] width 25 height 25
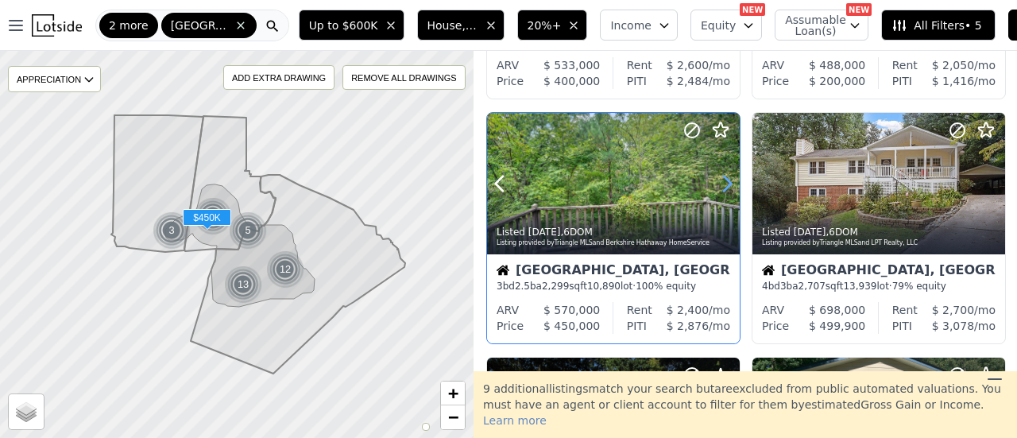
click at [723, 187] on icon at bounding box center [726, 183] width 25 height 25
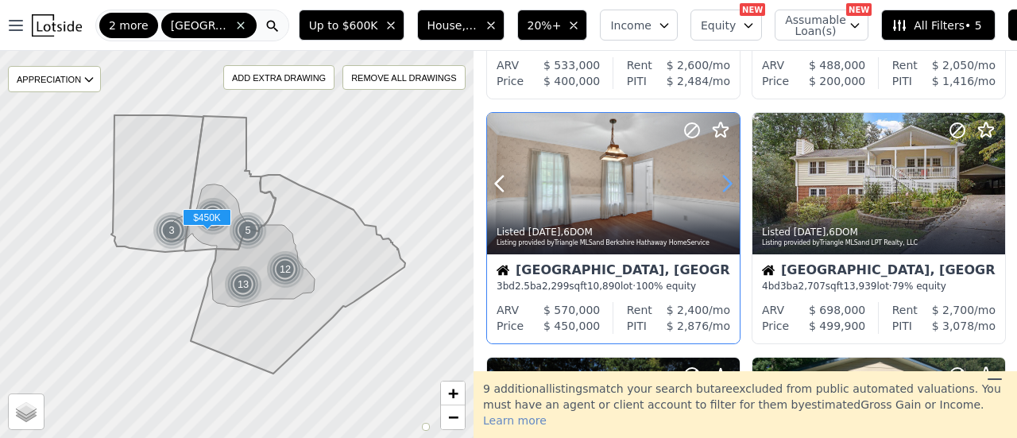
click at [723, 187] on icon at bounding box center [726, 183] width 25 height 25
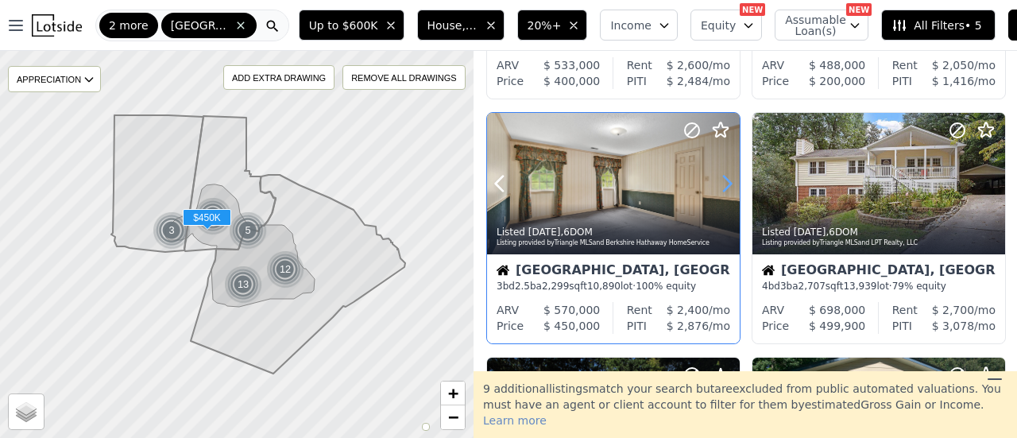
click at [723, 187] on icon at bounding box center [726, 183] width 25 height 25
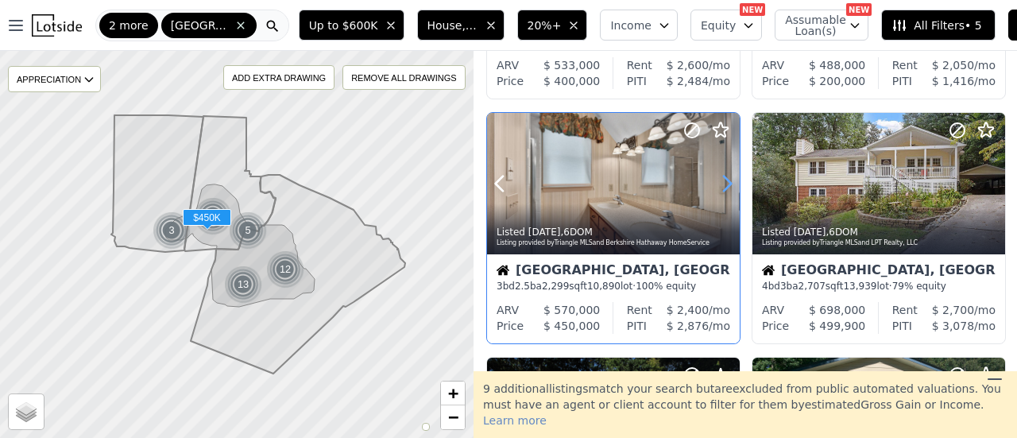
click at [723, 187] on icon at bounding box center [726, 183] width 25 height 25
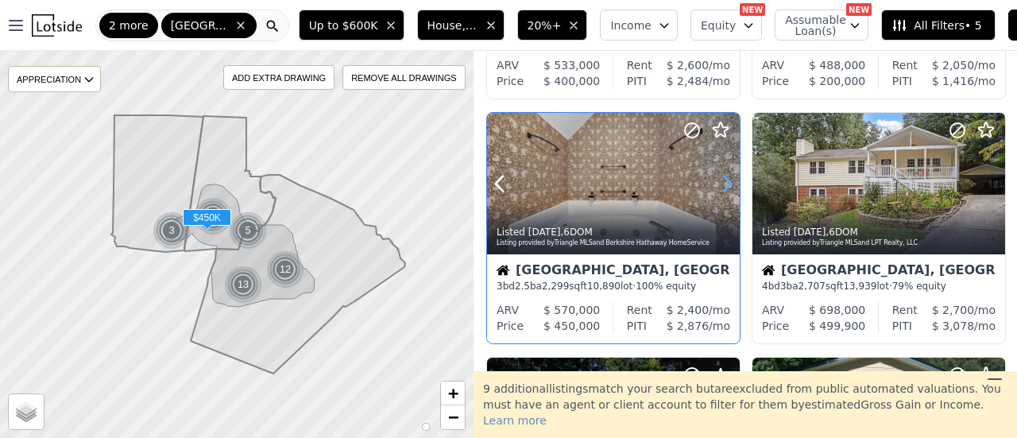
click at [723, 187] on icon at bounding box center [726, 183] width 25 height 25
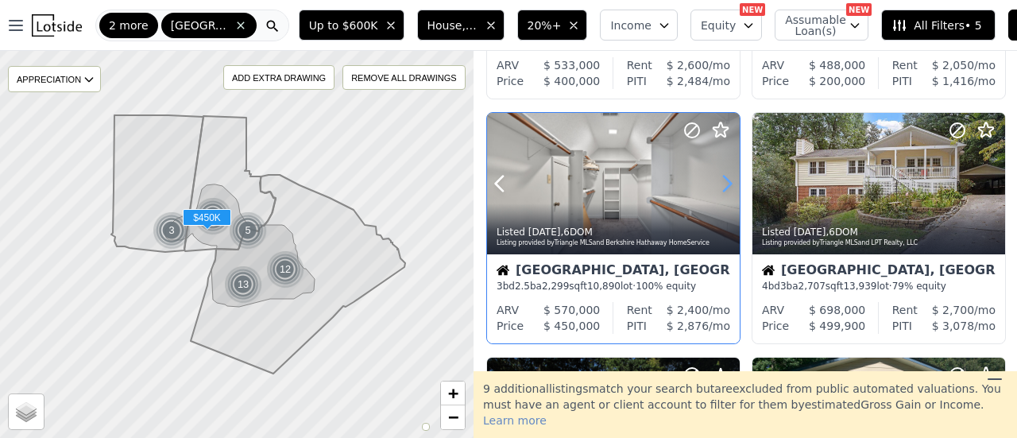
click at [723, 187] on icon at bounding box center [726, 183] width 25 height 25
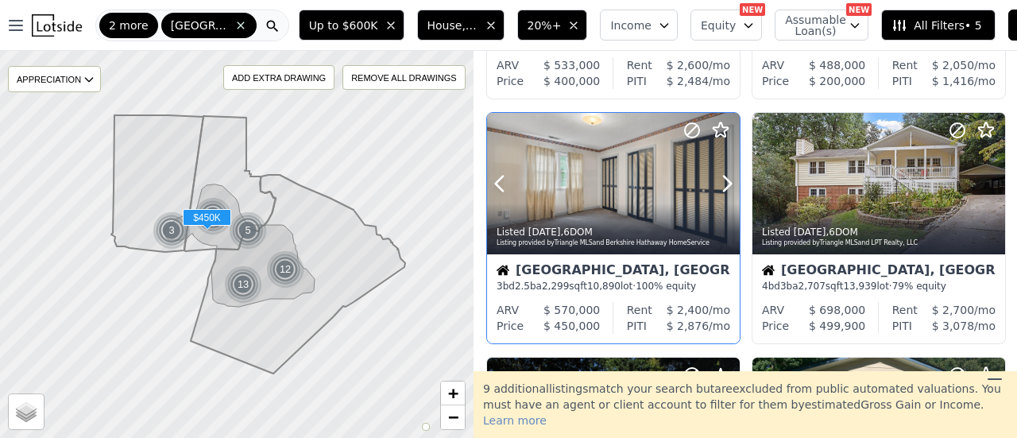
click at [605, 190] on div at bounding box center [613, 184] width 253 height 142
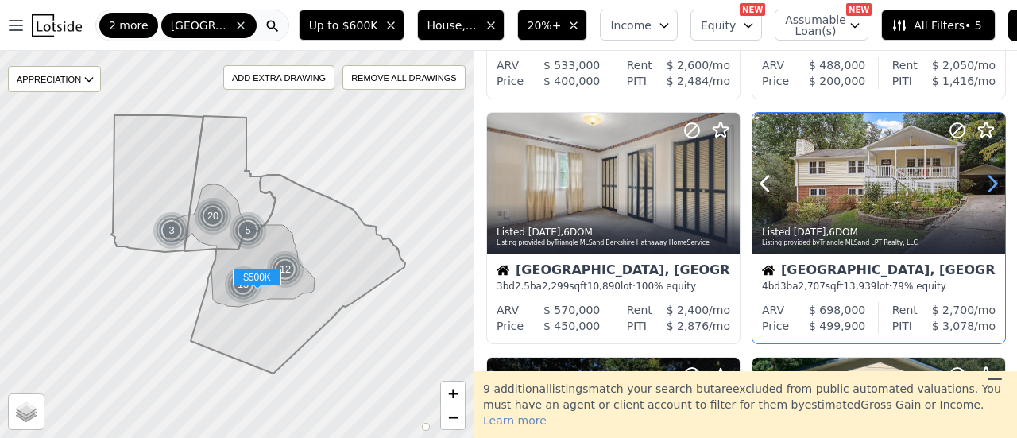
click at [985, 182] on icon at bounding box center [992, 183] width 25 height 25
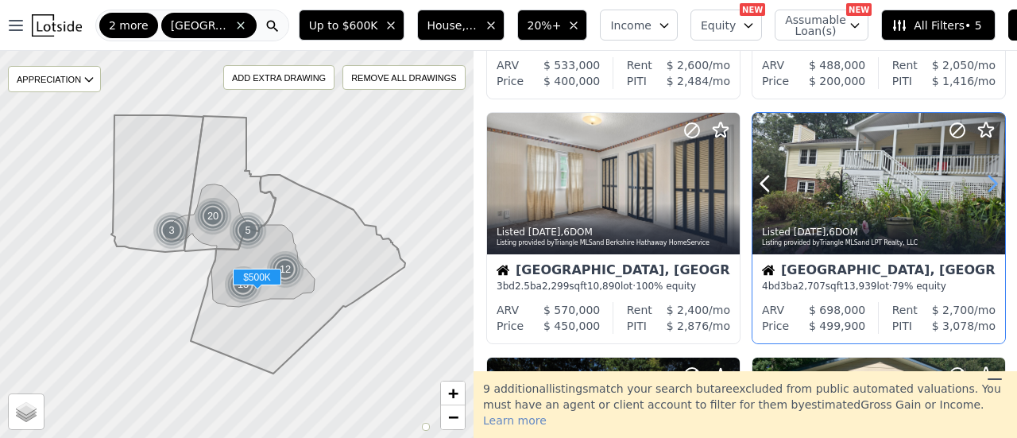
click at [985, 182] on icon at bounding box center [992, 183] width 25 height 25
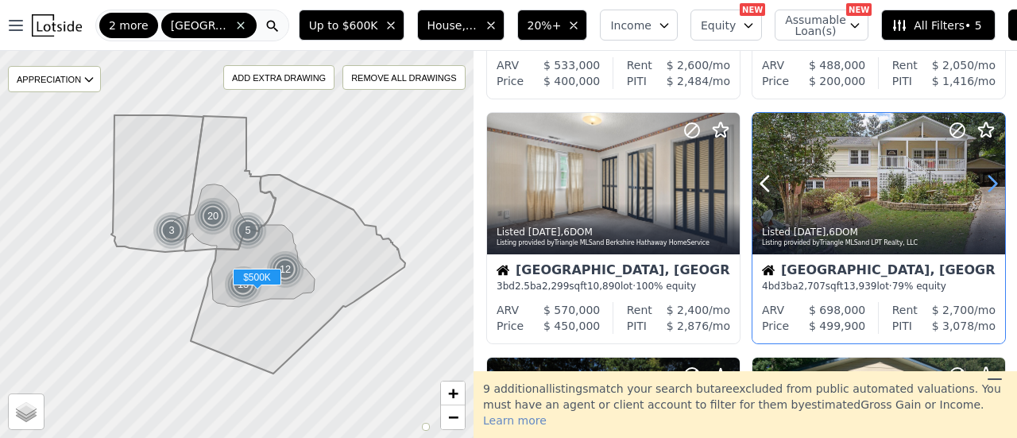
click at [985, 182] on icon at bounding box center [992, 183] width 25 height 25
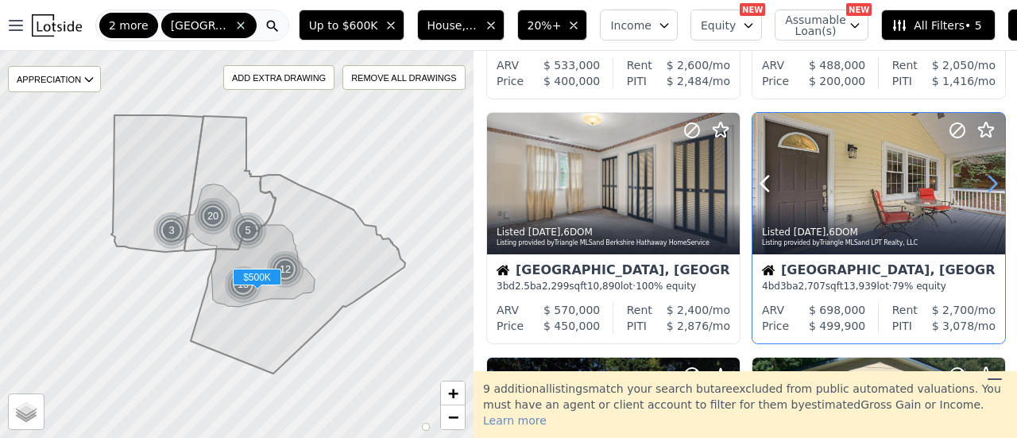
click at [985, 182] on icon at bounding box center [992, 183] width 25 height 25
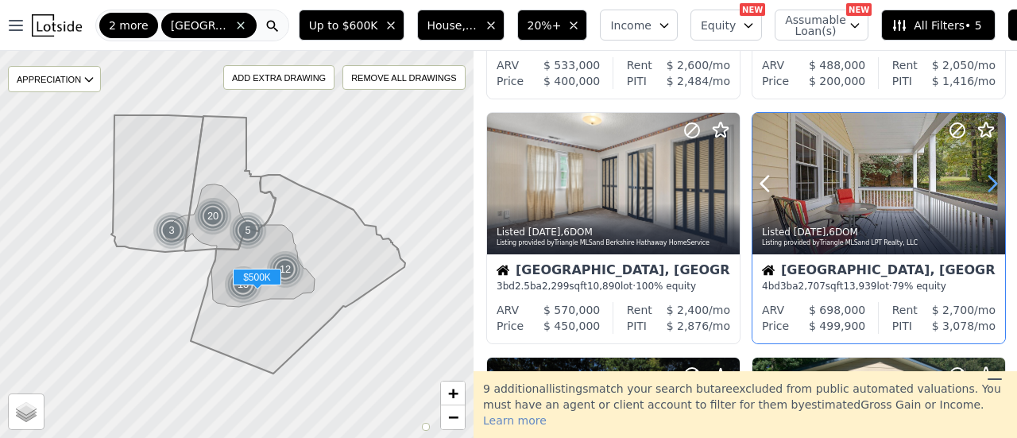
click at [985, 182] on icon at bounding box center [992, 183] width 25 height 25
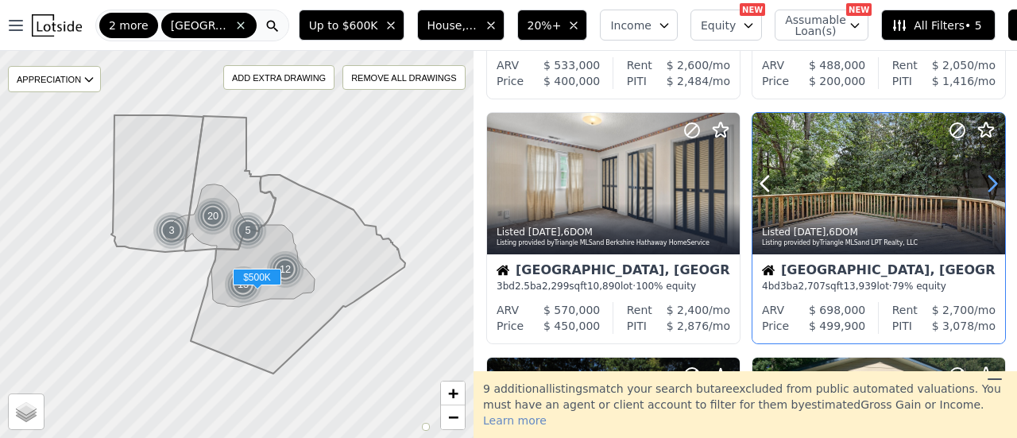
click at [985, 182] on icon at bounding box center [992, 183] width 25 height 25
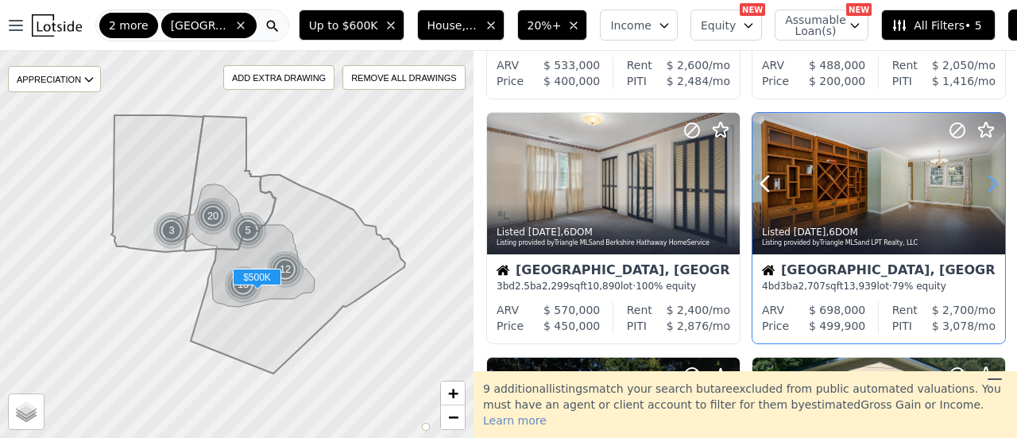
click at [985, 182] on icon at bounding box center [992, 183] width 25 height 25
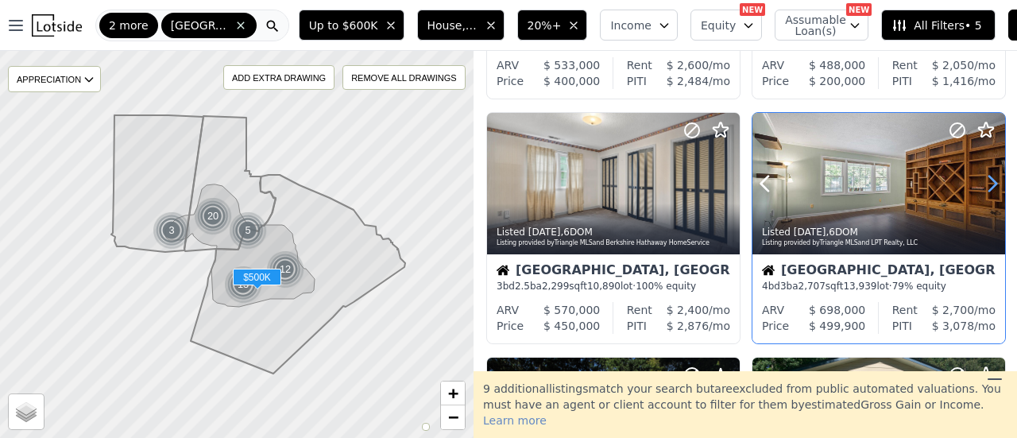
click at [985, 182] on icon at bounding box center [992, 183] width 25 height 25
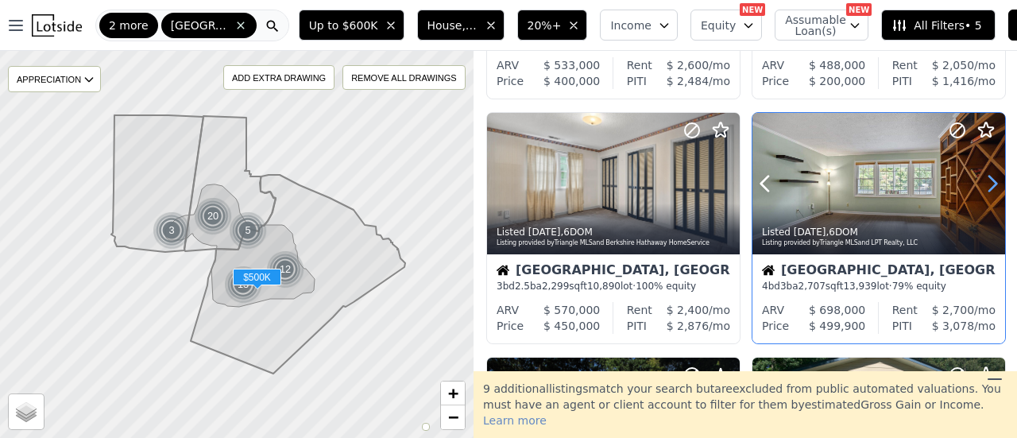
click at [985, 182] on icon at bounding box center [992, 183] width 25 height 25
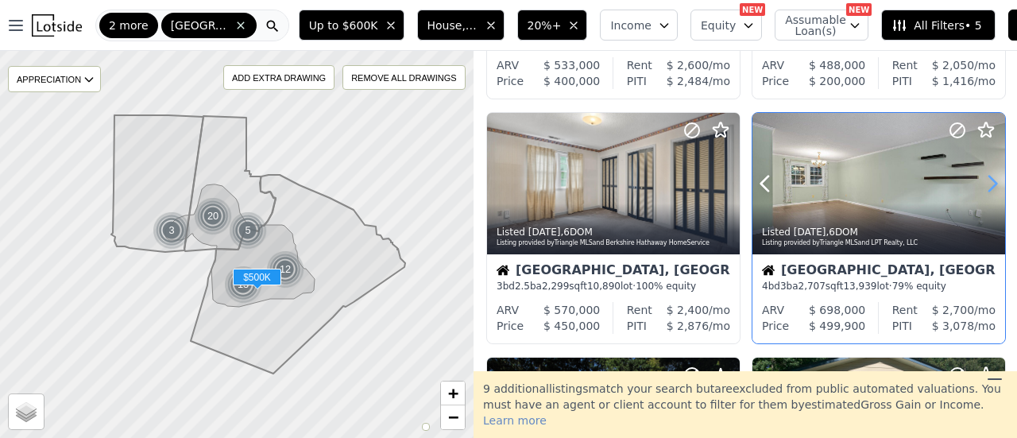
click at [985, 182] on icon at bounding box center [992, 183] width 25 height 25
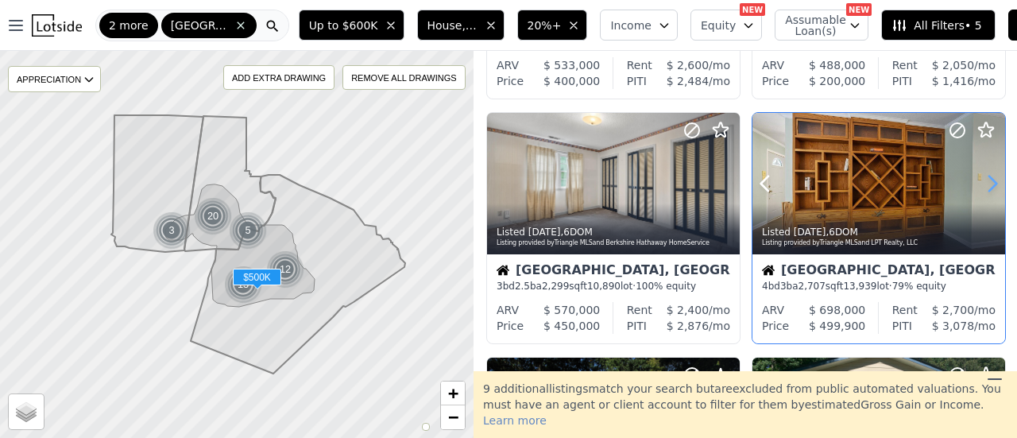
click at [985, 182] on icon at bounding box center [992, 183] width 25 height 25
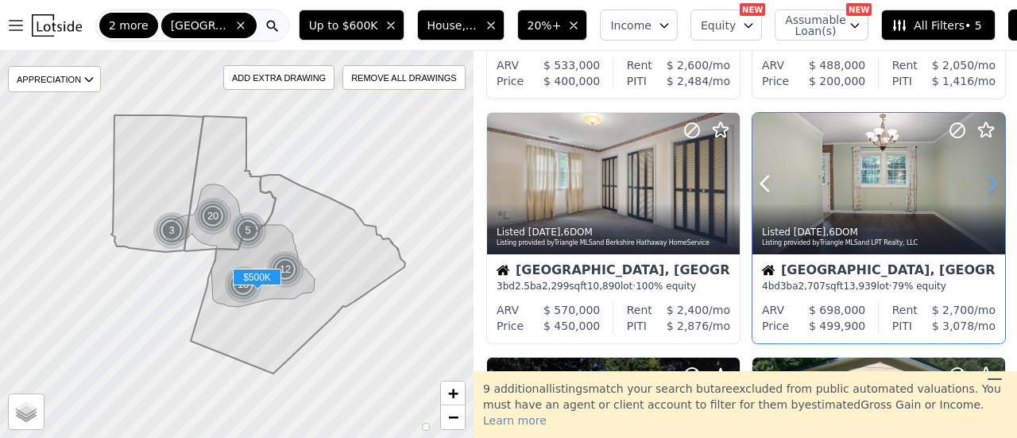
click at [985, 182] on icon at bounding box center [992, 183] width 25 height 25
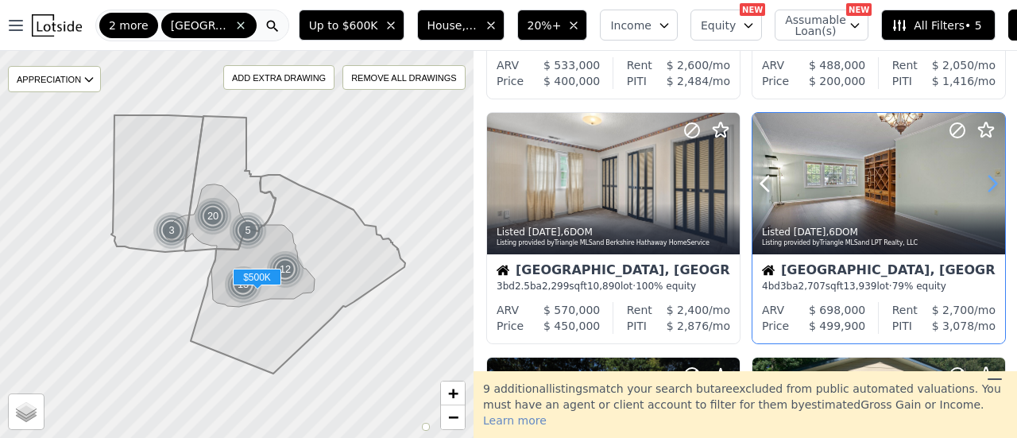
click at [985, 182] on icon at bounding box center [992, 183] width 25 height 25
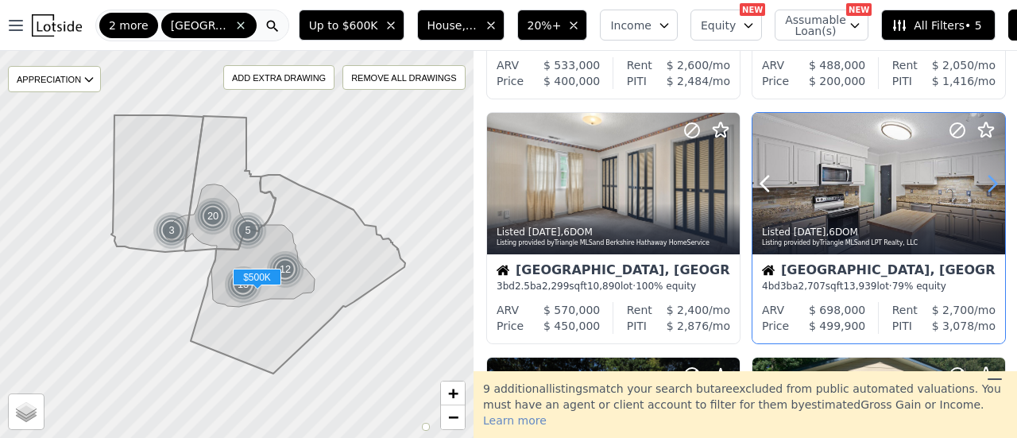
click at [985, 182] on icon at bounding box center [992, 183] width 25 height 25
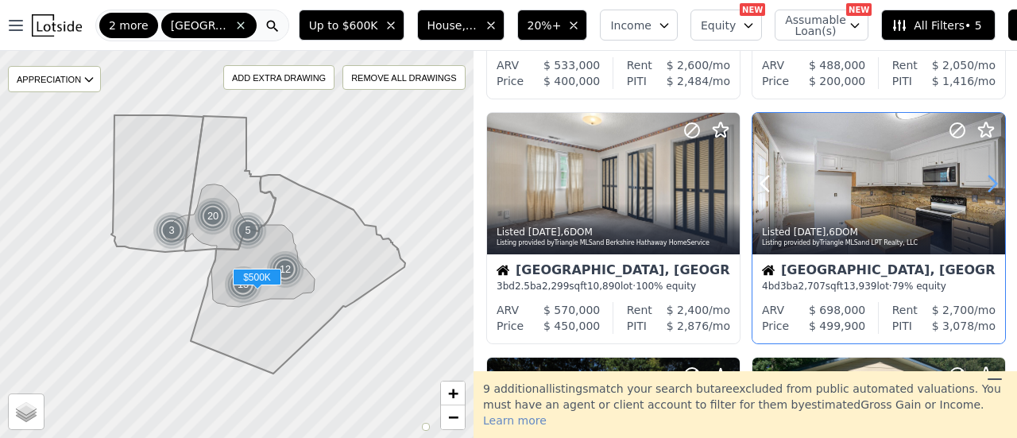
click at [985, 182] on icon at bounding box center [992, 183] width 25 height 25
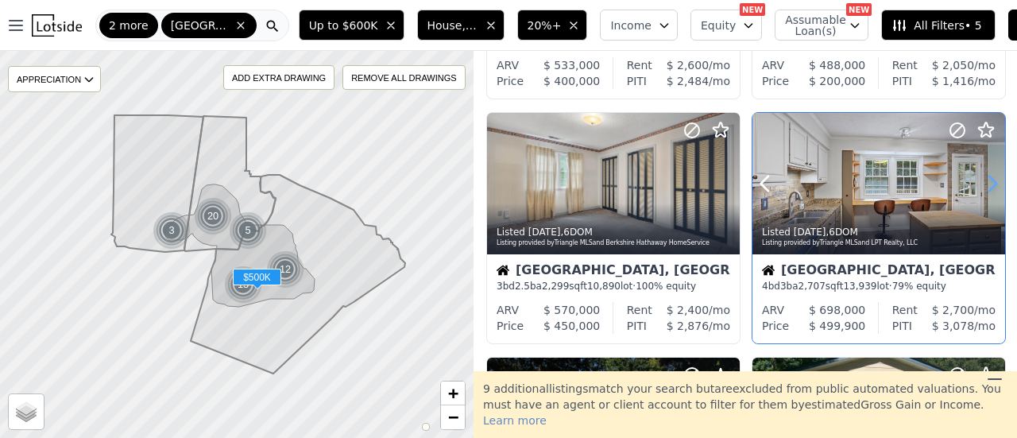
click at [985, 182] on icon at bounding box center [992, 183] width 25 height 25
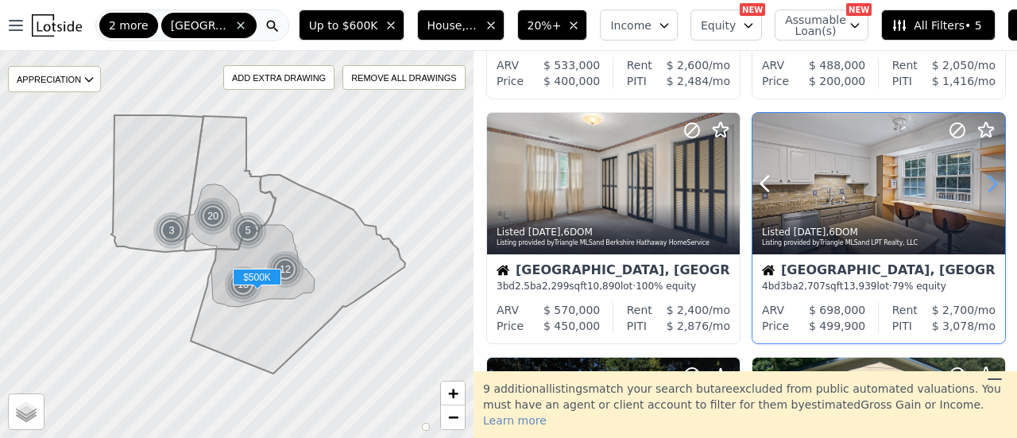
click at [985, 182] on icon at bounding box center [992, 183] width 25 height 25
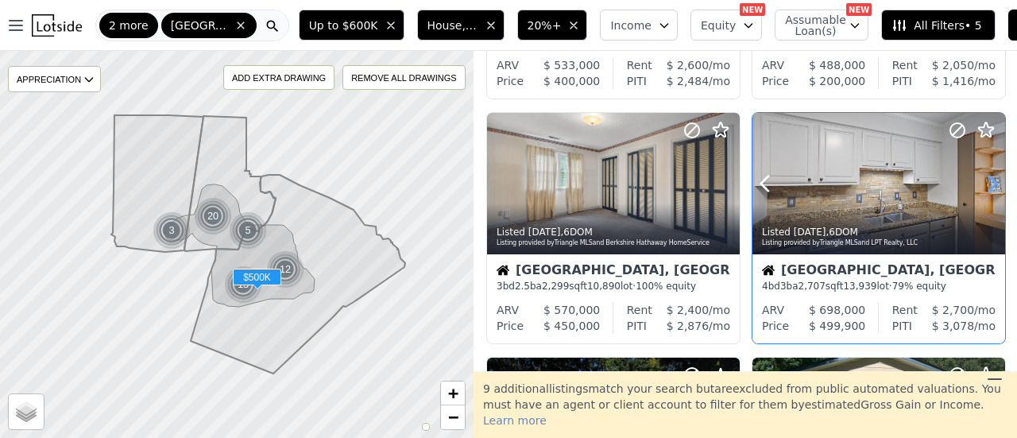
click at [985, 182] on icon at bounding box center [992, 183] width 25 height 25
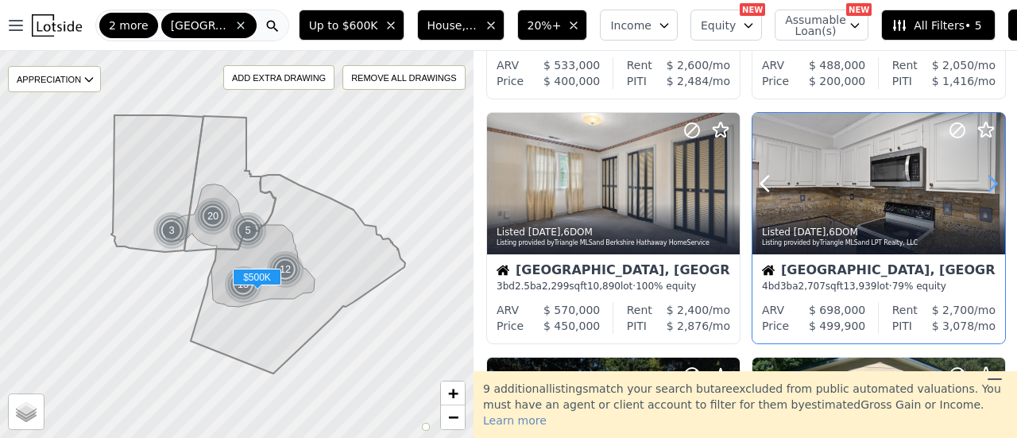
click at [985, 182] on icon at bounding box center [992, 183] width 25 height 25
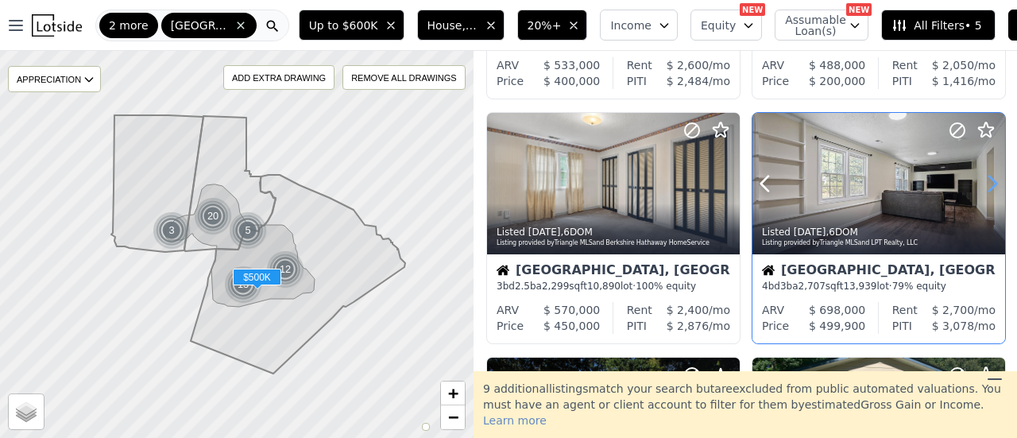
click at [985, 182] on icon at bounding box center [992, 183] width 25 height 25
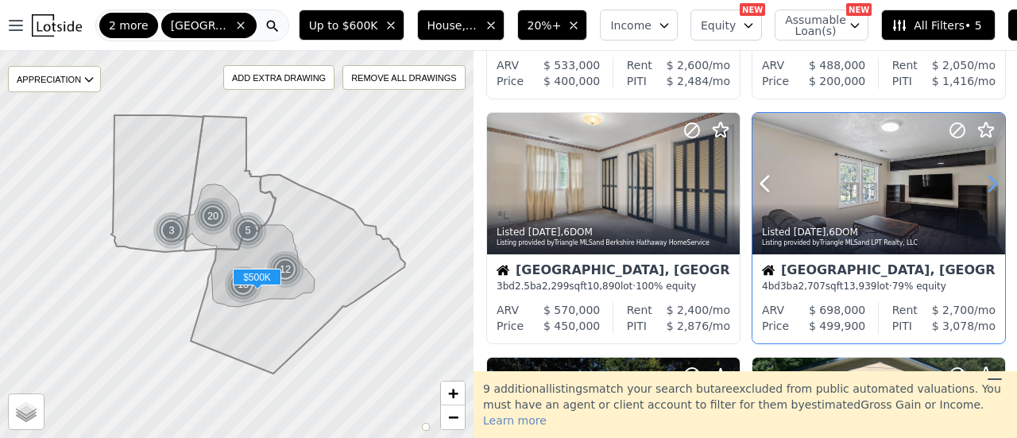
click at [985, 182] on icon at bounding box center [992, 183] width 25 height 25
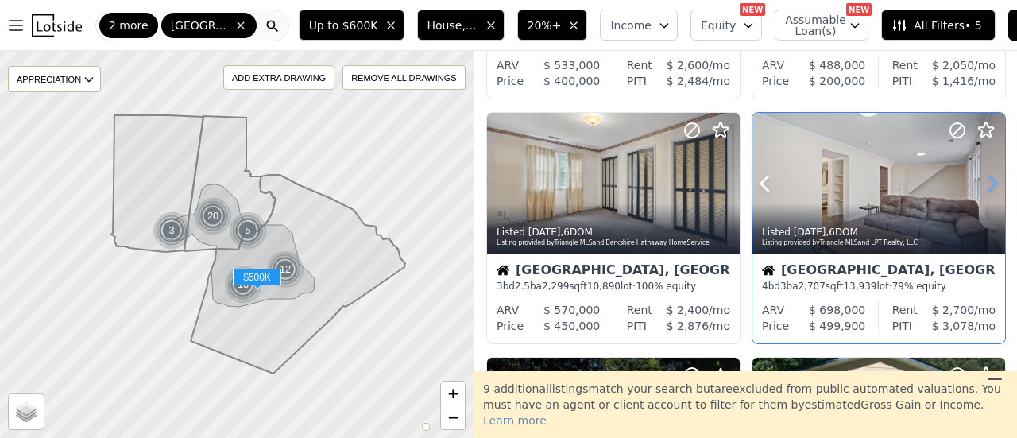
click at [985, 182] on icon at bounding box center [992, 183] width 25 height 25
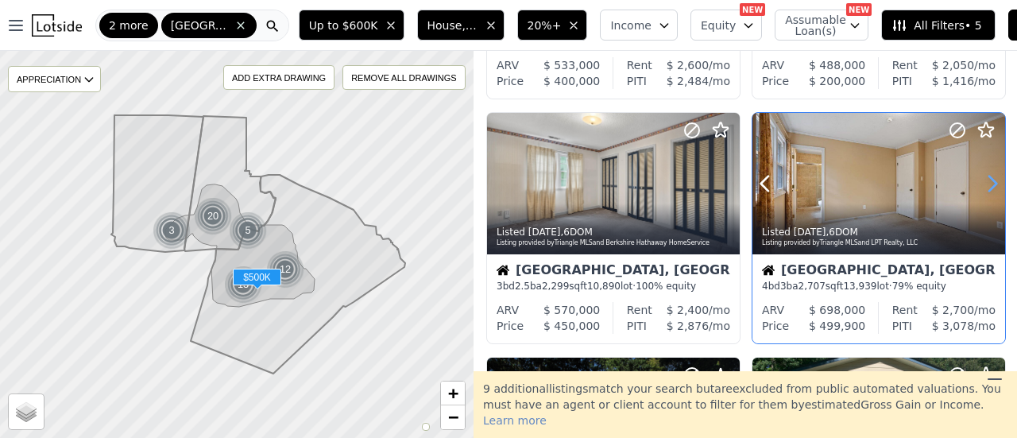
click at [985, 182] on icon at bounding box center [992, 183] width 25 height 25
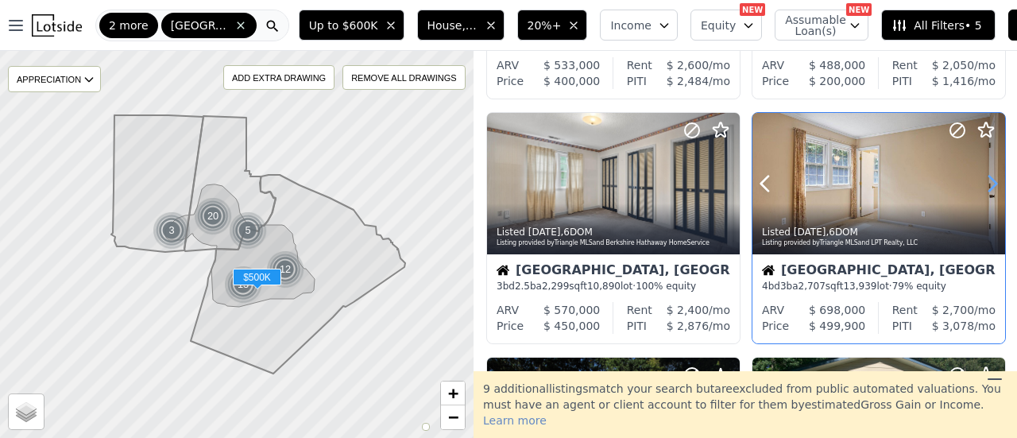
click at [985, 182] on icon at bounding box center [992, 183] width 25 height 25
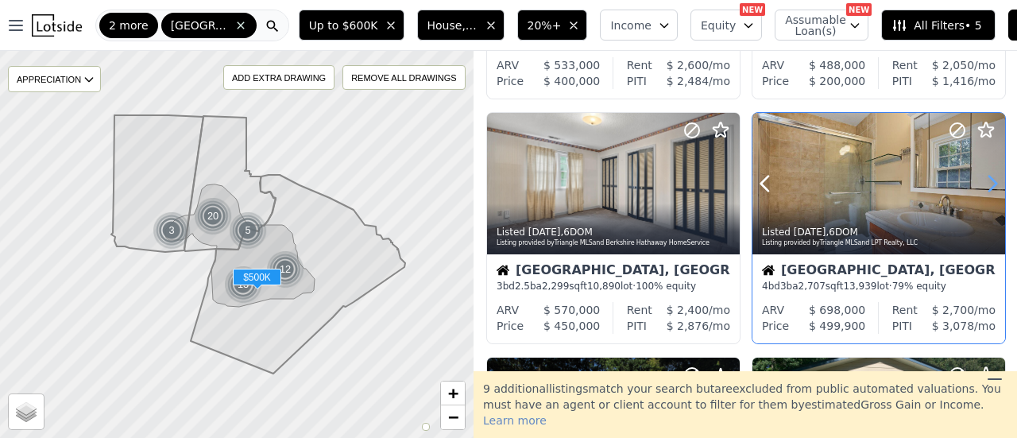
click at [985, 182] on icon at bounding box center [992, 183] width 25 height 25
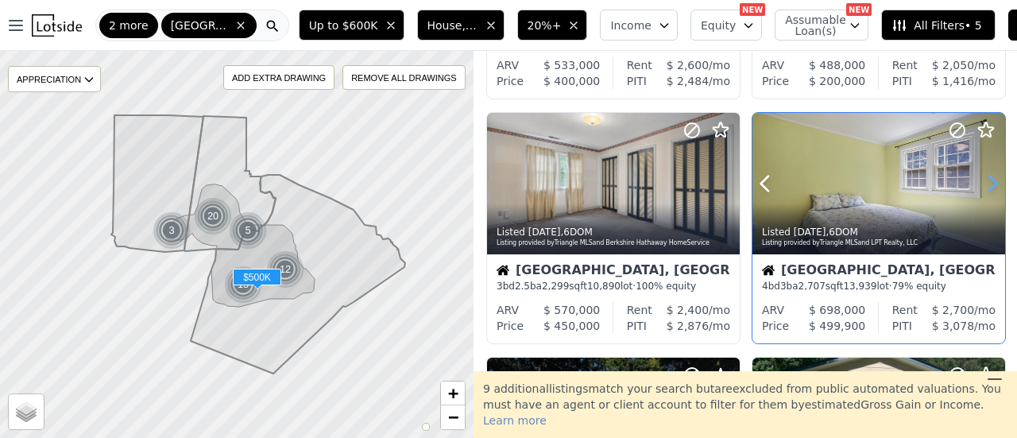
click at [985, 182] on icon at bounding box center [992, 183] width 25 height 25
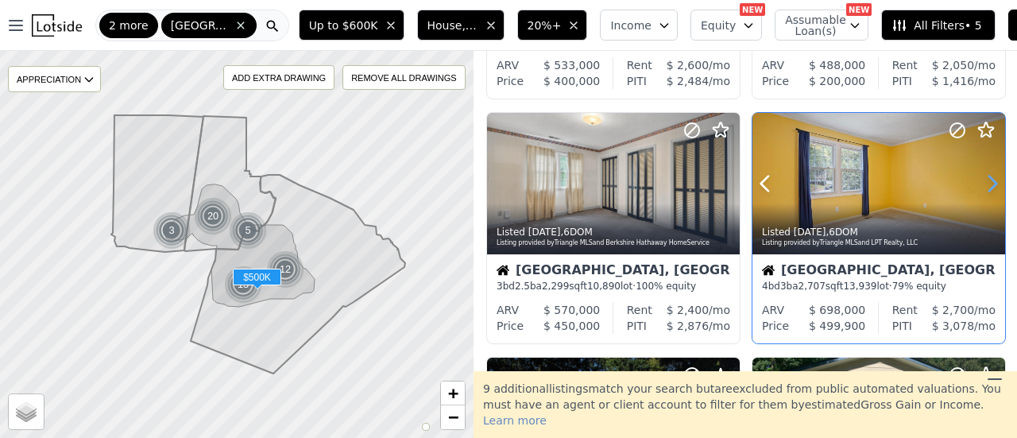
click at [985, 182] on icon at bounding box center [992, 183] width 25 height 25
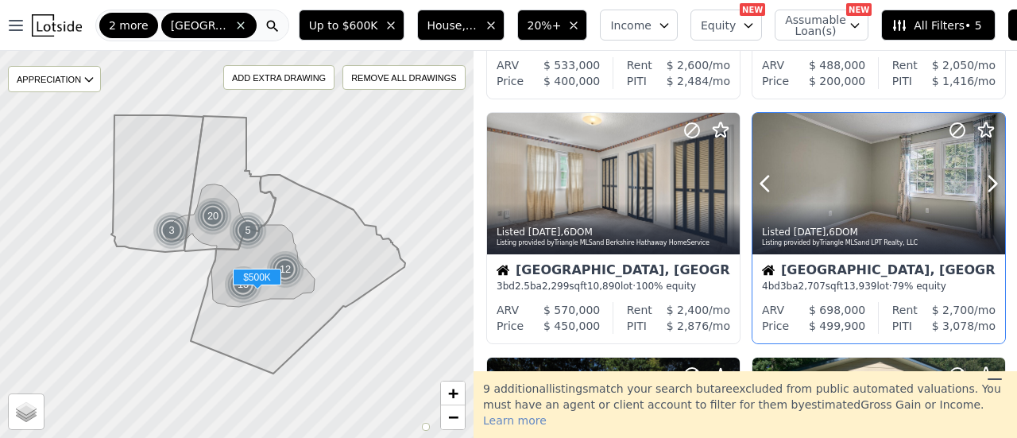
click at [862, 196] on div at bounding box center [878, 184] width 253 height 142
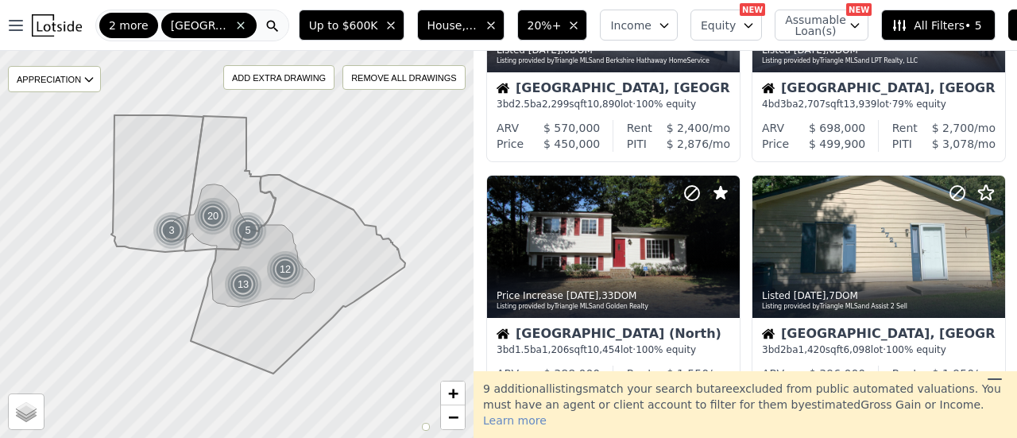
scroll to position [1198, 0]
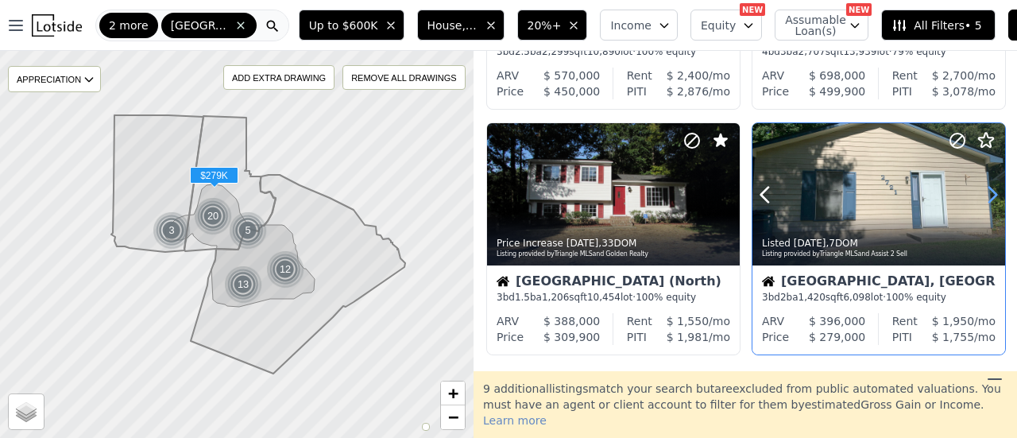
click at [982, 191] on icon at bounding box center [992, 194] width 25 height 25
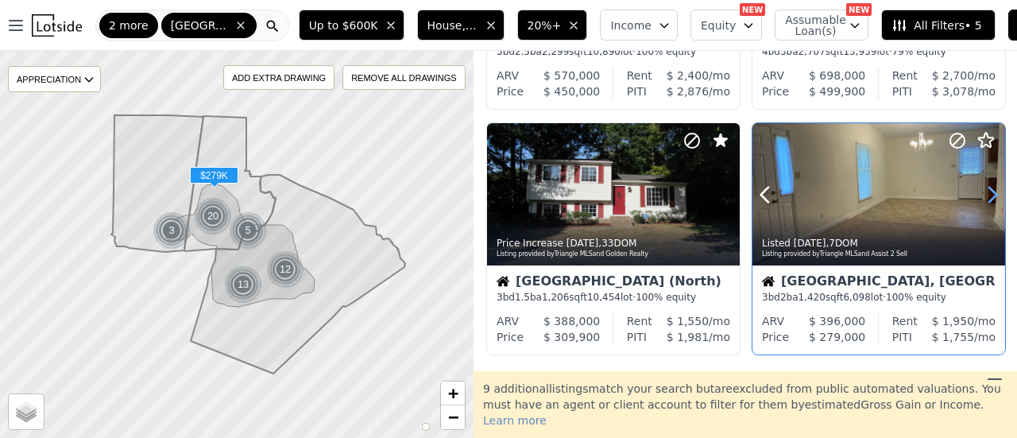
click at [982, 191] on icon at bounding box center [992, 194] width 25 height 25
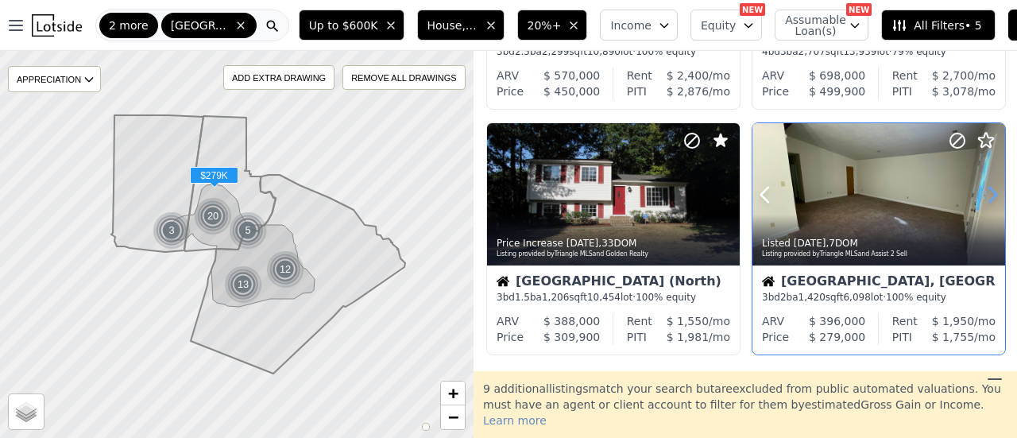
click at [982, 191] on icon at bounding box center [992, 194] width 25 height 25
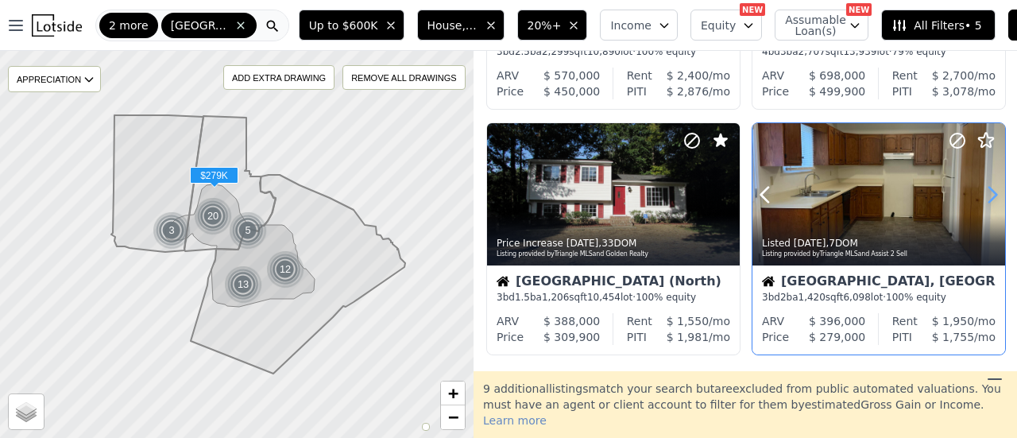
click at [982, 191] on icon at bounding box center [992, 194] width 25 height 25
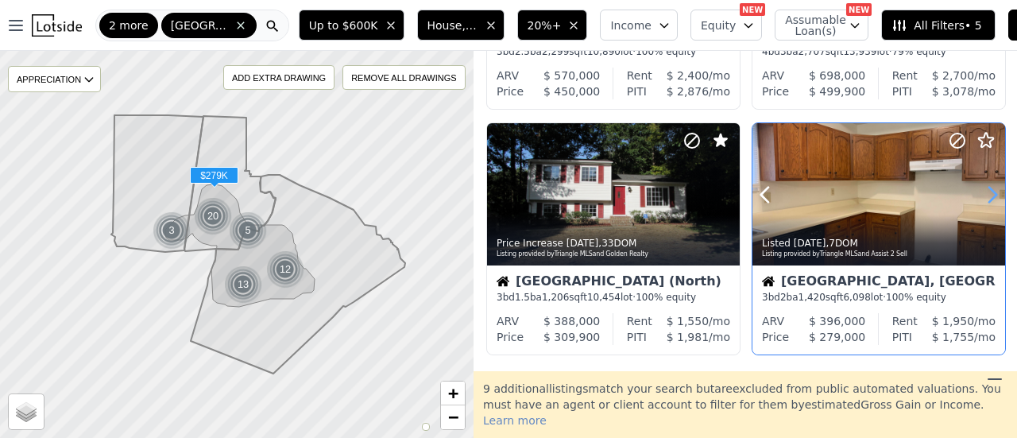
click at [982, 191] on icon at bounding box center [992, 194] width 25 height 25
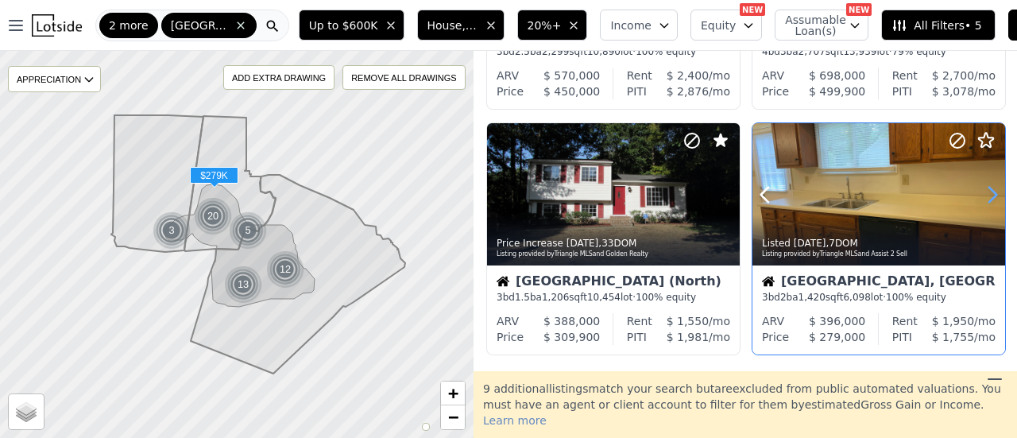
click at [982, 191] on icon at bounding box center [992, 194] width 25 height 25
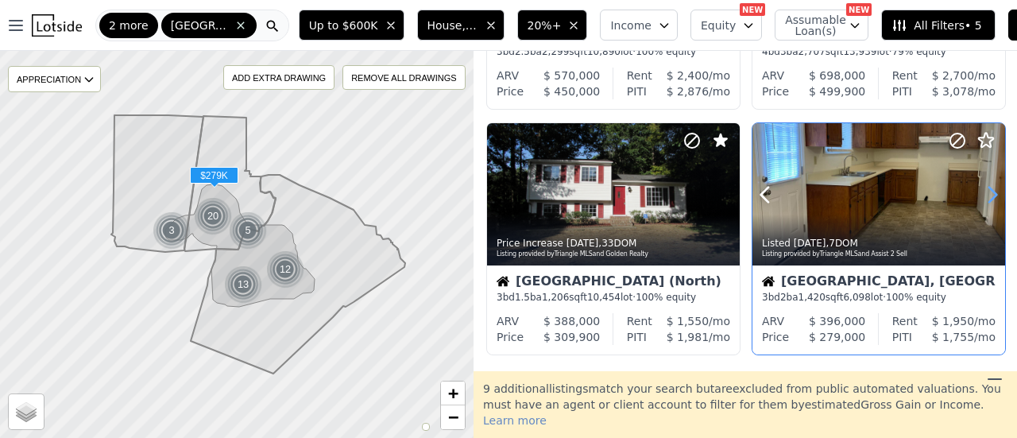
click at [982, 191] on icon at bounding box center [992, 194] width 25 height 25
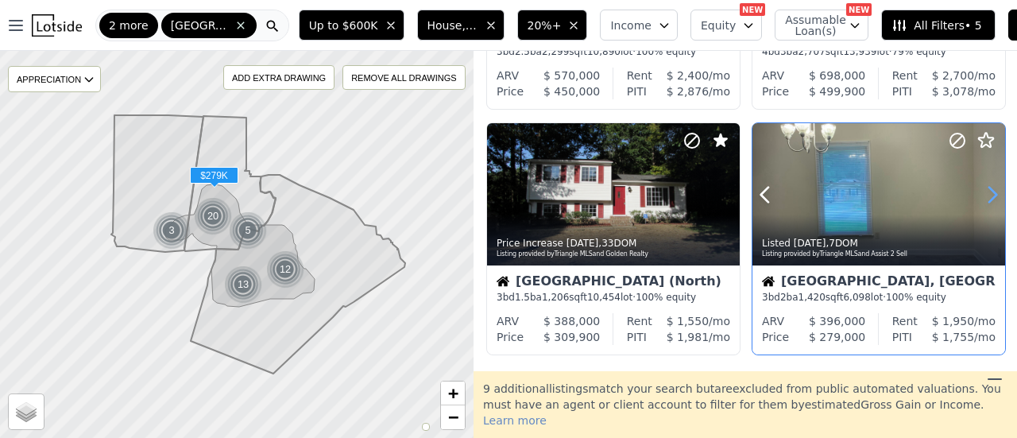
click at [982, 191] on icon at bounding box center [992, 194] width 25 height 25
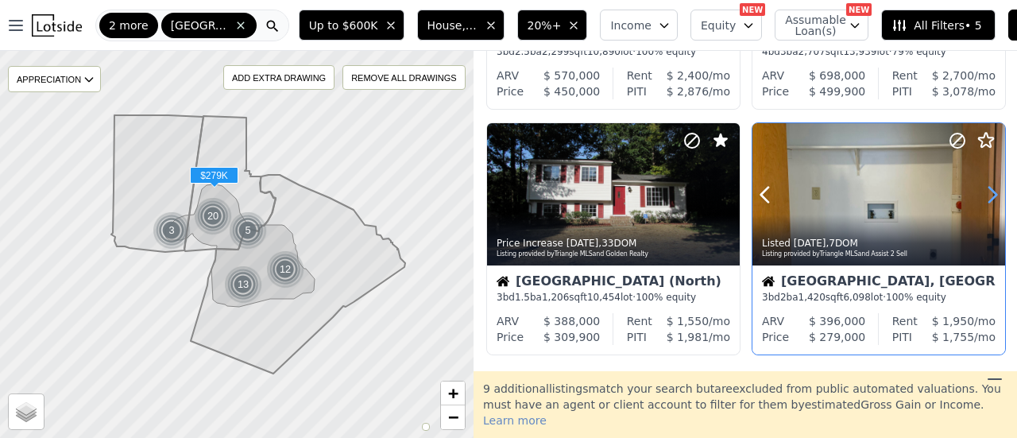
click at [982, 191] on icon at bounding box center [992, 194] width 25 height 25
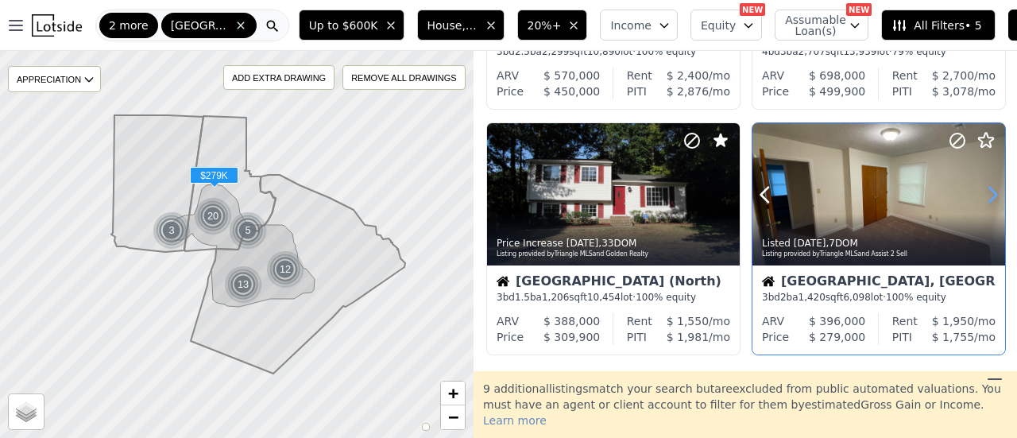
click at [982, 191] on icon at bounding box center [992, 194] width 25 height 25
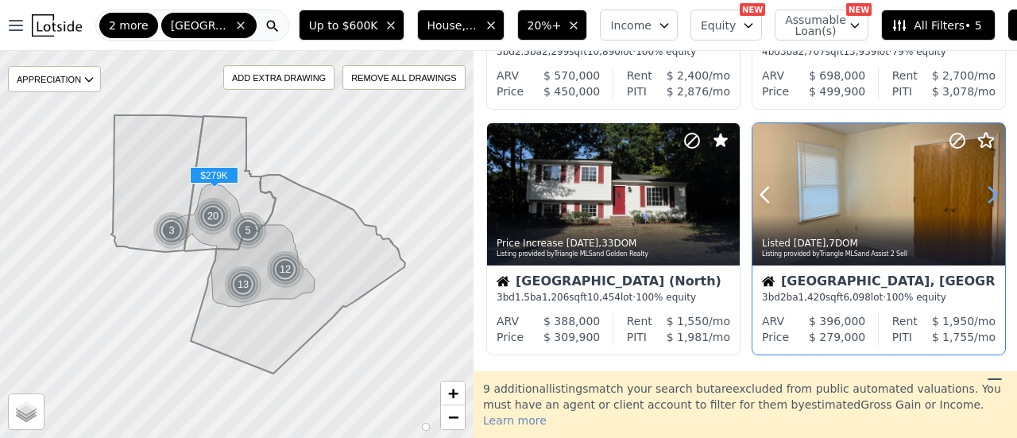
click at [982, 191] on icon at bounding box center [992, 194] width 25 height 25
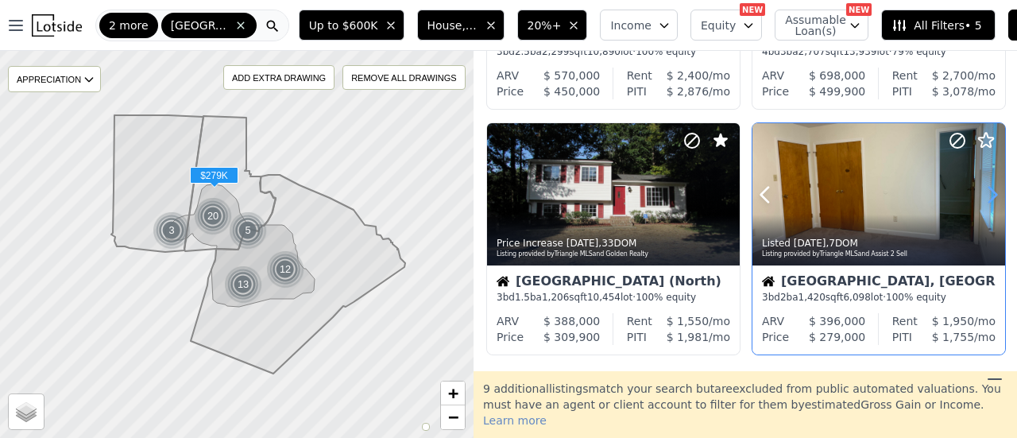
click at [982, 191] on icon at bounding box center [992, 194] width 25 height 25
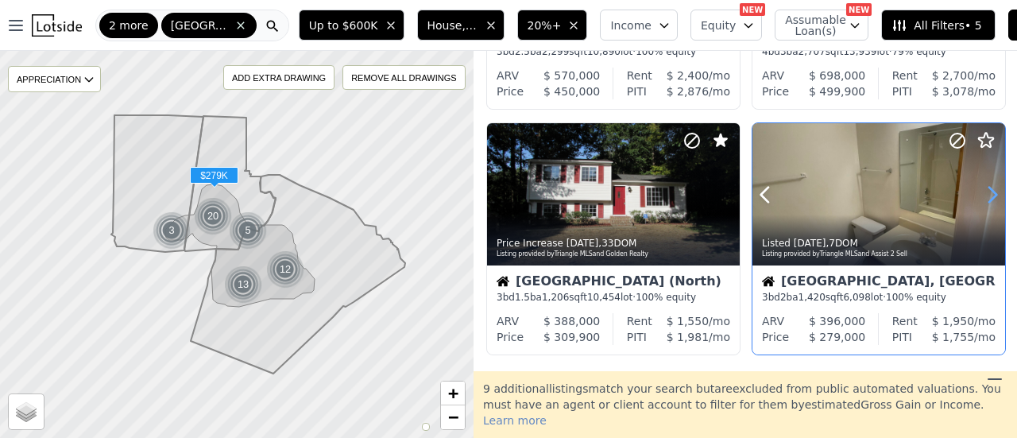
click at [982, 191] on icon at bounding box center [992, 194] width 25 height 25
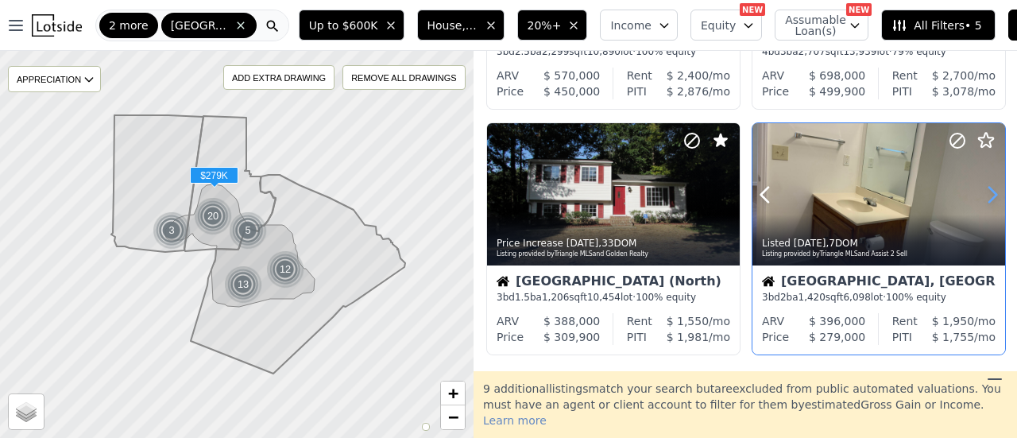
click at [982, 191] on icon at bounding box center [992, 194] width 25 height 25
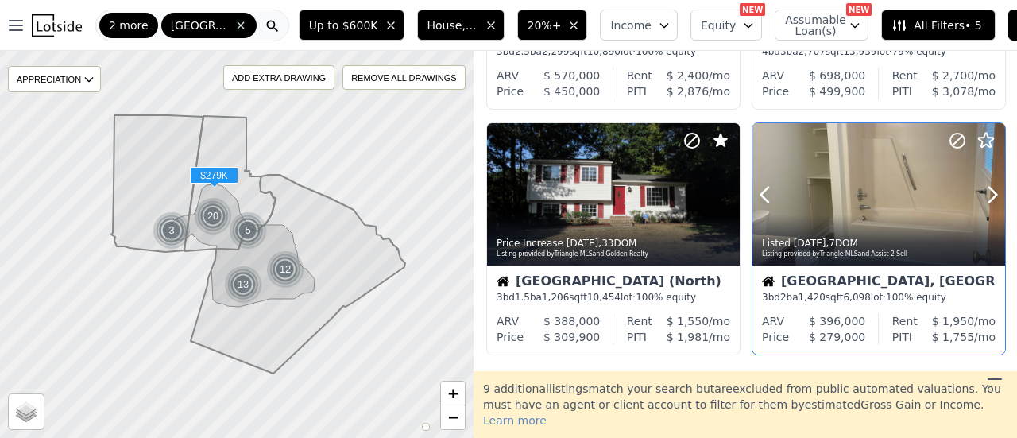
click at [861, 194] on div at bounding box center [878, 194] width 253 height 142
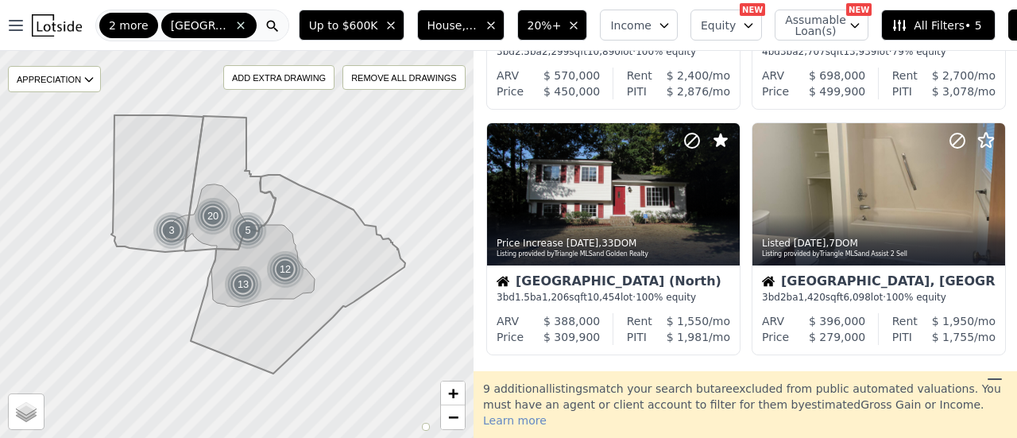
click at [744, 381] on link "2" at bounding box center [745, 388] width 25 height 21
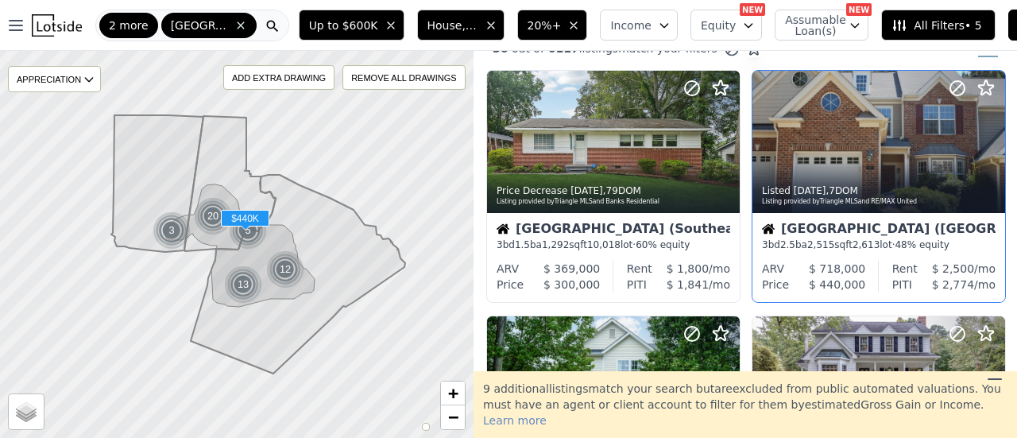
scroll to position [0, 0]
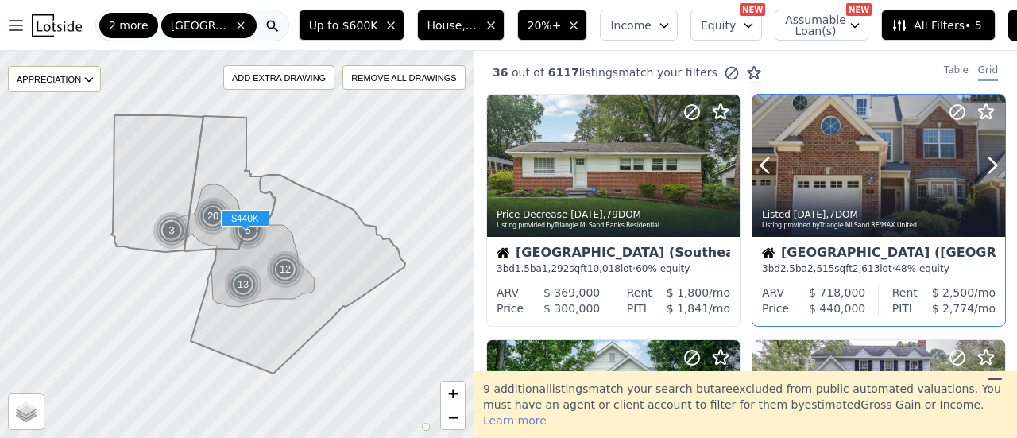
click at [953, 115] on icon at bounding box center [958, 112] width 10 height 10
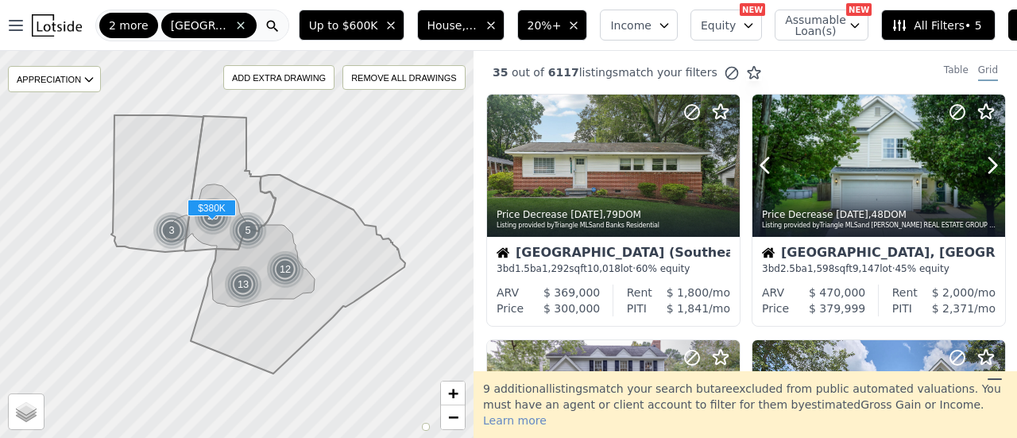
click at [953, 115] on icon at bounding box center [958, 112] width 10 height 10
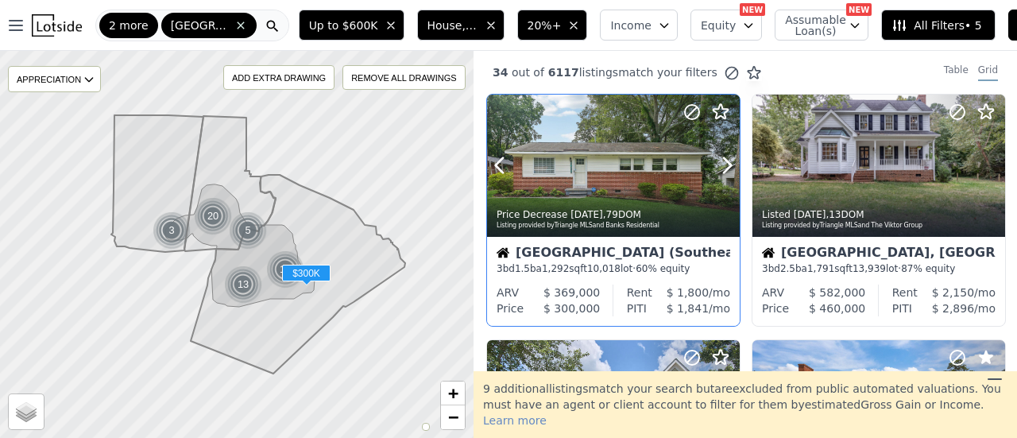
click at [694, 119] on circle at bounding box center [692, 112] width 14 height 14
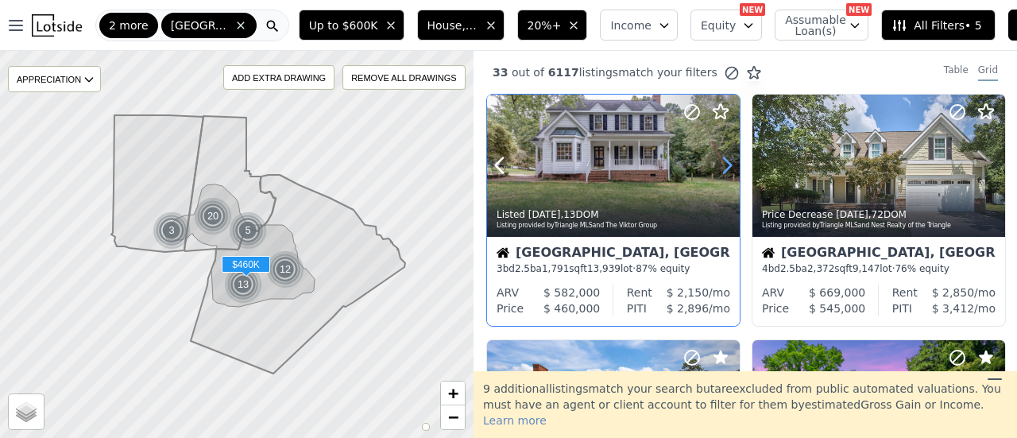
click at [722, 157] on icon at bounding box center [726, 165] width 25 height 25
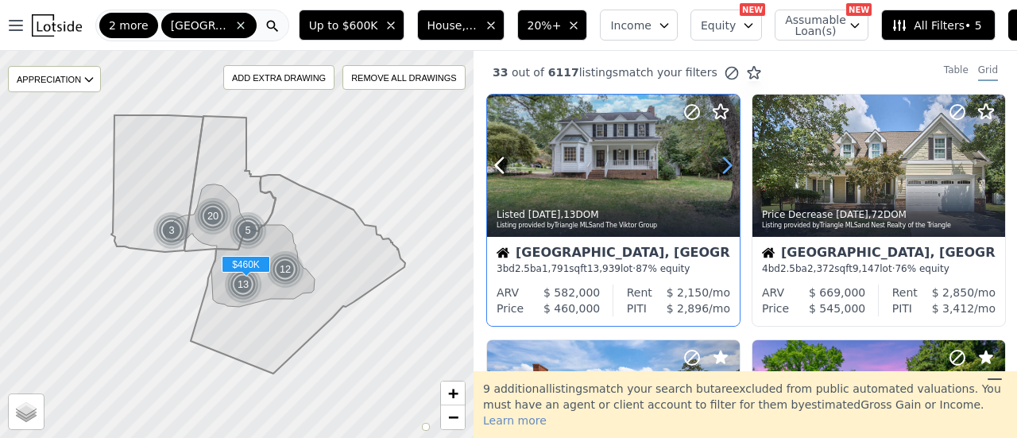
click at [722, 157] on icon at bounding box center [726, 165] width 25 height 25
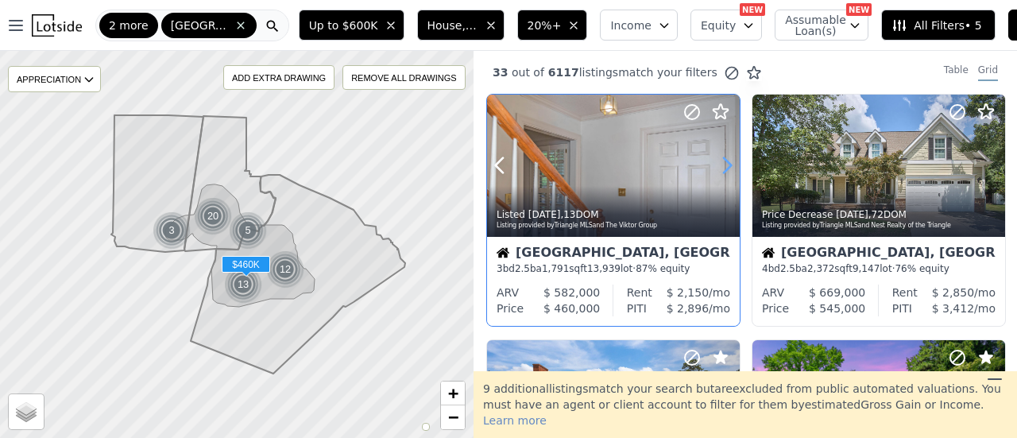
click at [722, 157] on icon at bounding box center [726, 165] width 25 height 25
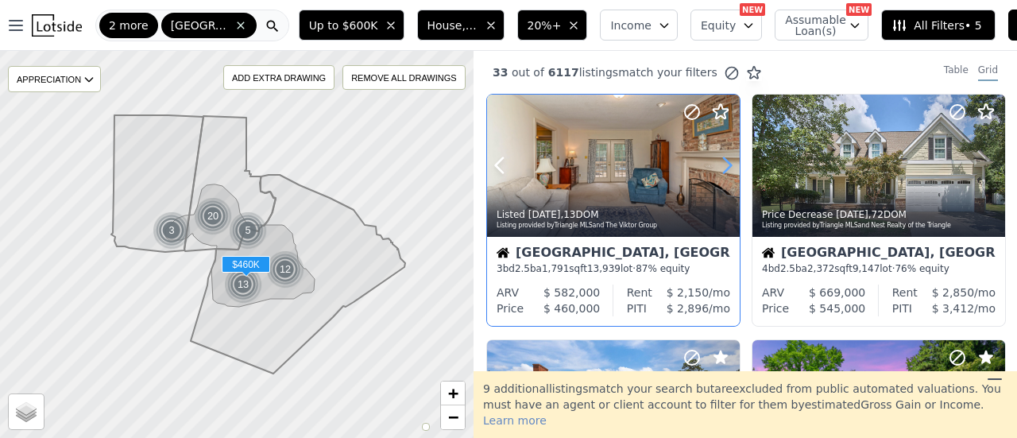
click at [722, 157] on icon at bounding box center [726, 165] width 25 height 25
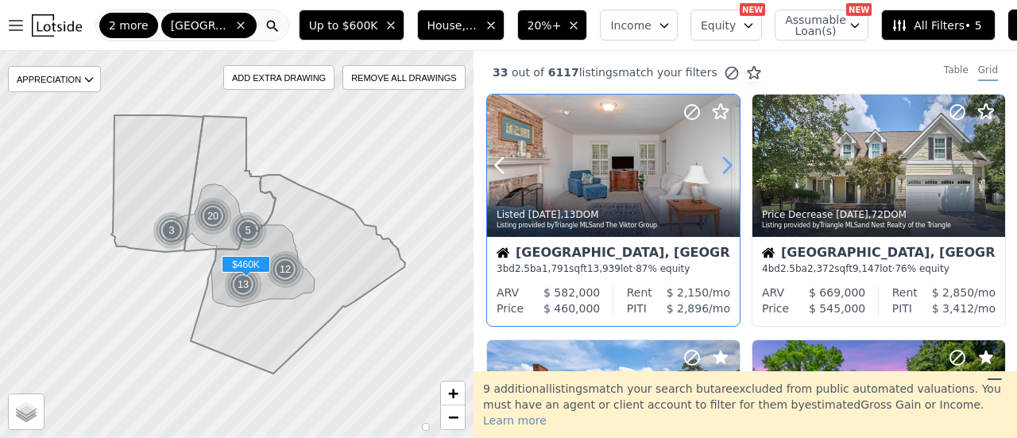
click at [722, 157] on icon at bounding box center [726, 165] width 25 height 25
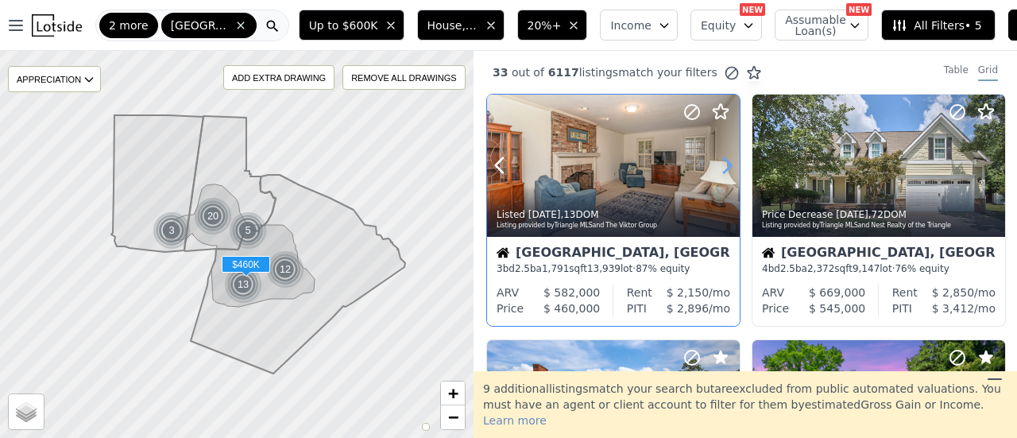
click at [722, 157] on icon at bounding box center [726, 165] width 25 height 25
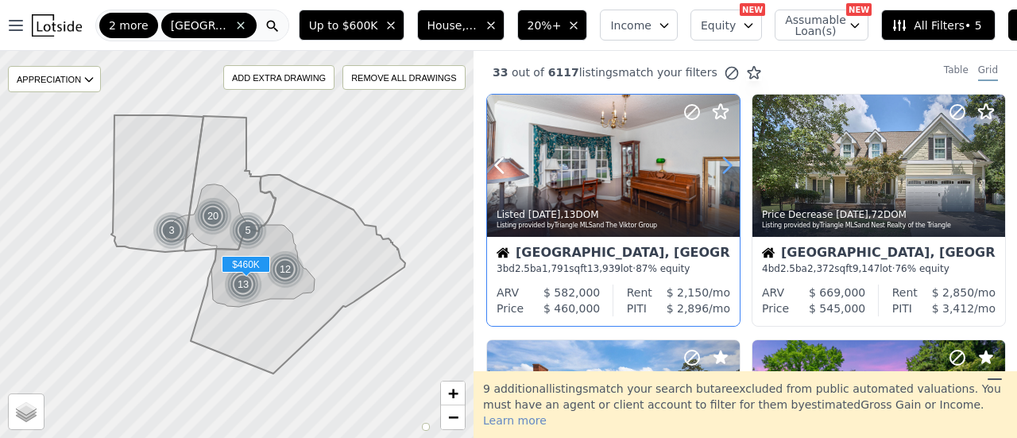
click at [722, 157] on icon at bounding box center [726, 165] width 25 height 25
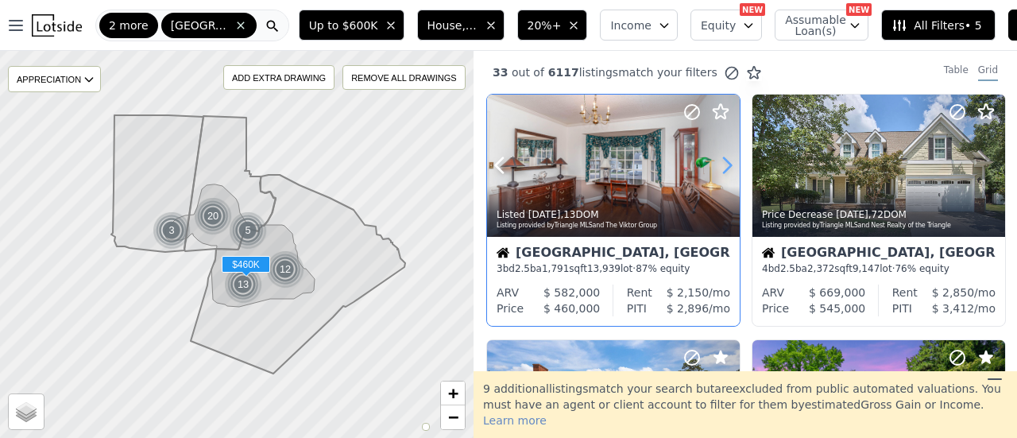
click at [722, 157] on icon at bounding box center [726, 165] width 25 height 25
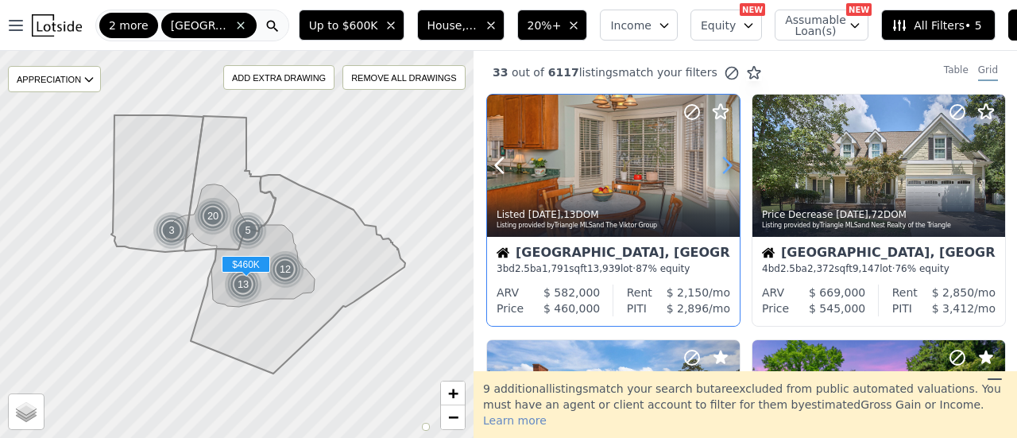
click at [722, 157] on icon at bounding box center [726, 165] width 25 height 25
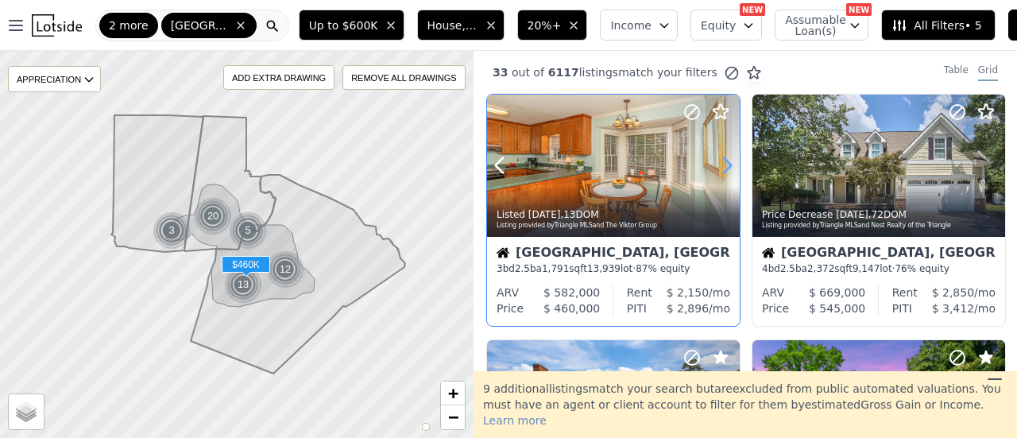
click at [722, 157] on icon at bounding box center [726, 165] width 25 height 25
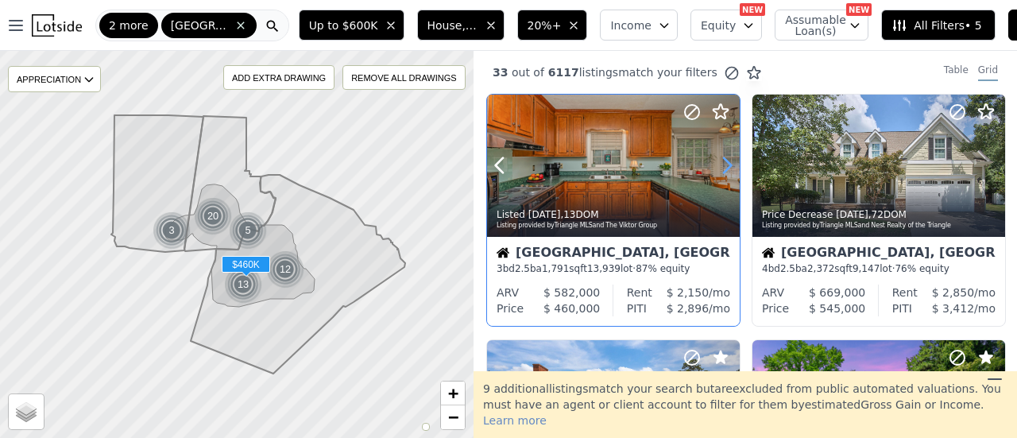
click at [722, 157] on icon at bounding box center [726, 165] width 25 height 25
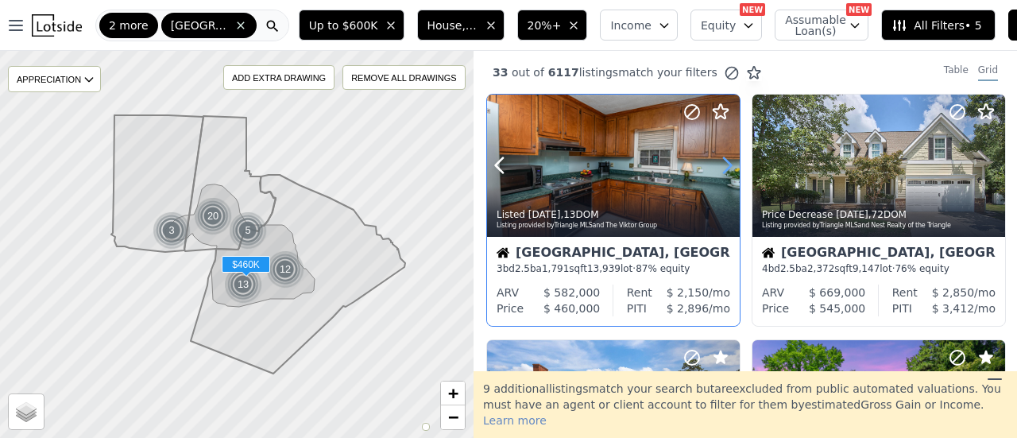
click at [722, 157] on icon at bounding box center [726, 165] width 25 height 25
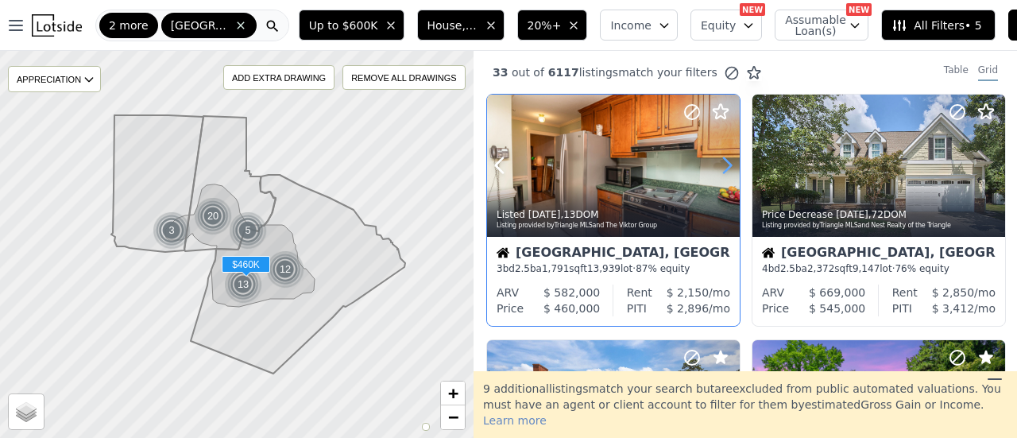
click at [722, 157] on icon at bounding box center [726, 165] width 25 height 25
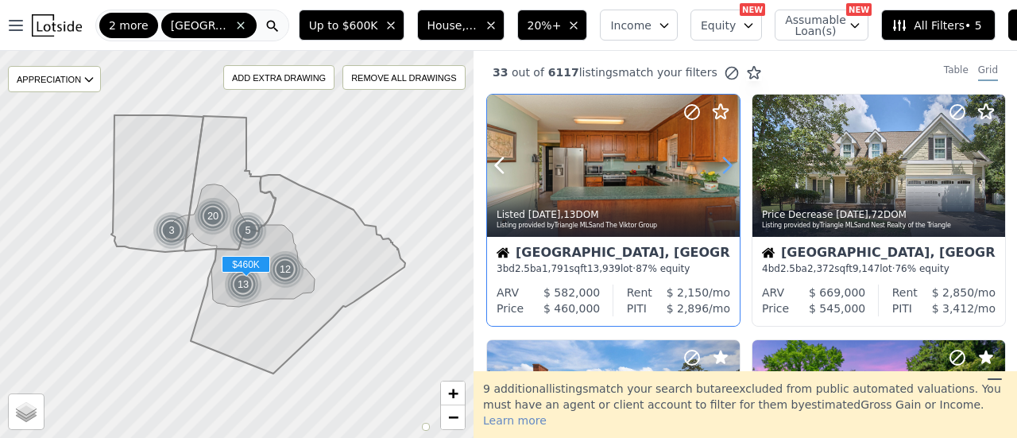
click at [722, 157] on icon at bounding box center [726, 165] width 25 height 25
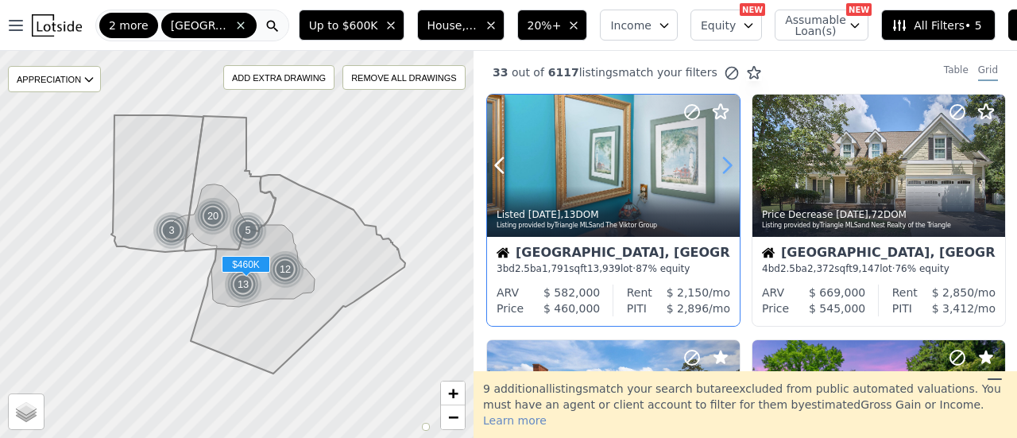
click at [722, 157] on icon at bounding box center [726, 165] width 25 height 25
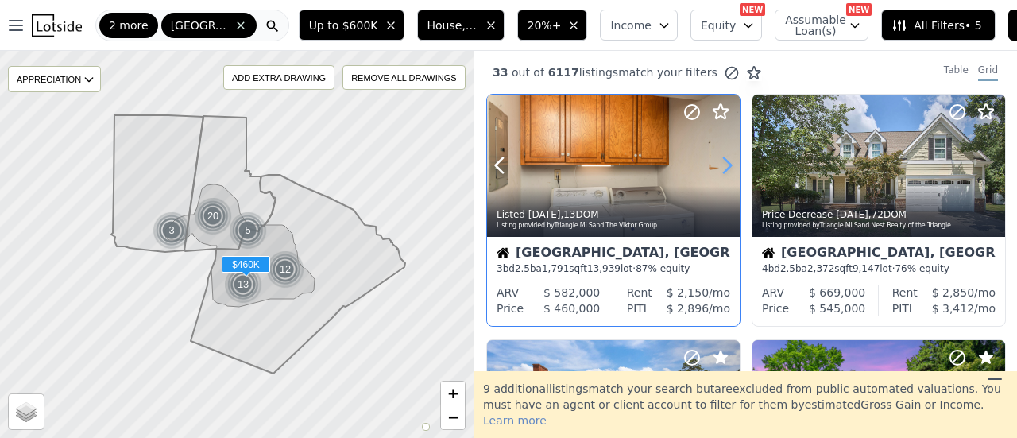
click at [722, 157] on icon at bounding box center [726, 165] width 25 height 25
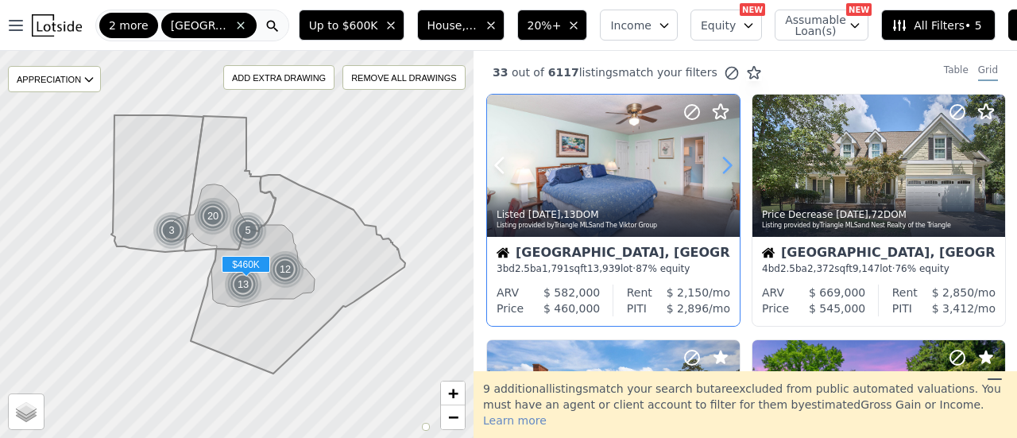
click at [722, 157] on icon at bounding box center [726, 165] width 25 height 25
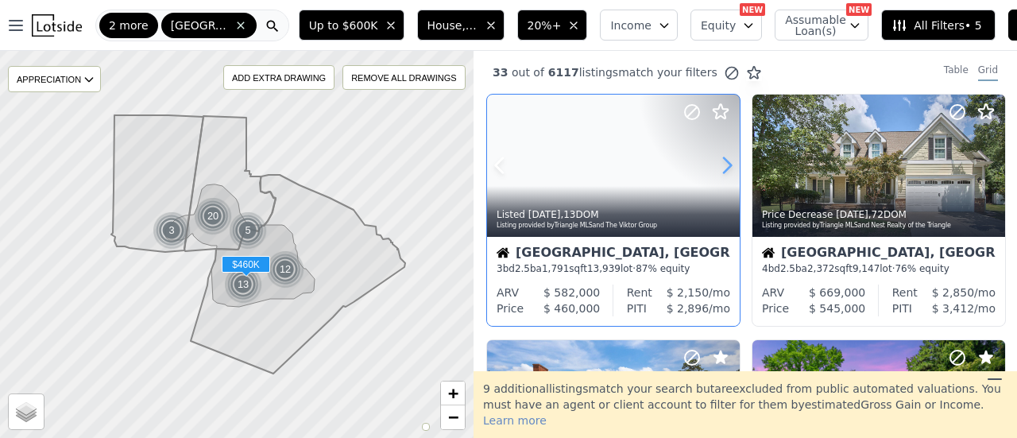
click at [722, 157] on icon at bounding box center [726, 165] width 25 height 25
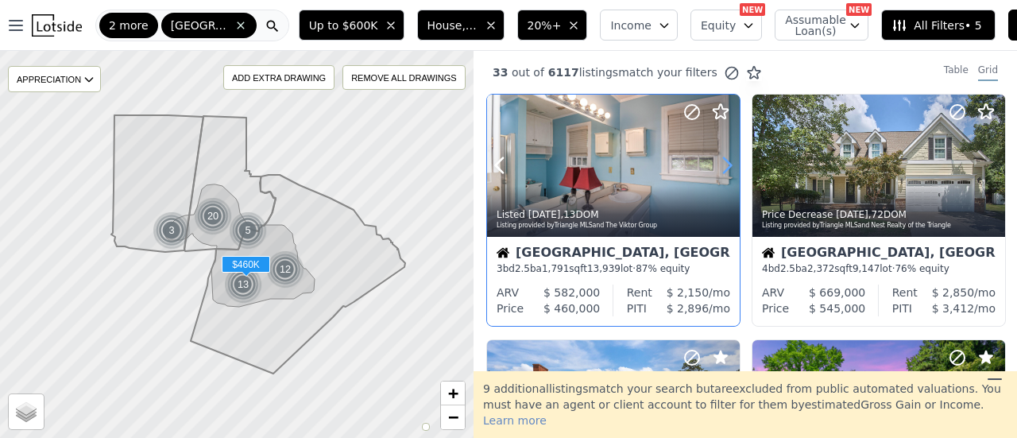
click at [722, 157] on icon at bounding box center [726, 165] width 25 height 25
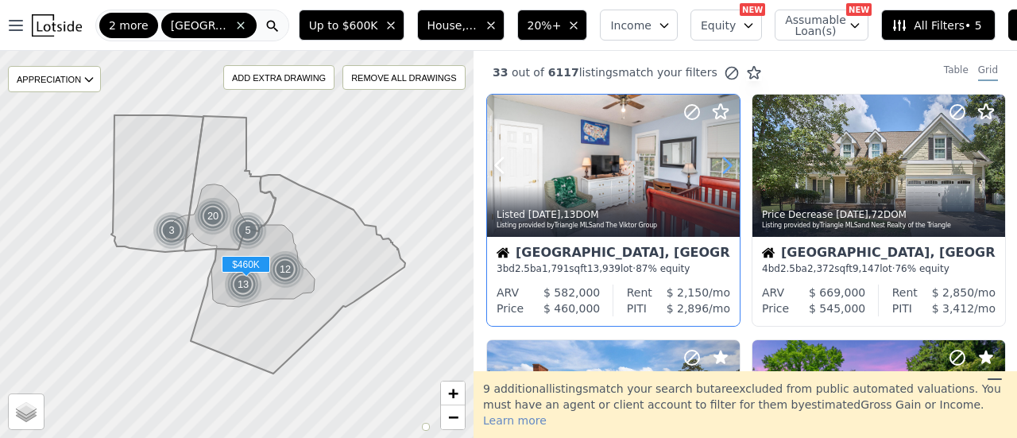
click at [722, 157] on icon at bounding box center [726, 165] width 25 height 25
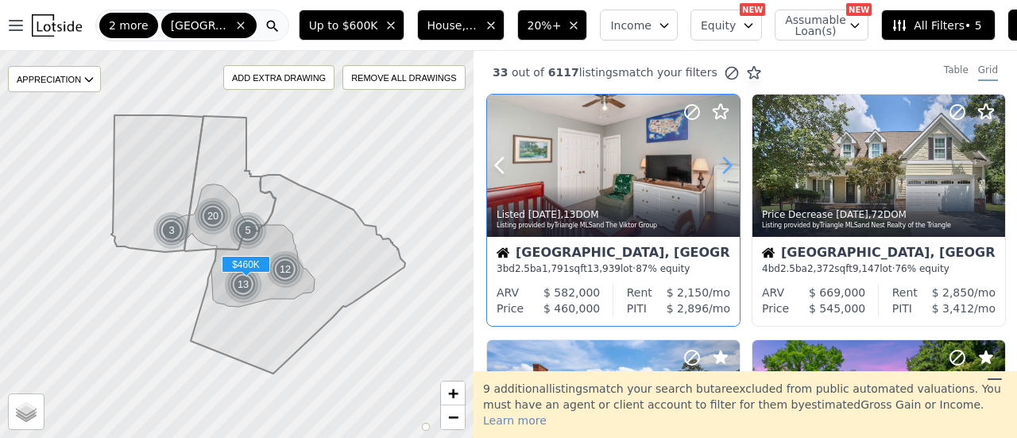
click at [722, 157] on icon at bounding box center [726, 165] width 25 height 25
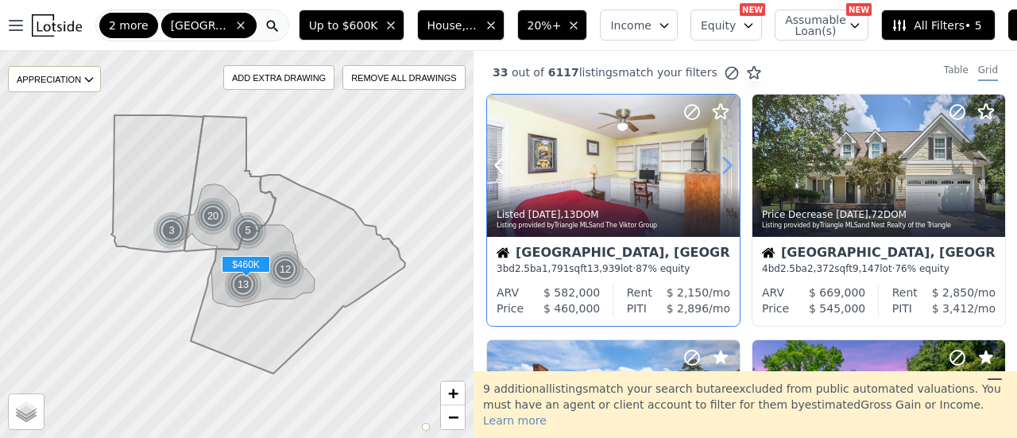
click at [722, 157] on icon at bounding box center [726, 165] width 25 height 25
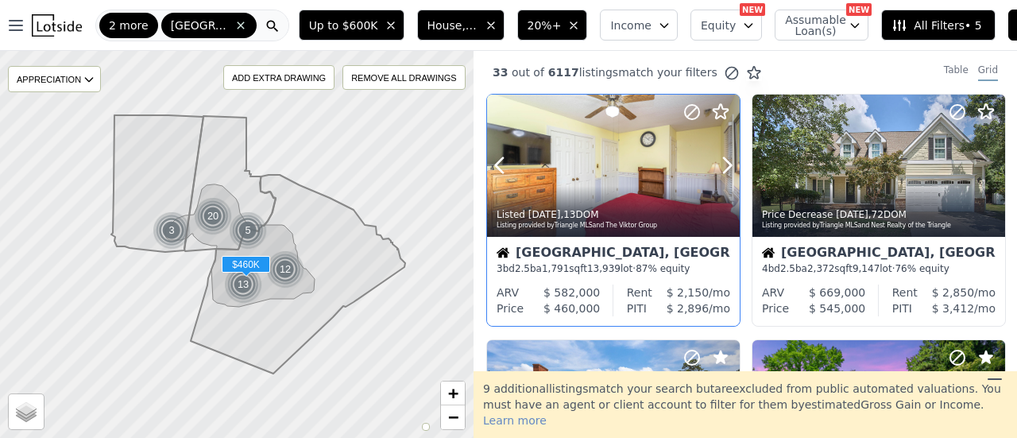
click at [609, 179] on div at bounding box center [613, 166] width 253 height 142
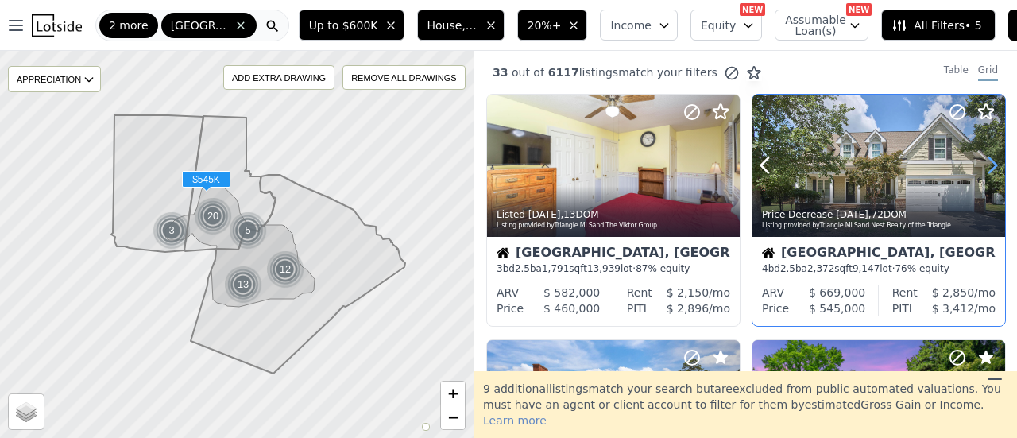
click at [981, 161] on icon at bounding box center [992, 165] width 25 height 25
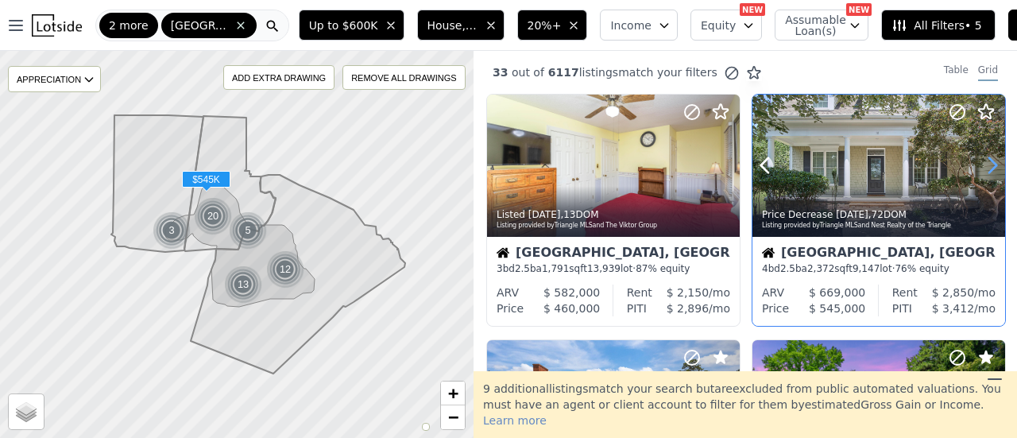
click at [981, 161] on icon at bounding box center [992, 165] width 25 height 25
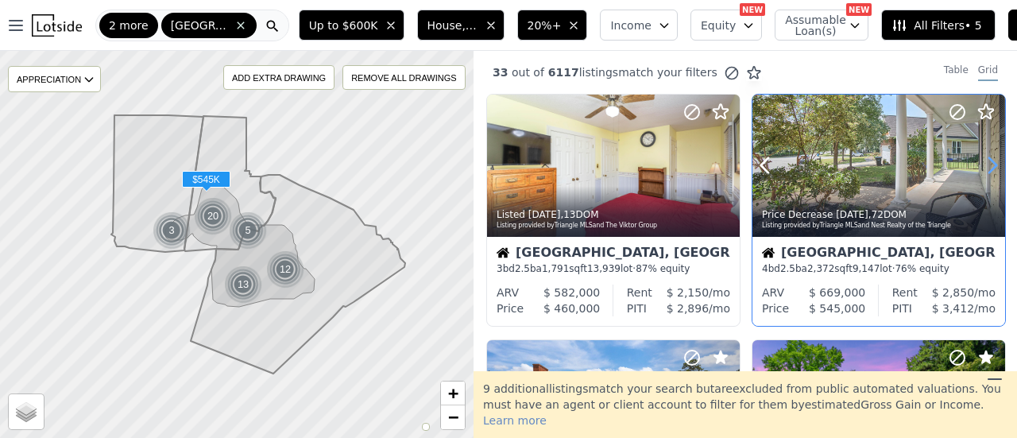
click at [981, 161] on icon at bounding box center [992, 165] width 25 height 25
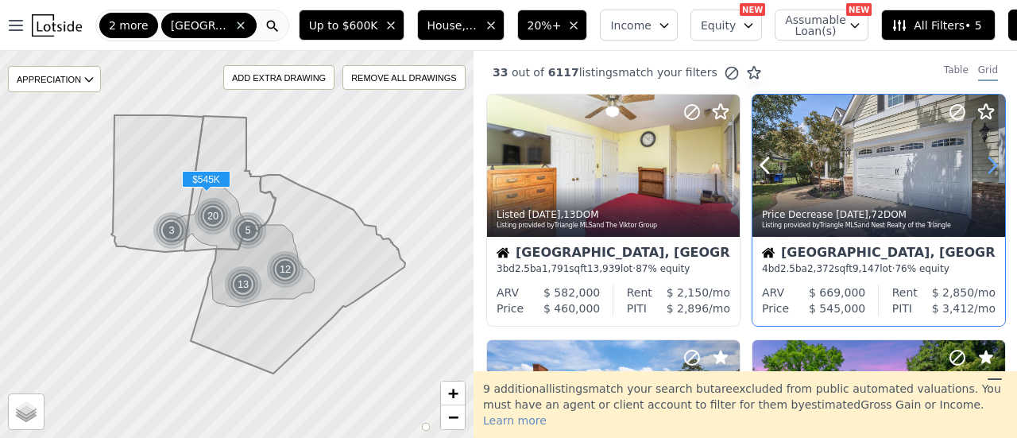
click at [981, 161] on icon at bounding box center [992, 165] width 25 height 25
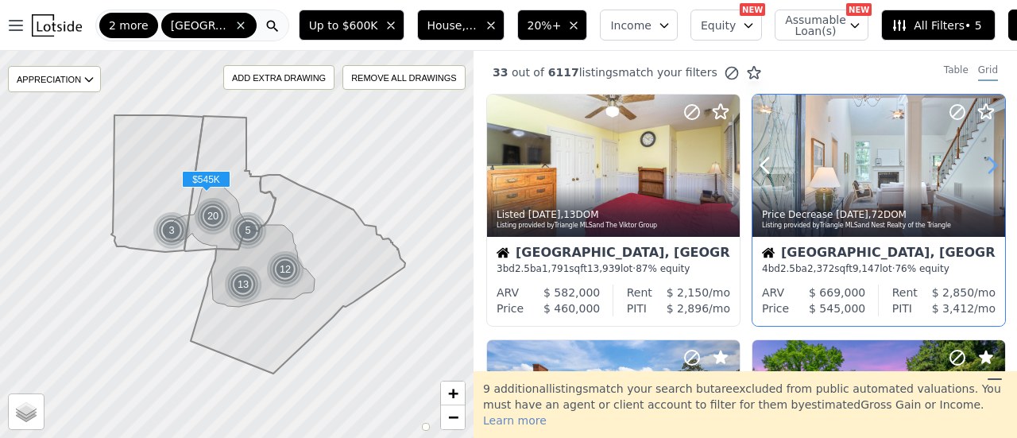
click at [981, 161] on icon at bounding box center [992, 165] width 25 height 25
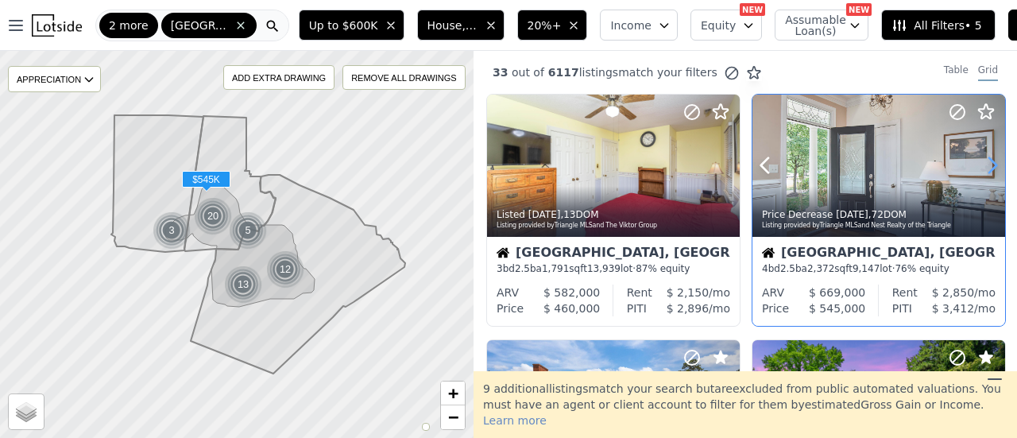
click at [981, 161] on icon at bounding box center [992, 165] width 25 height 25
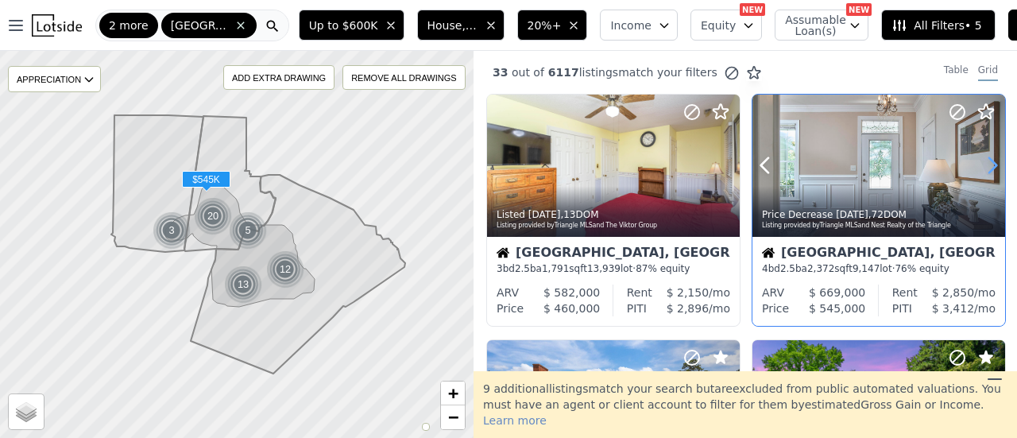
click at [981, 161] on icon at bounding box center [992, 165] width 25 height 25
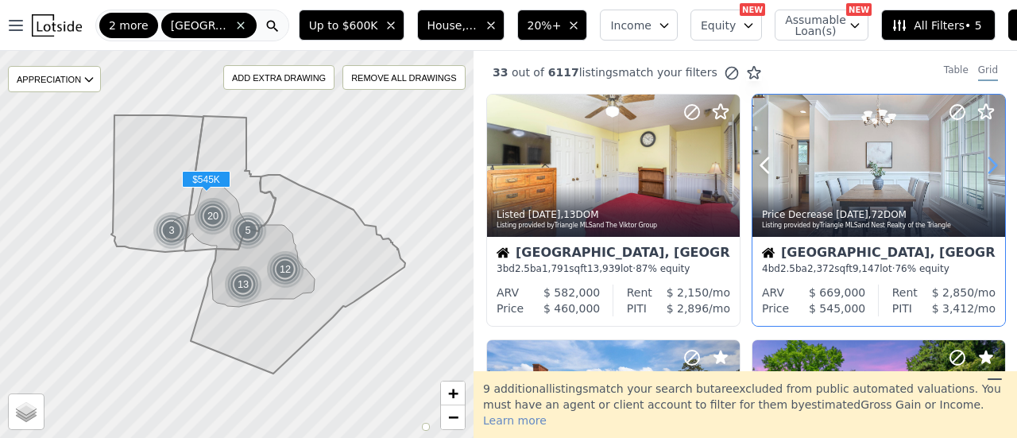
click at [981, 161] on icon at bounding box center [992, 165] width 25 height 25
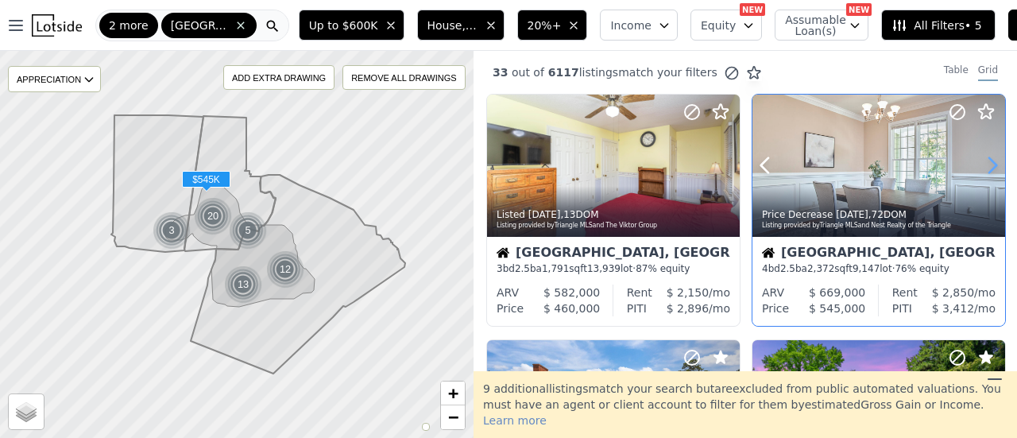
click at [981, 161] on icon at bounding box center [992, 165] width 25 height 25
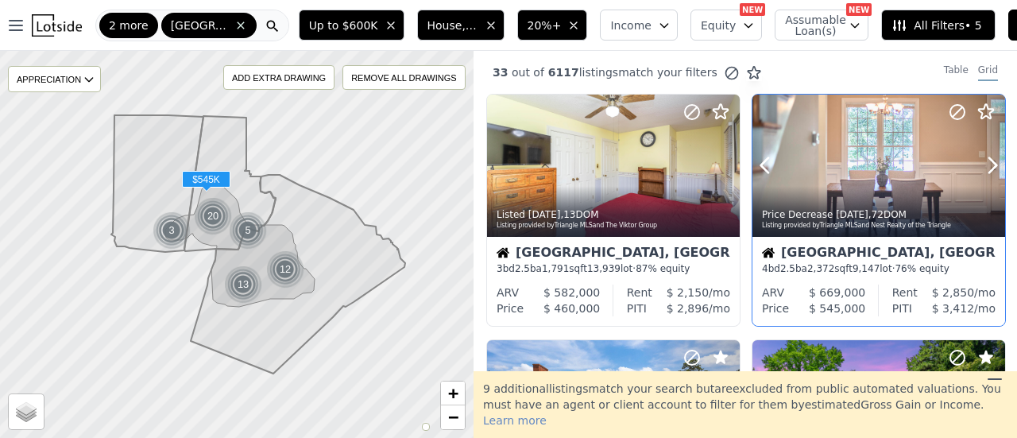
click at [954, 115] on icon at bounding box center [957, 112] width 19 height 19
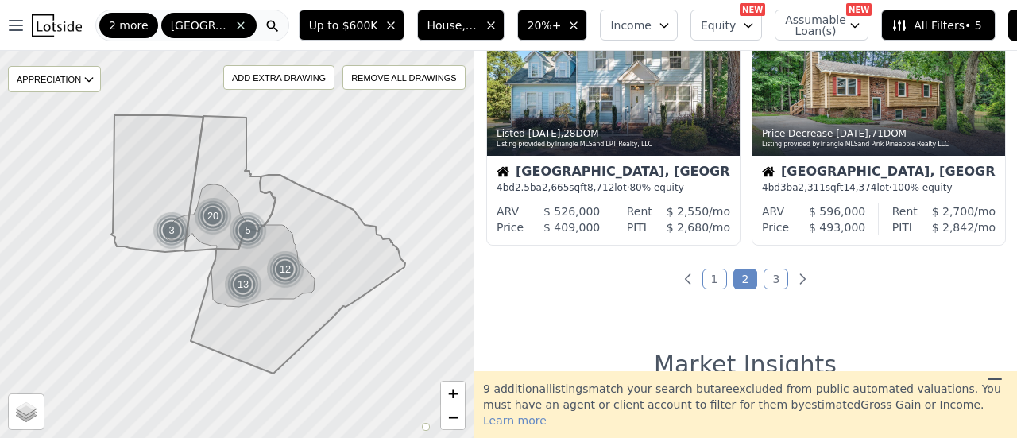
scroll to position [1349, 0]
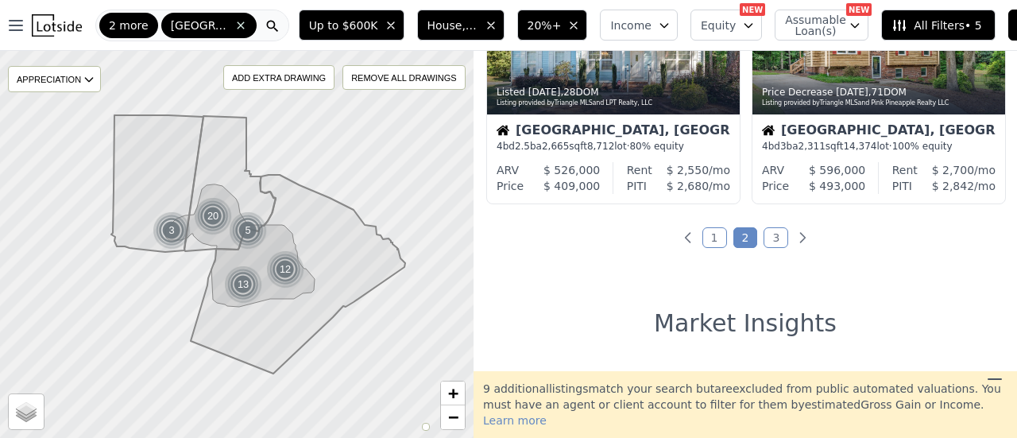
click at [772, 233] on link "3" at bounding box center [776, 237] width 25 height 21
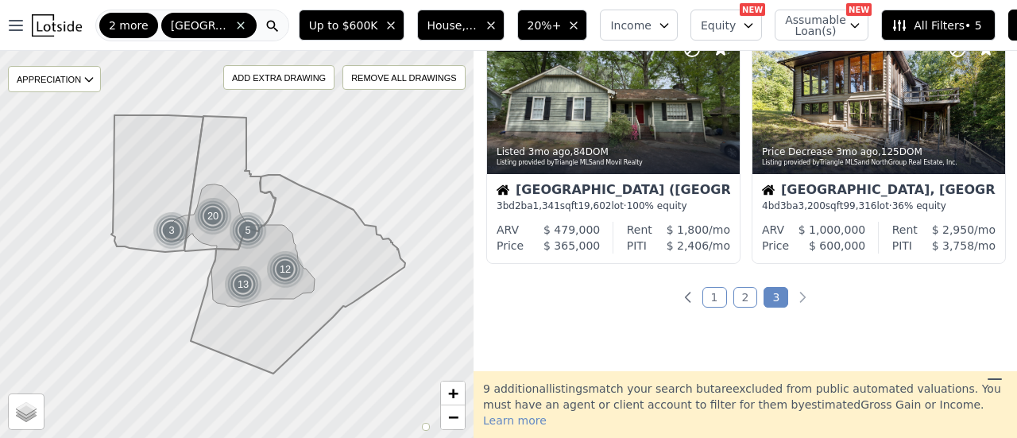
scroll to position [838, 0]
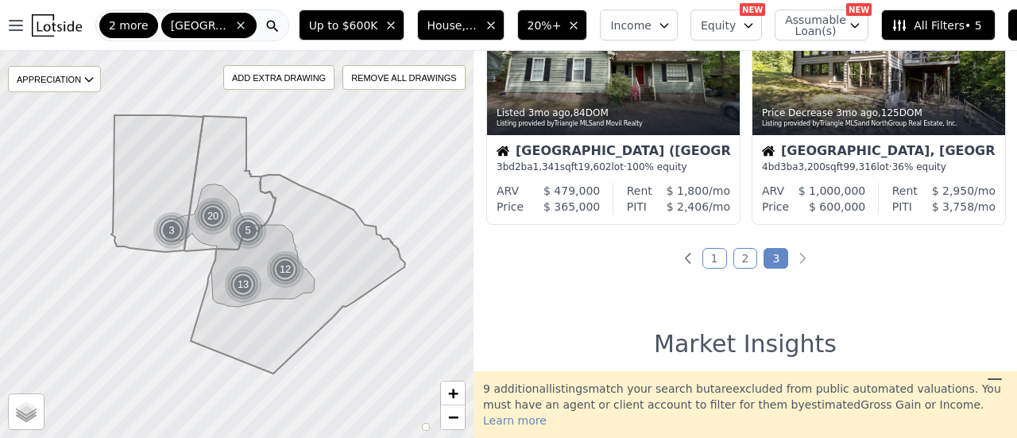
click at [711, 258] on link "1" at bounding box center [714, 258] width 25 height 21
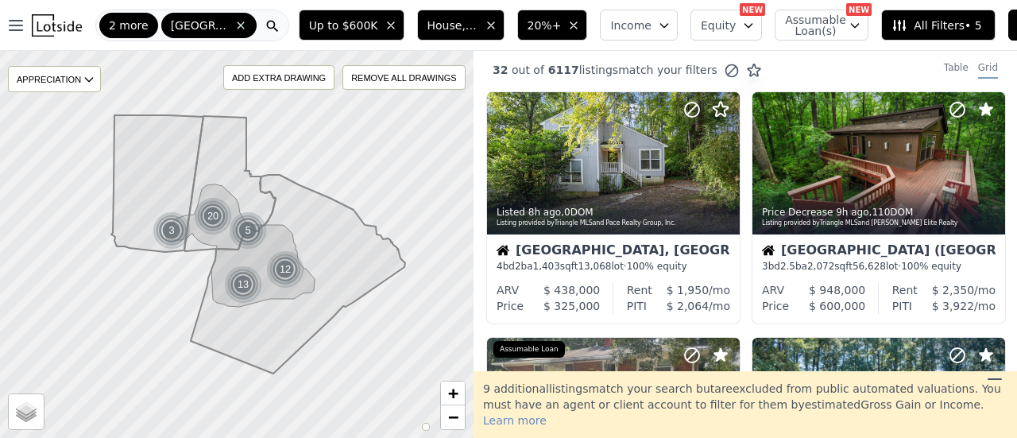
scroll to position [0, 0]
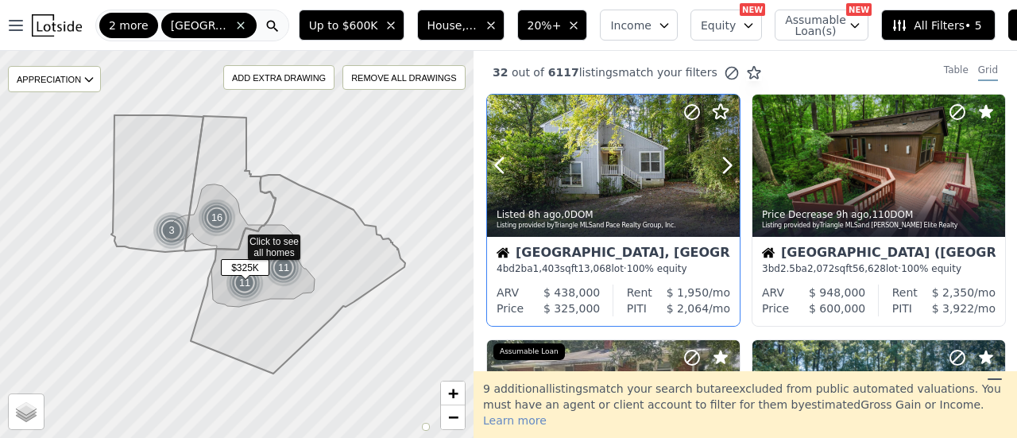
click at [722, 114] on icon at bounding box center [720, 112] width 19 height 19
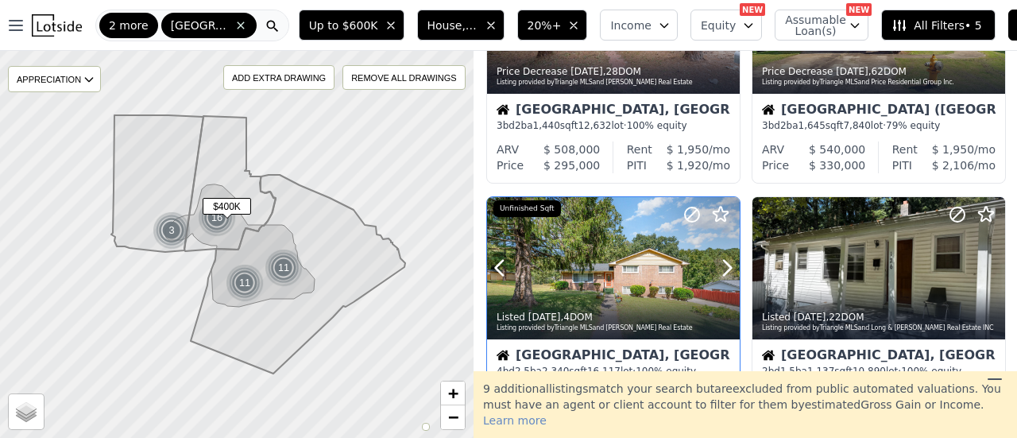
scroll to position [636, 0]
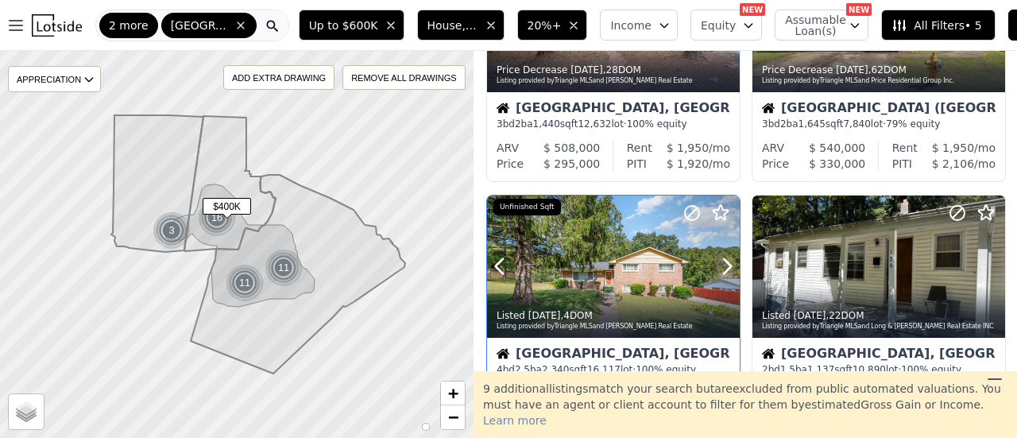
click at [723, 212] on icon at bounding box center [720, 212] width 19 height 19
click at [984, 206] on icon at bounding box center [986, 212] width 19 height 19
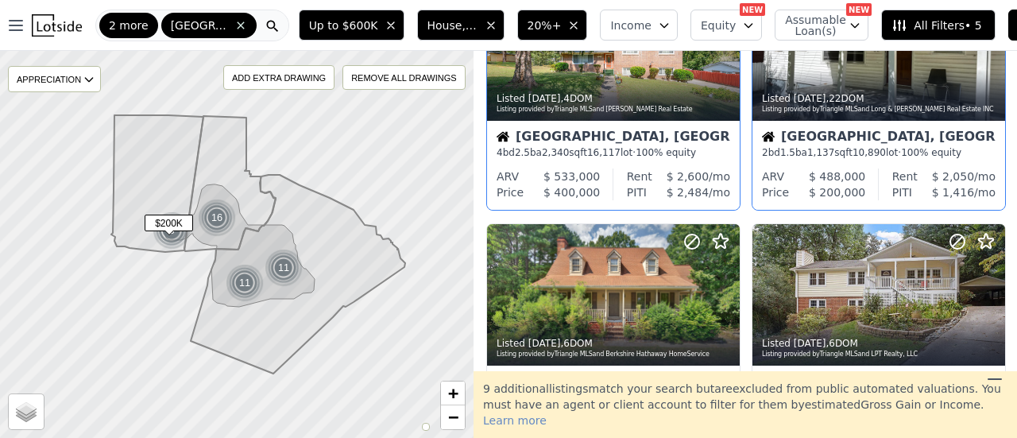
scroll to position [954, 0]
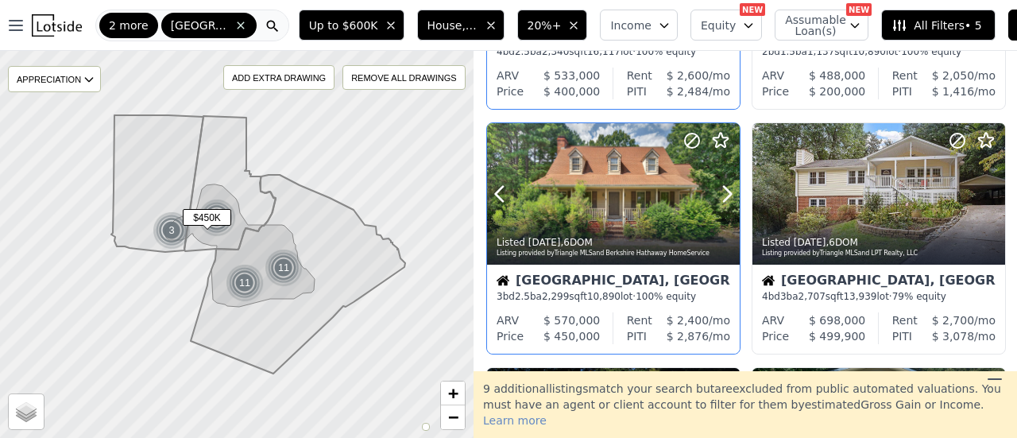
click at [719, 135] on icon at bounding box center [721, 140] width 15 height 14
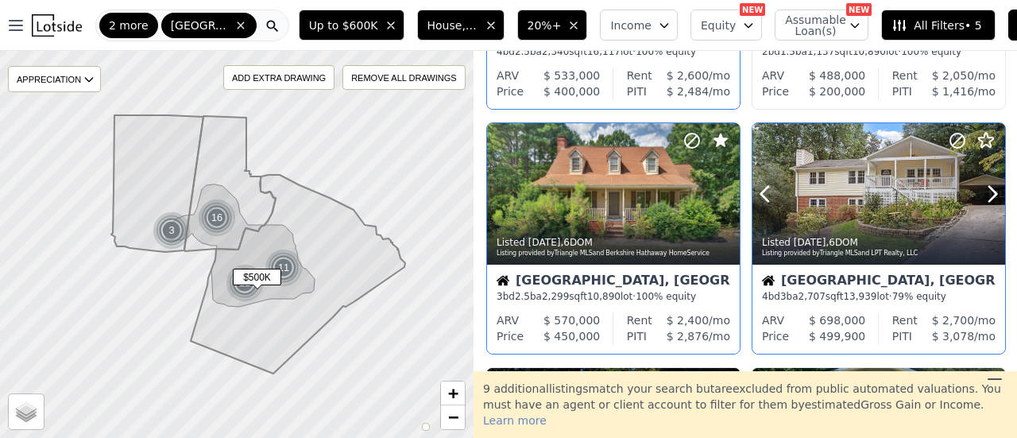
click at [953, 142] on icon at bounding box center [958, 141] width 10 height 10
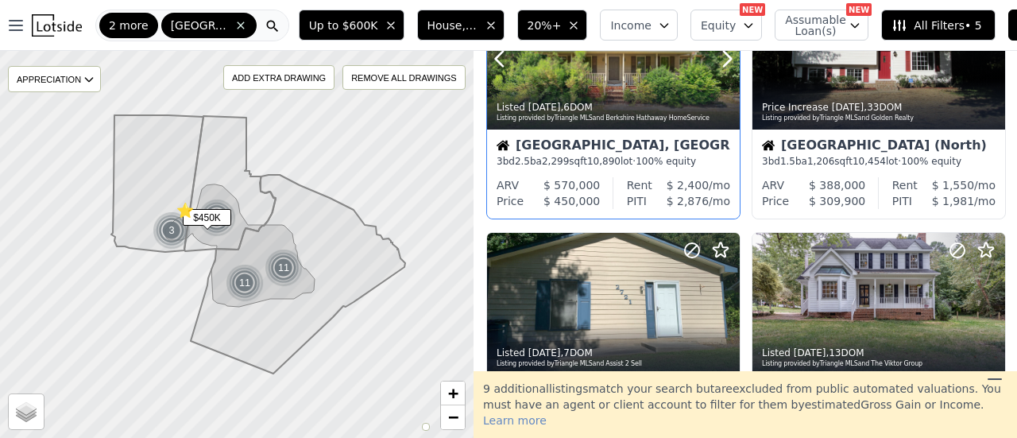
scroll to position [1112, 0]
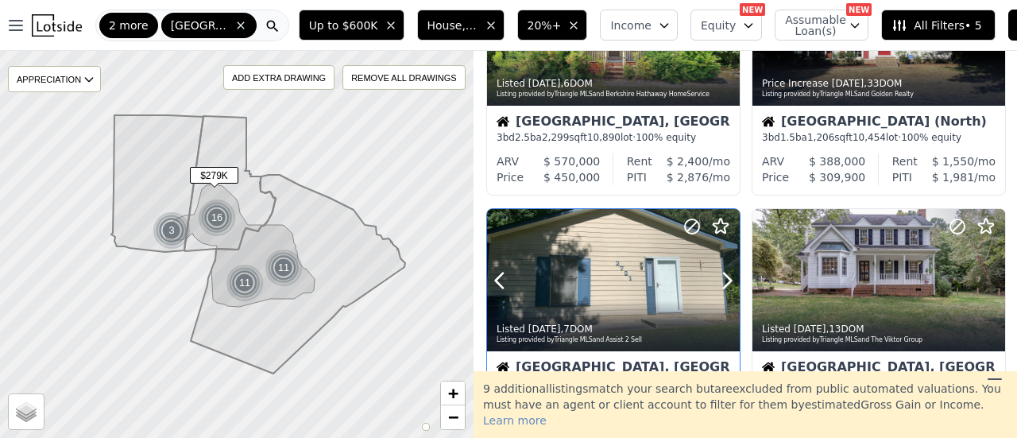
click at [692, 224] on icon at bounding box center [692, 226] width 19 height 19
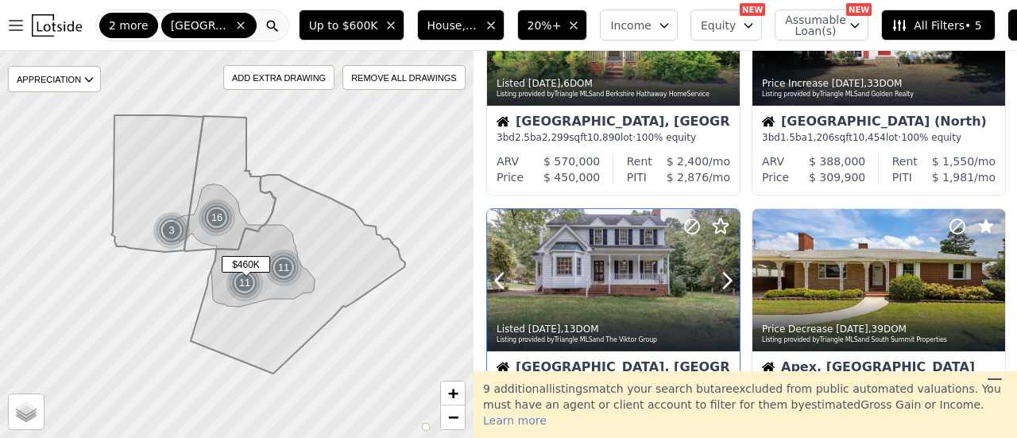
click at [720, 226] on icon at bounding box center [720, 226] width 19 height 19
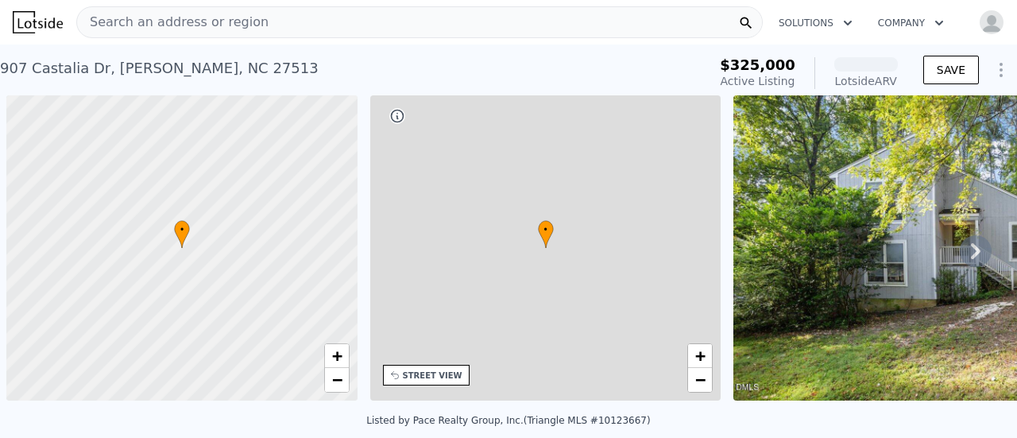
scroll to position [0, 6]
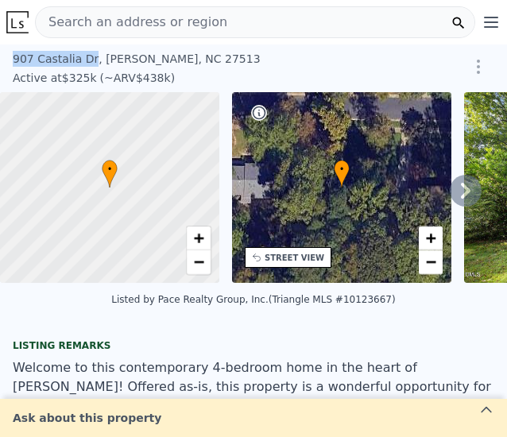
drag, startPoint x: 13, startPoint y: 56, endPoint x: 87, endPoint y: 60, distance: 74.0
click at [87, 60] on div "[STREET_ADDRESS]" at bounding box center [207, 59] width 389 height 16
copy div "907 Castalia Dr"
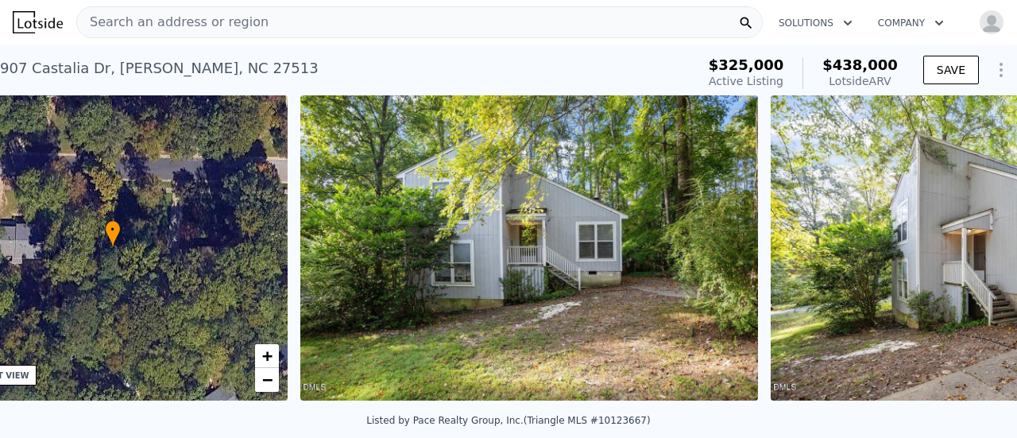
scroll to position [0, 369]
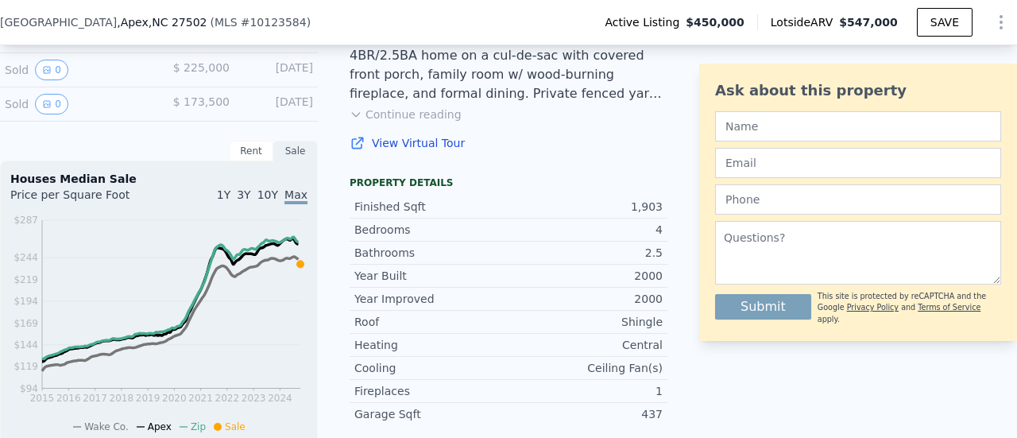
scroll to position [350, 0]
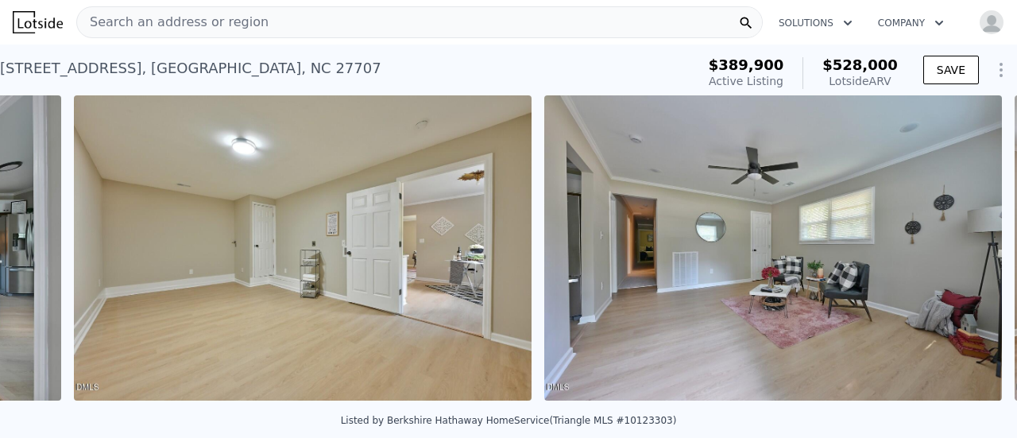
scroll to position [0, 4021]
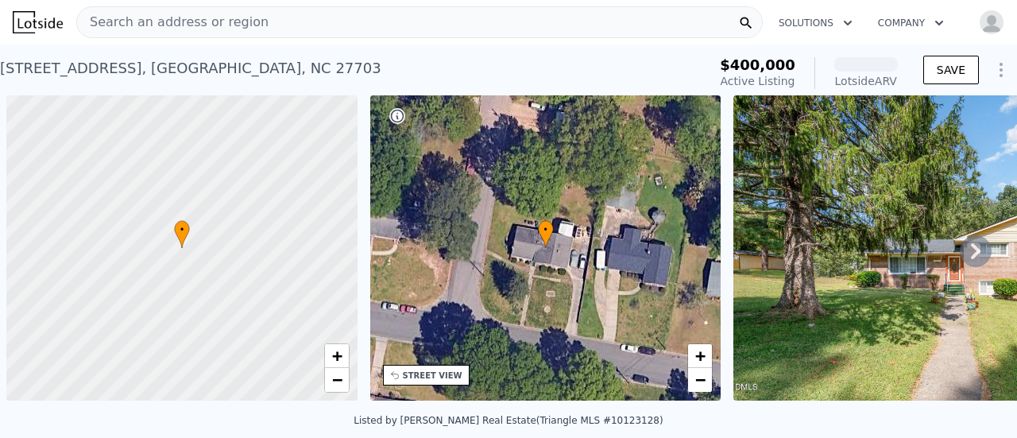
scroll to position [0, 6]
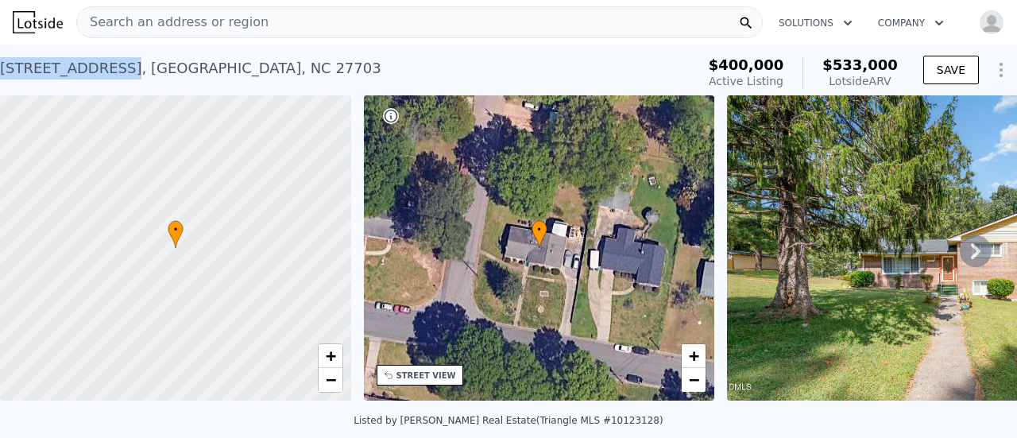
drag, startPoint x: 111, startPoint y: 71, endPoint x: 0, endPoint y: 64, distance: 111.5
click at [0, 64] on div "2401 Southern Dr , Durham , NC 27703" at bounding box center [190, 68] width 381 height 22
copy div "2401 Southern Dr"
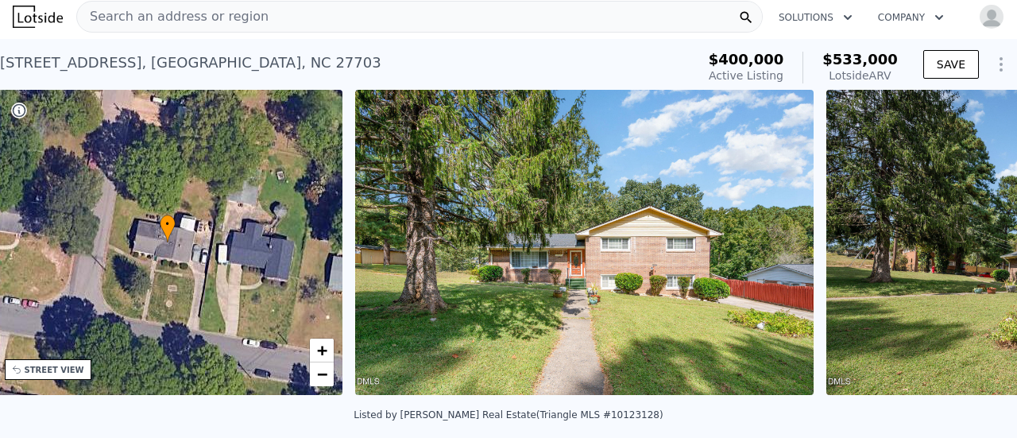
scroll to position [0, 369]
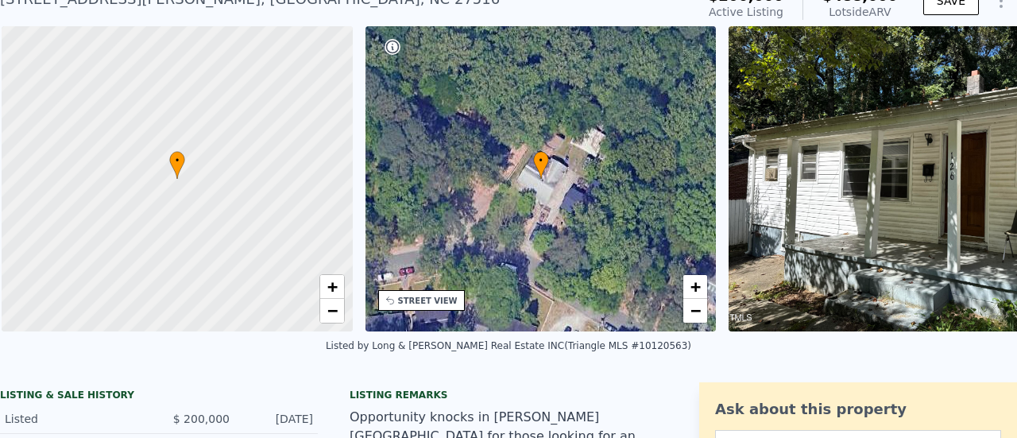
scroll to position [0, 6]
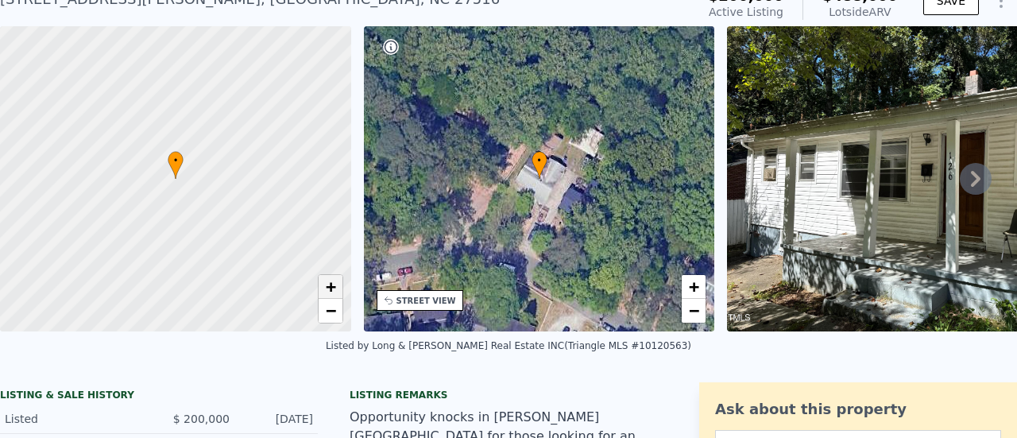
click at [323, 285] on link "+" at bounding box center [331, 287] width 24 height 24
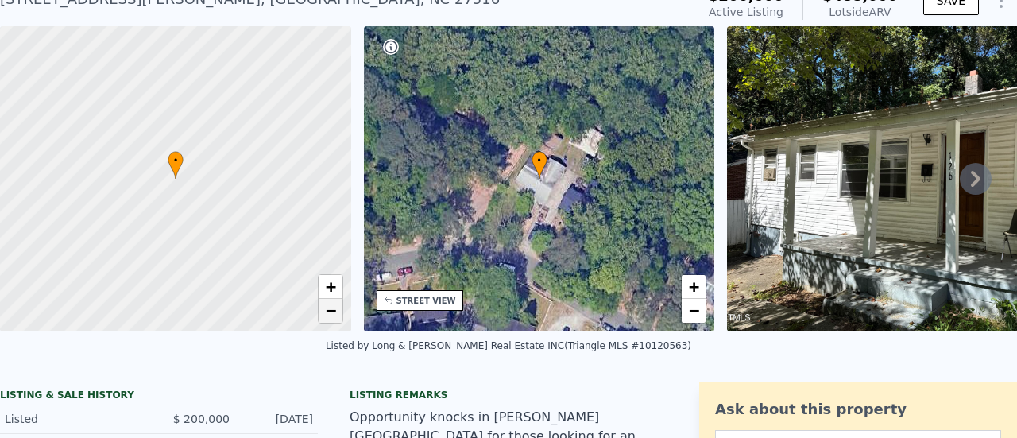
click at [334, 308] on span "−" at bounding box center [330, 310] width 10 height 20
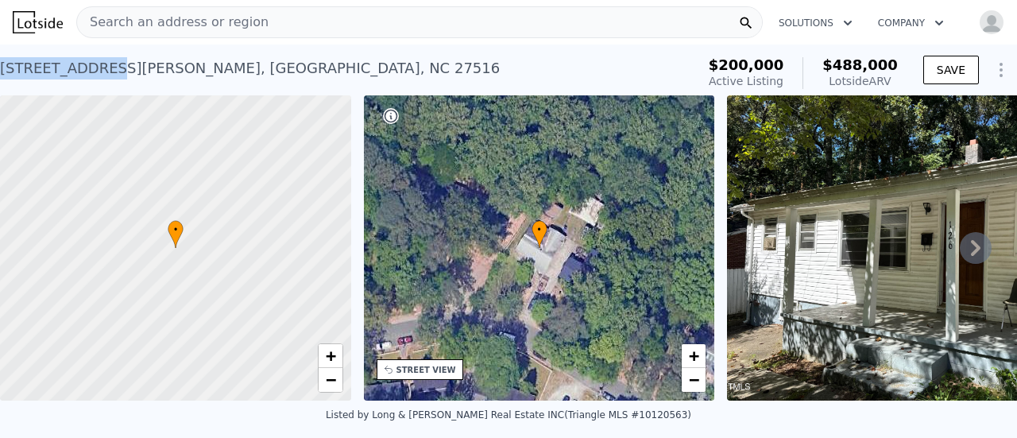
drag, startPoint x: 96, startPoint y: 71, endPoint x: 3, endPoint y: 75, distance: 93.1
click at [0, 77] on div "126 Johnson St , Chapel Hill , NC 27516" at bounding box center [250, 68] width 500 height 22
copy div "126 Johnson St"
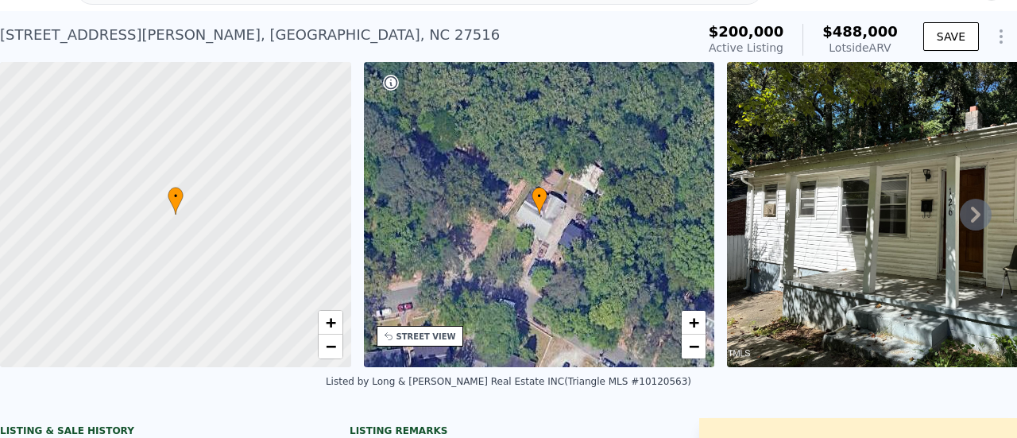
scroll to position [6, 0]
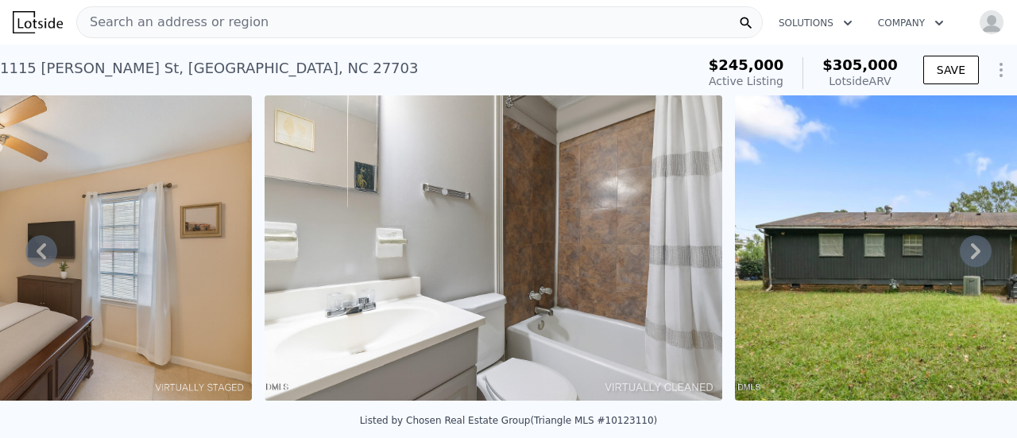
scroll to position [0, 5902]
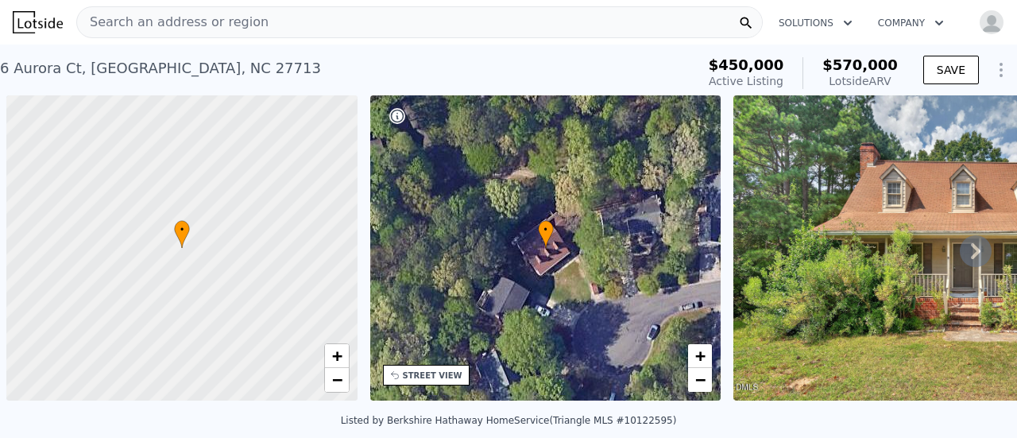
scroll to position [0, 6]
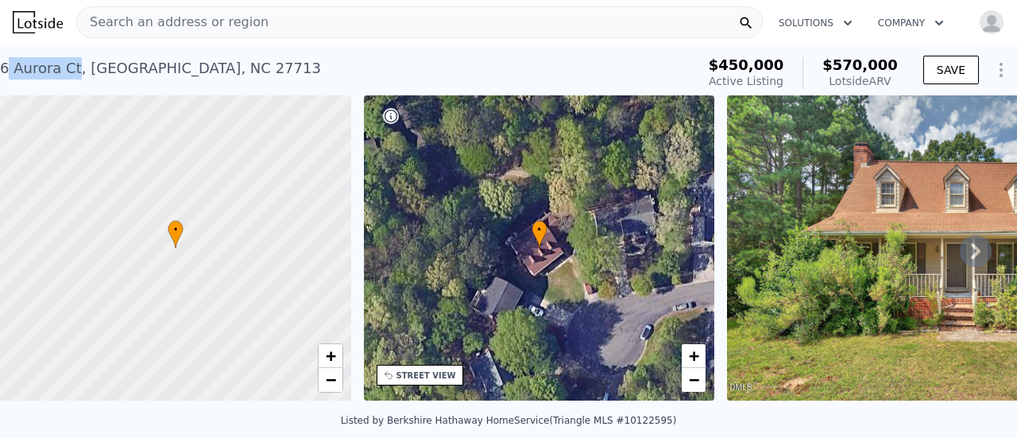
drag, startPoint x: 74, startPoint y: 66, endPoint x: 5, endPoint y: 67, distance: 69.1
click at [5, 67] on div "[STREET_ADDRESS]" at bounding box center [160, 68] width 321 height 22
click at [0, 67] on div "[STREET_ADDRESS]" at bounding box center [160, 68] width 321 height 22
copy div "6 Aurora Ct"
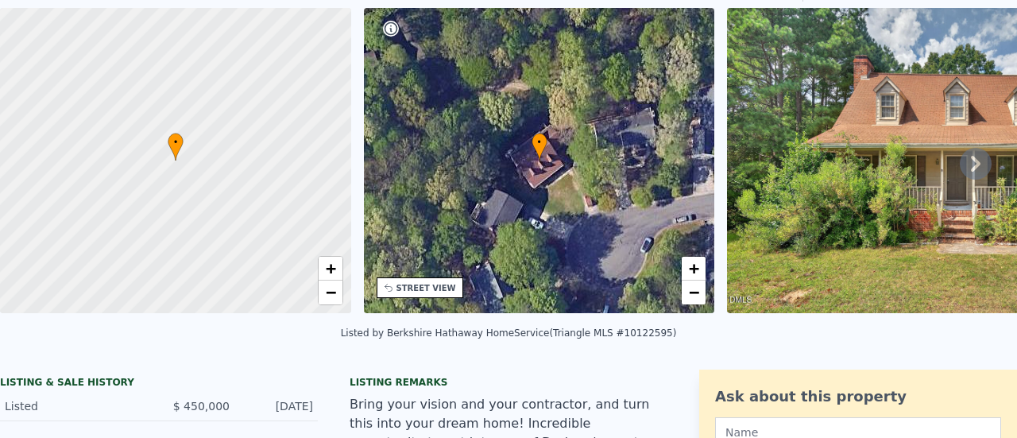
scroll to position [0, 0]
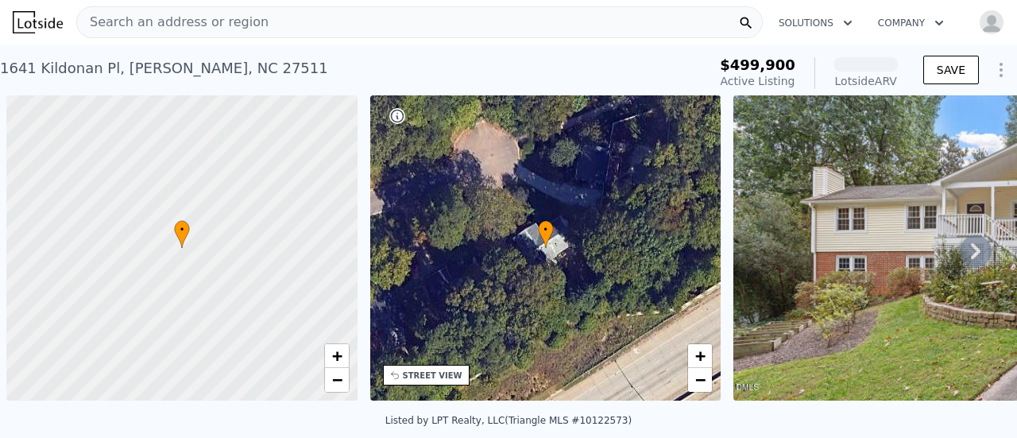
scroll to position [0, 6]
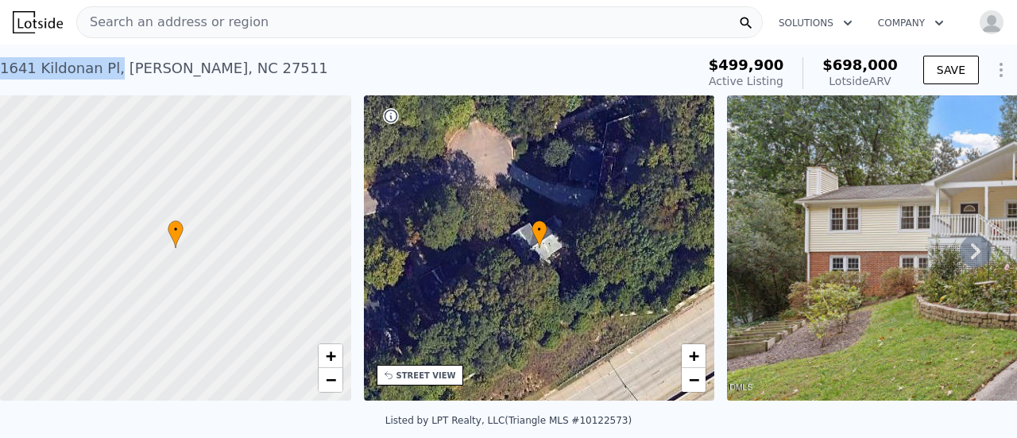
drag, startPoint x: 106, startPoint y: 66, endPoint x: 0, endPoint y: 79, distance: 107.2
click at [0, 79] on div "[STREET_ADDRESS]" at bounding box center [164, 68] width 328 height 22
copy div "1641 Kildonan Pl ,"
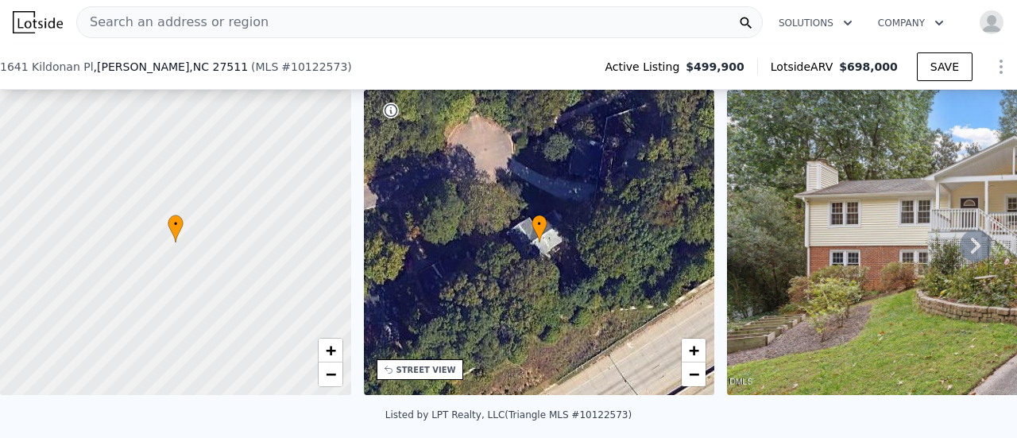
scroll to position [311, 0]
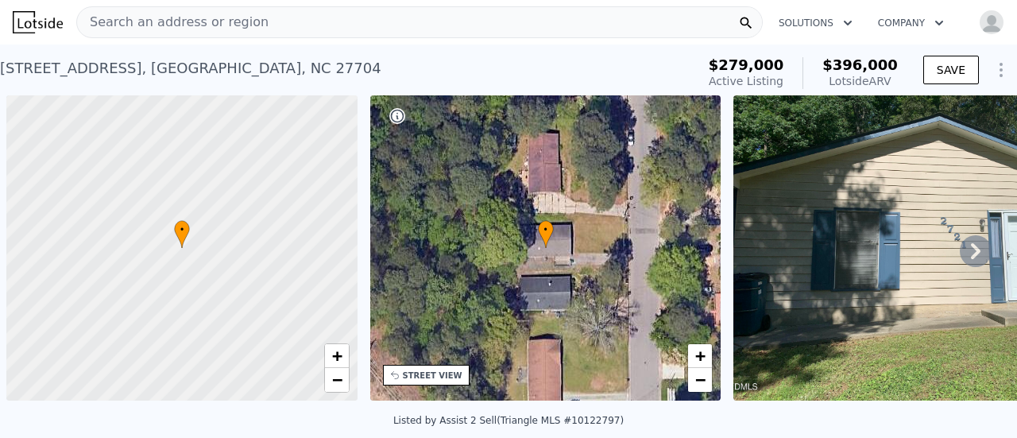
scroll to position [0, 6]
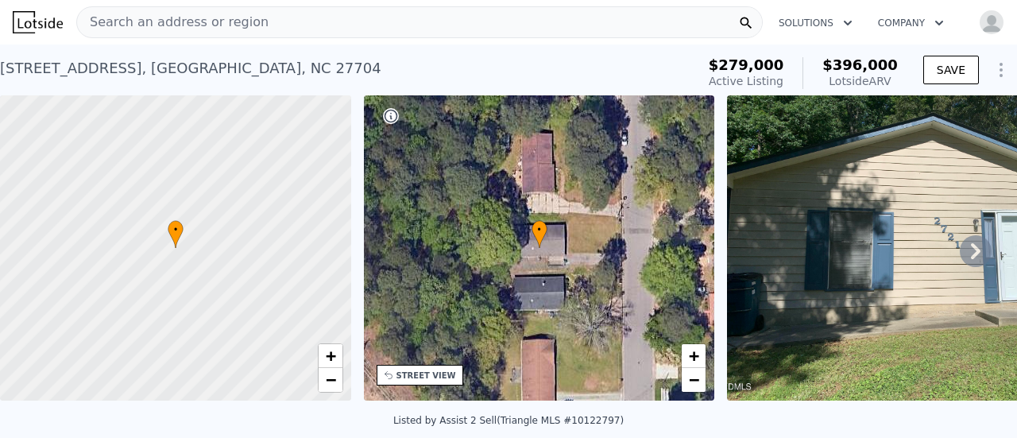
click at [79, 83] on div "[STREET_ADDRESS] Active at $279k (~ARV $396k )" at bounding box center [345, 73] width 690 height 44
drag, startPoint x: 118, startPoint y: 66, endPoint x: 0, endPoint y: 72, distance: 118.6
click at [0, 72] on div "[STREET_ADDRESS]" at bounding box center [190, 68] width 381 height 22
click at [325, 353] on span "+" at bounding box center [330, 356] width 10 height 20
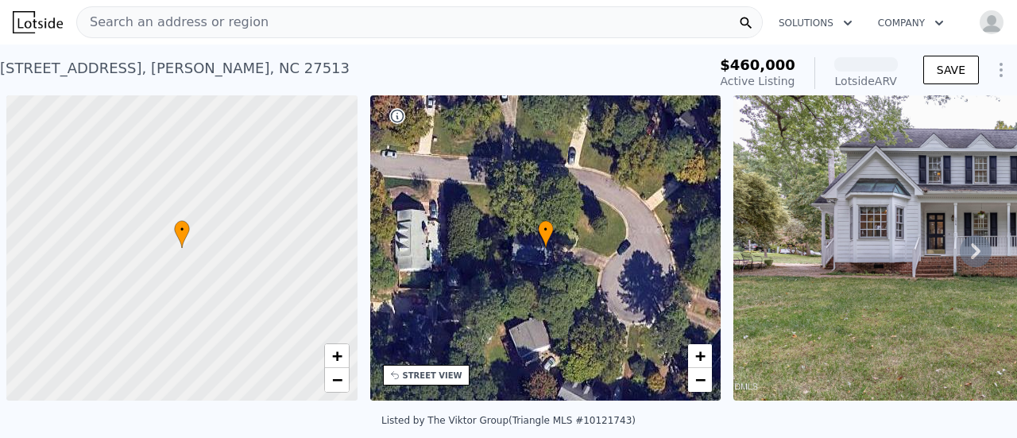
scroll to position [0, 6]
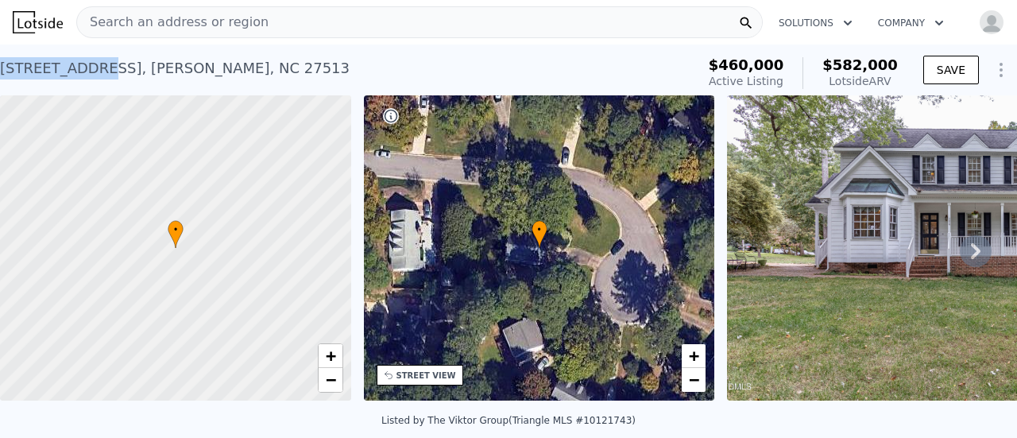
drag, startPoint x: 88, startPoint y: 65, endPoint x: 0, endPoint y: 77, distance: 89.0
click at [0, 77] on div "[STREET_ADDRESS]" at bounding box center [175, 68] width 350 height 22
copy div "[STREET_ADDRESS]"
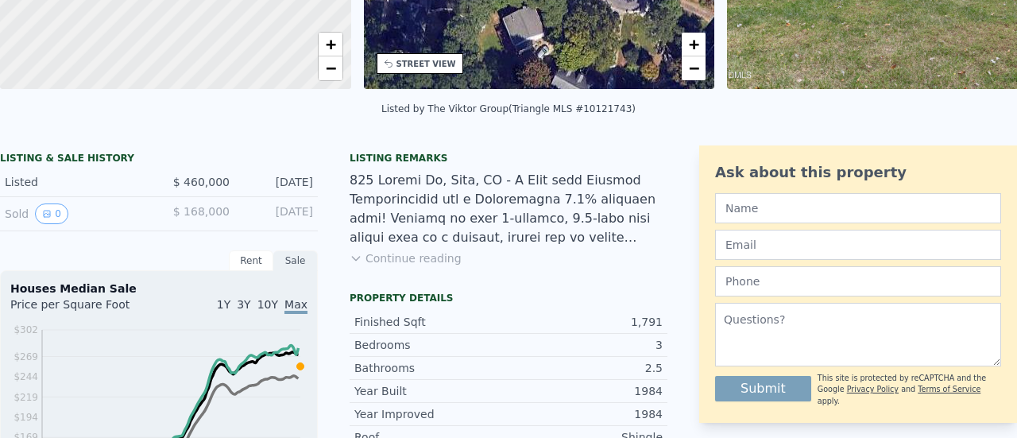
scroll to position [0, 0]
